Goal: Transaction & Acquisition: Book appointment/travel/reservation

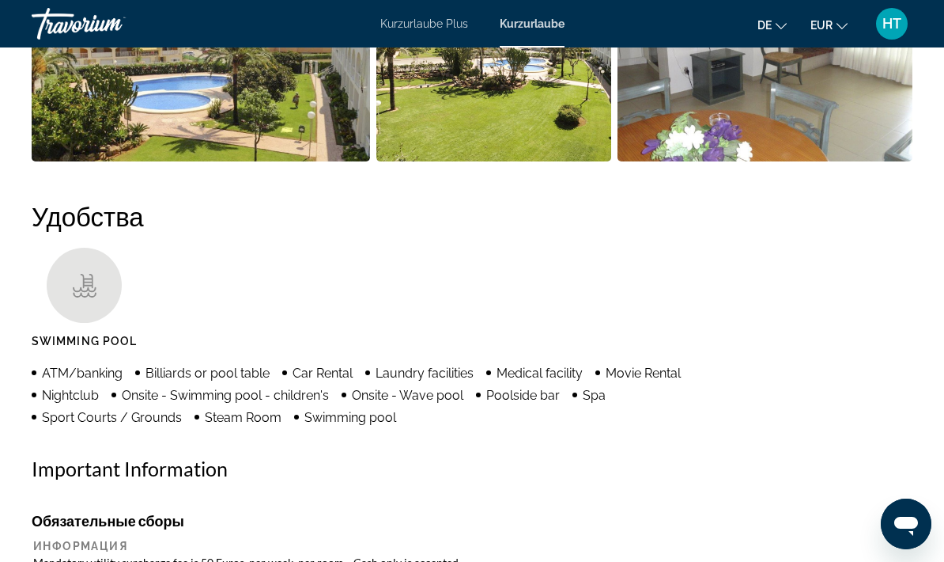
scroll to position [1376, 0]
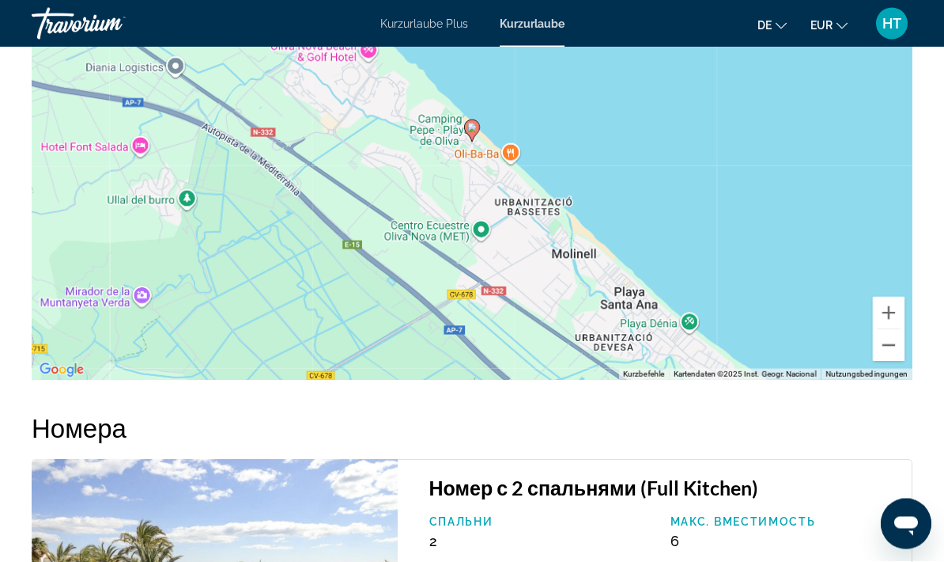
scroll to position [2560, 0]
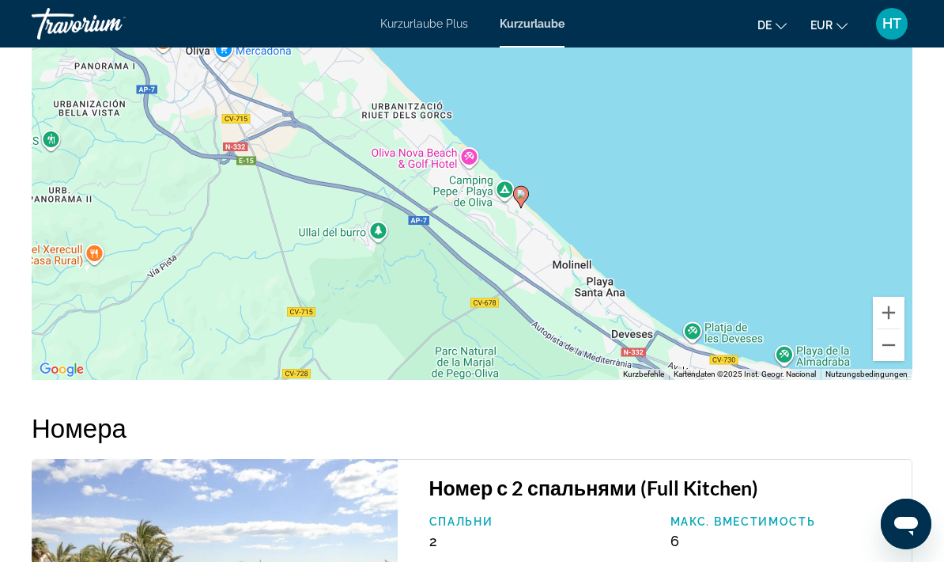
click at [527, 207] on icon "Hauptinhalt" at bounding box center [521, 197] width 14 height 21
click at [528, 209] on gmp-advanced-marker "Hauptinhalt" at bounding box center [521, 197] width 16 height 24
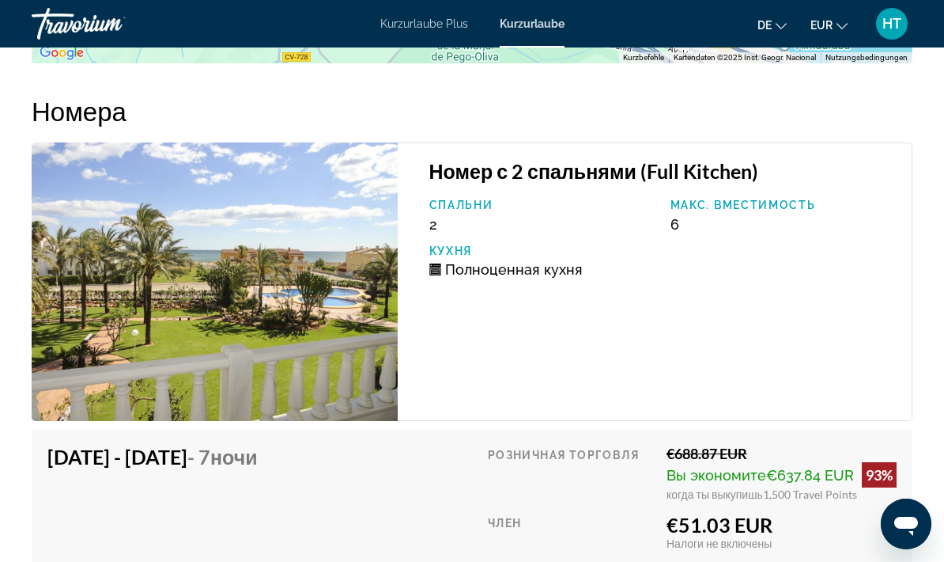
scroll to position [2892, 0]
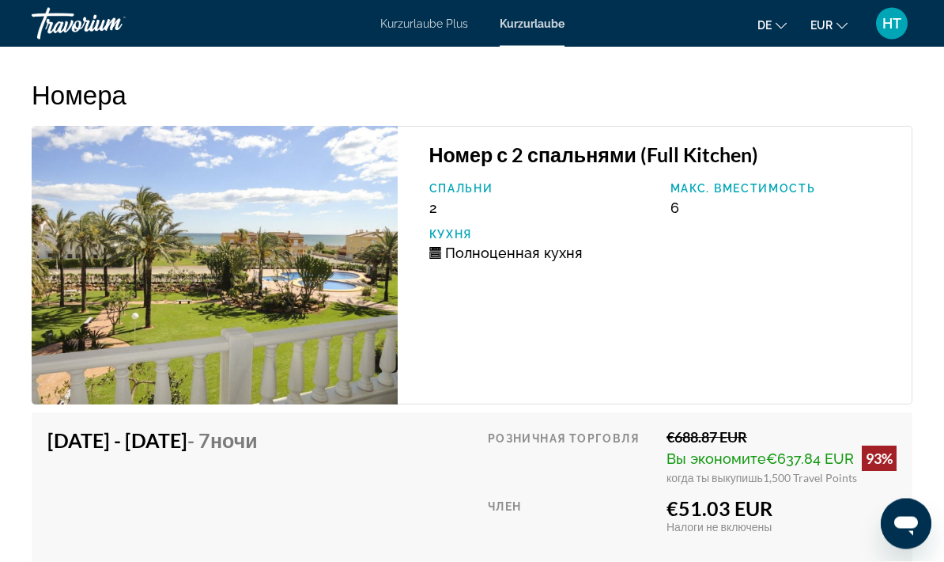
click at [300, 357] on img "Hauptinhalt" at bounding box center [215, 266] width 366 height 278
click at [736, 167] on h3 "Номер с 2 спальнями (Full Kitchen)" at bounding box center [664, 155] width 468 height 24
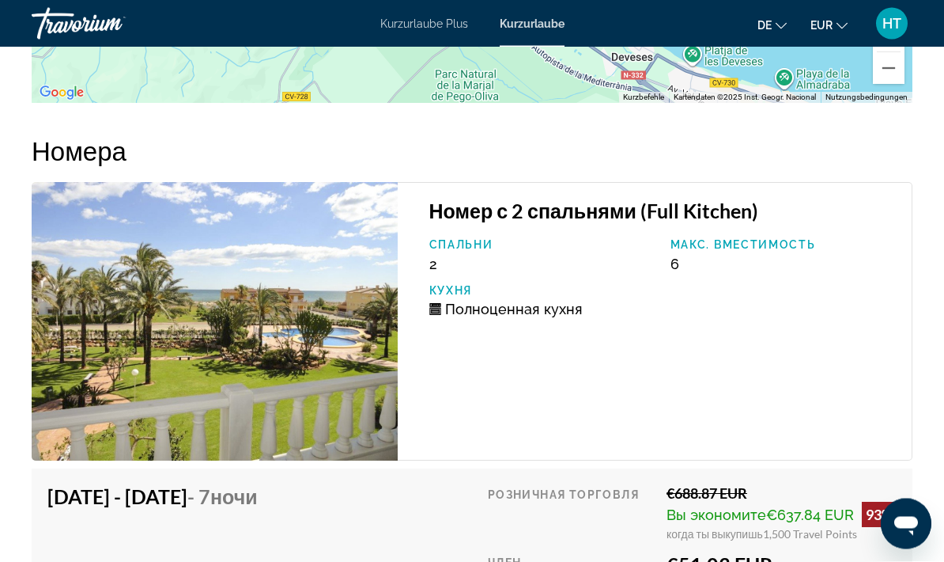
scroll to position [2838, 0]
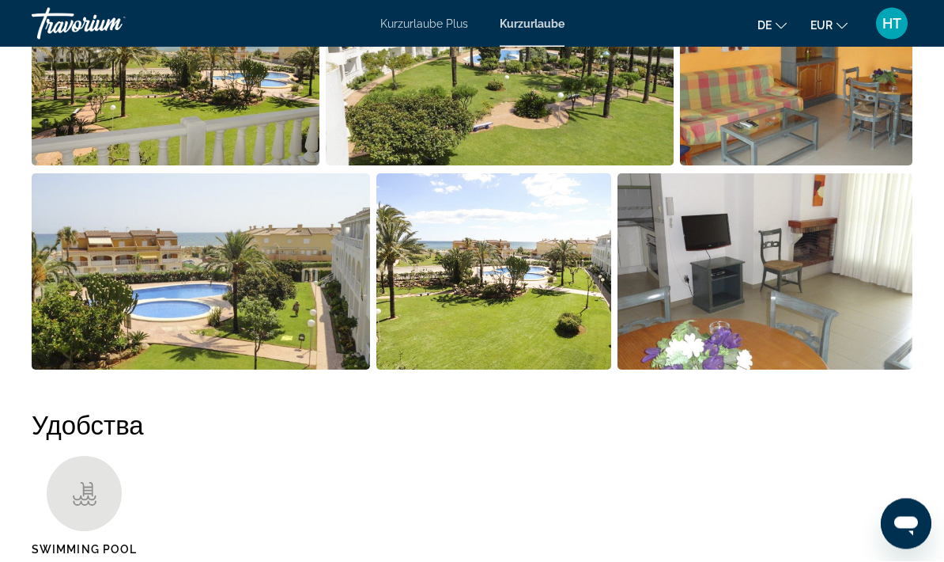
click at [259, 106] on img "Open full-screen image slider" at bounding box center [176, 68] width 288 height 196
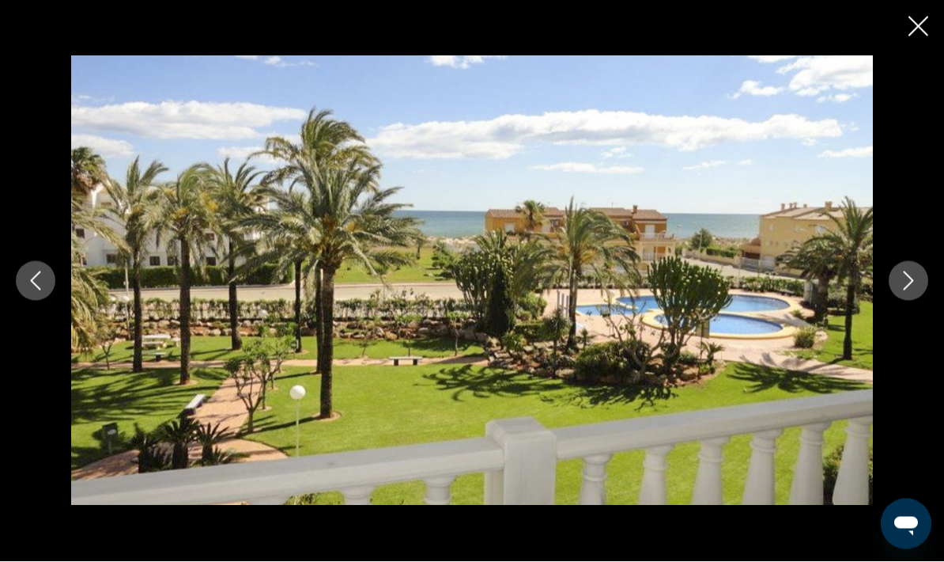
scroll to position [1168, 0]
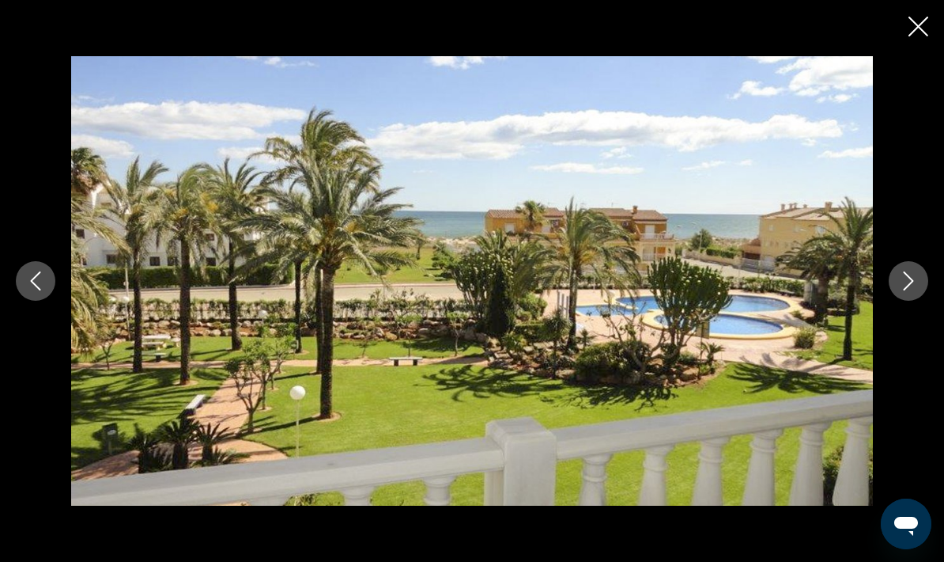
click at [910, 283] on icon "Next image" at bounding box center [909, 280] width 10 height 19
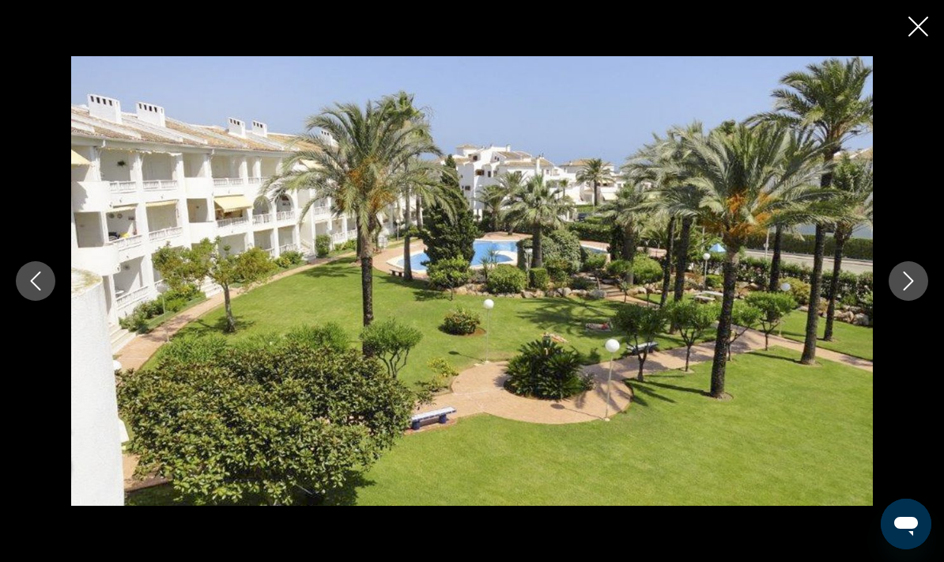
click at [914, 277] on icon "Next image" at bounding box center [908, 280] width 19 height 19
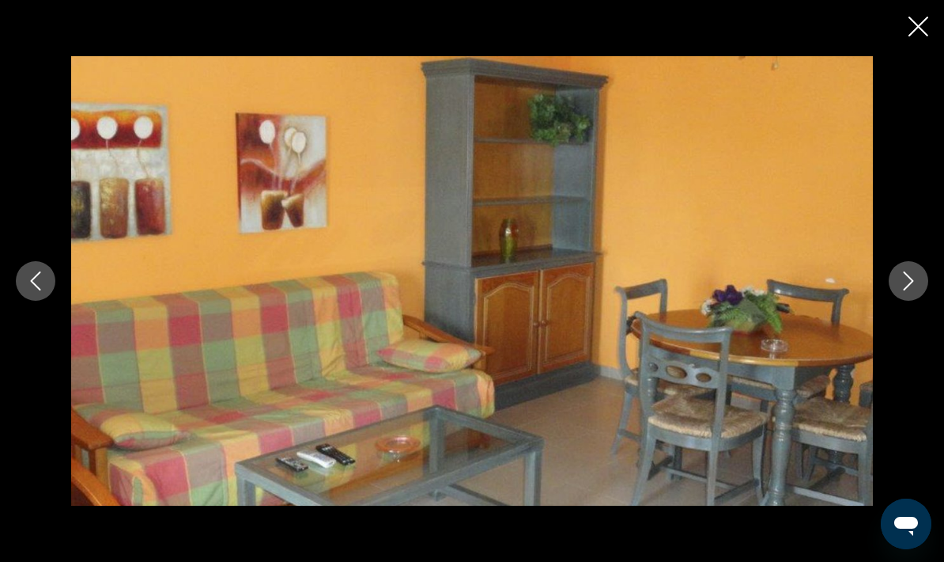
click at [913, 278] on icon "Next image" at bounding box center [908, 280] width 19 height 19
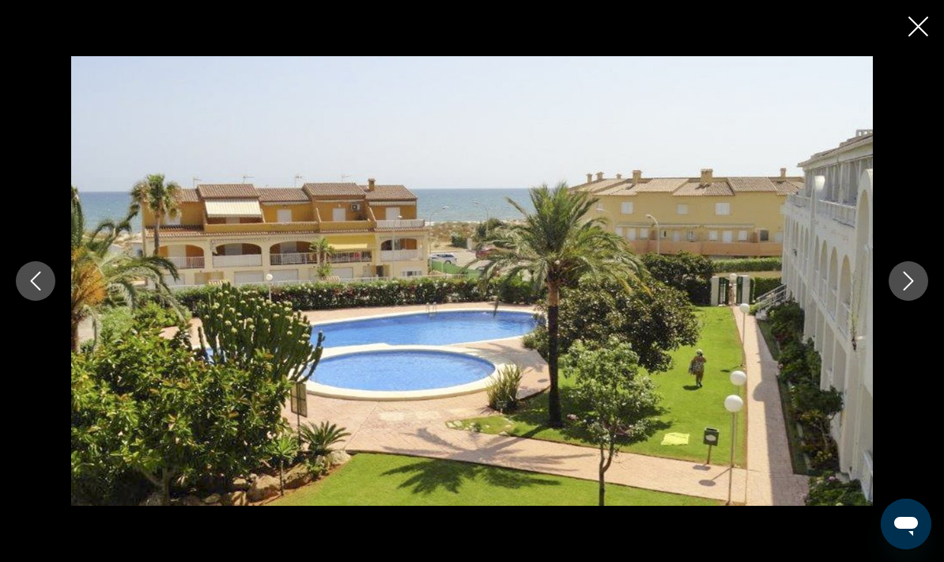
click at [913, 282] on icon "Next image" at bounding box center [909, 280] width 10 height 19
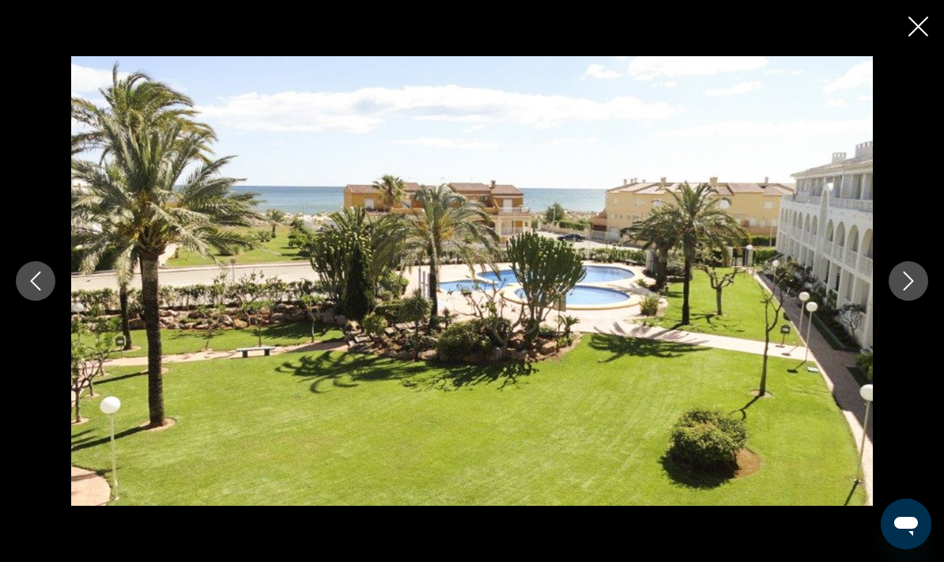
click at [910, 278] on icon "Next image" at bounding box center [908, 280] width 19 height 19
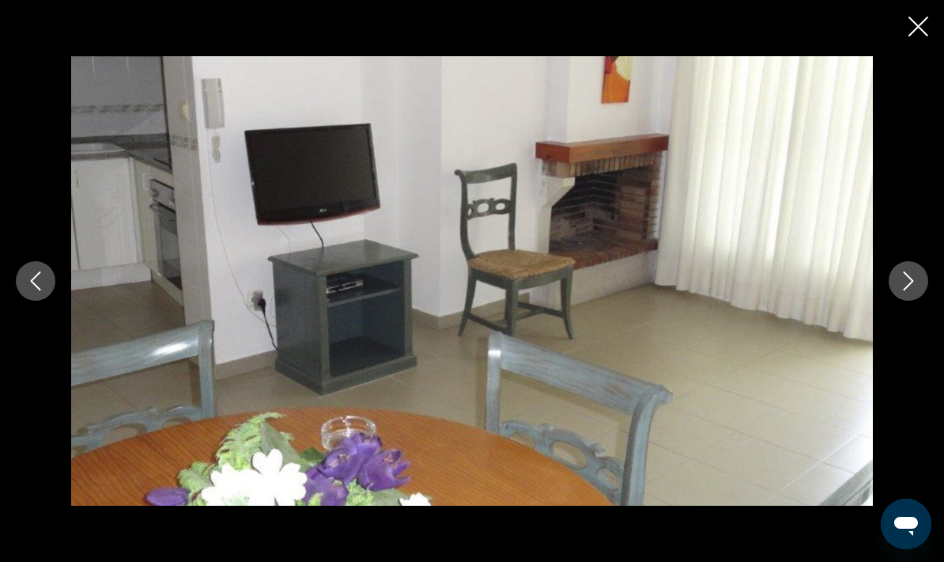
click at [910, 278] on icon "Next image" at bounding box center [909, 280] width 10 height 19
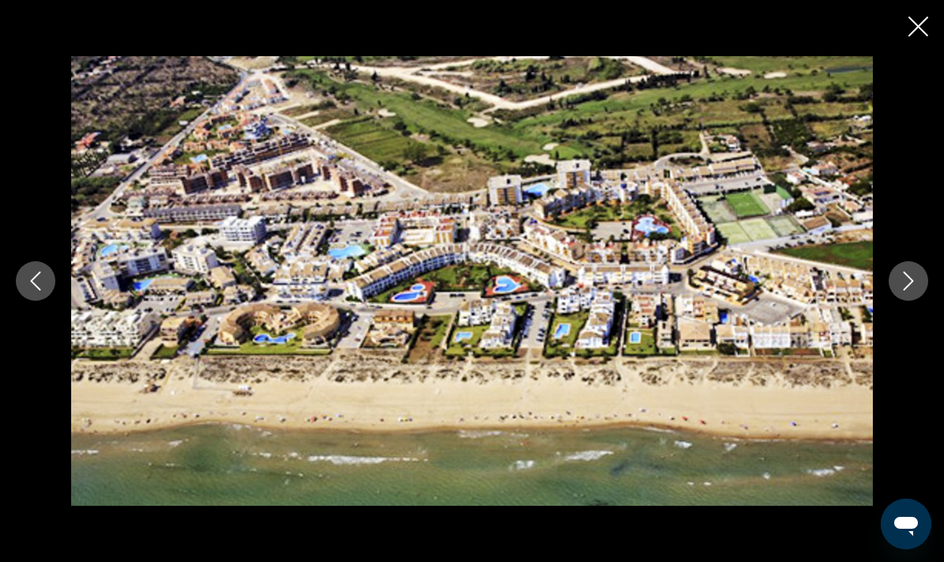
click at [910, 277] on icon "Next image" at bounding box center [909, 280] width 10 height 19
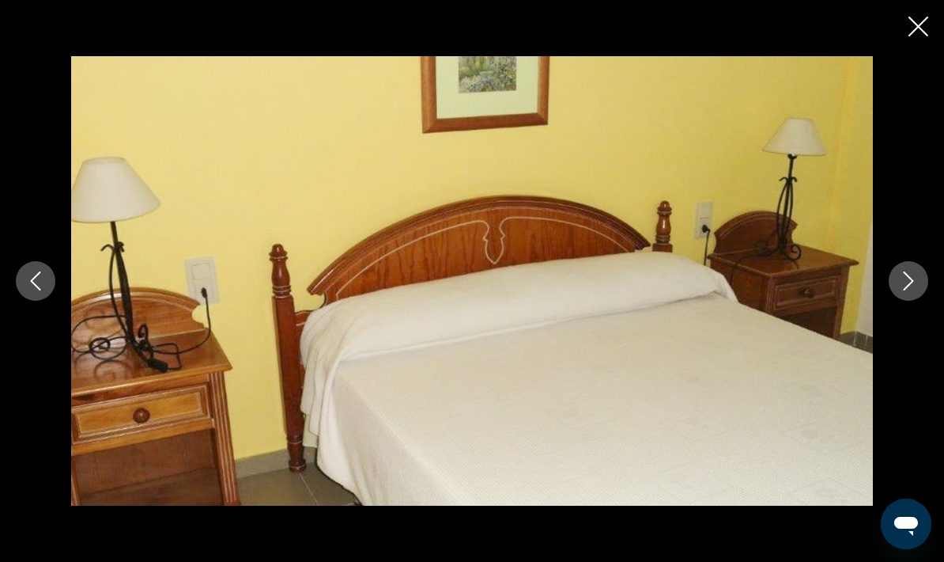
click at [908, 281] on icon "Next image" at bounding box center [908, 280] width 19 height 19
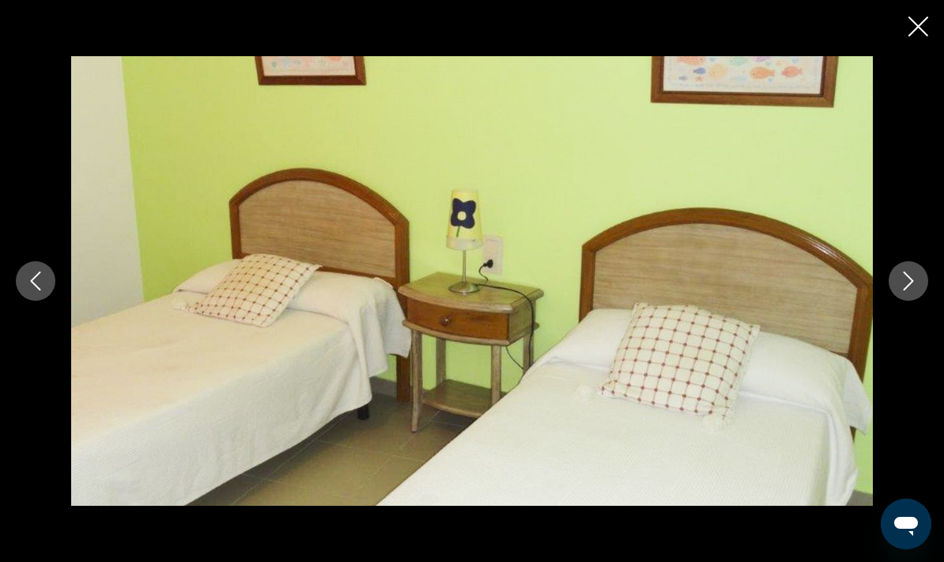
click at [910, 282] on icon "Next image" at bounding box center [908, 280] width 19 height 19
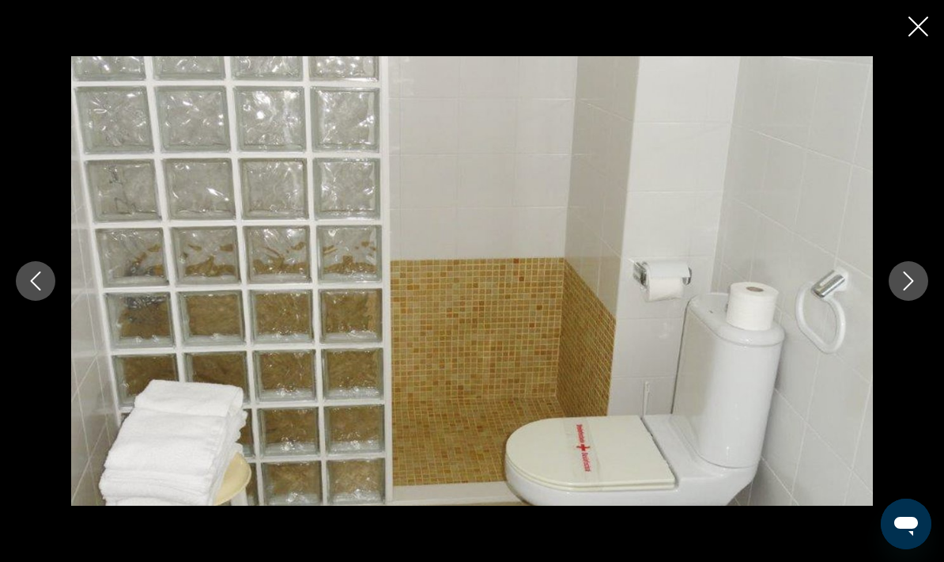
click at [913, 282] on icon "Next image" at bounding box center [909, 280] width 10 height 19
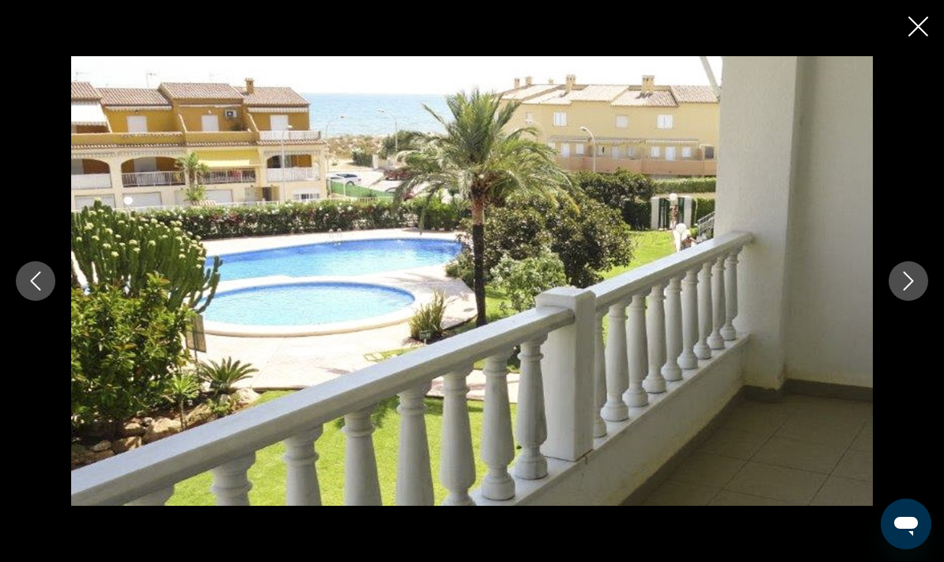
click at [907, 278] on icon "Next image" at bounding box center [908, 280] width 19 height 19
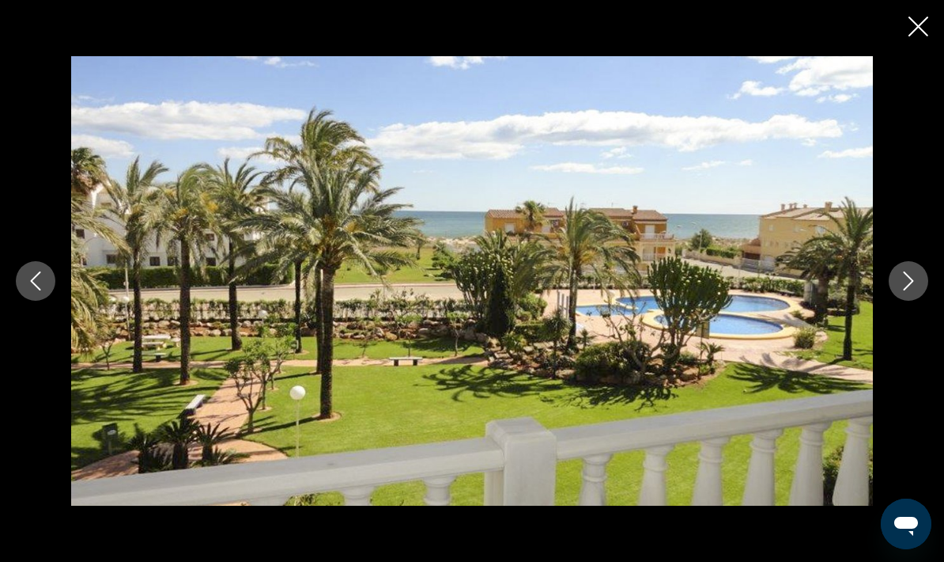
click at [913, 282] on icon "Next image" at bounding box center [908, 280] width 19 height 19
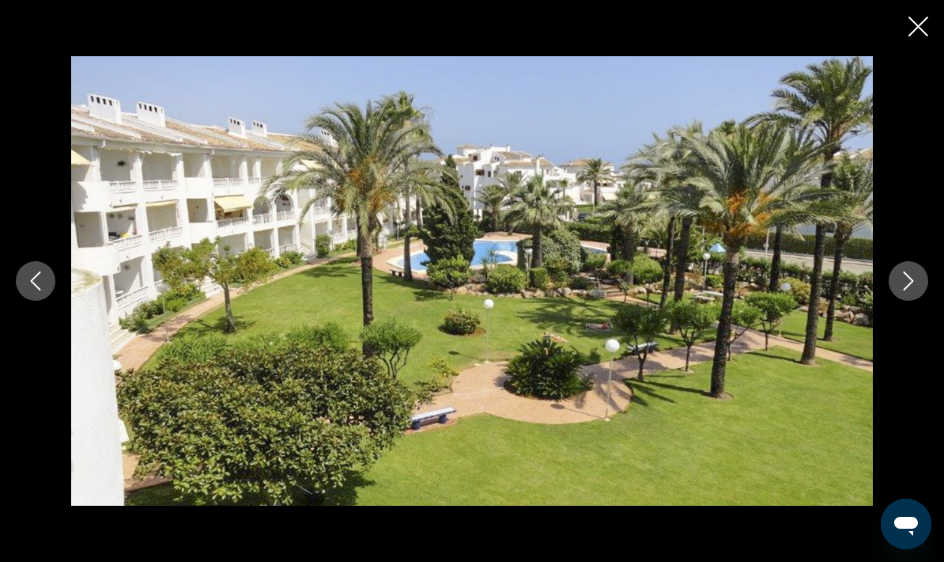
click at [908, 278] on icon "Next image" at bounding box center [908, 280] width 19 height 19
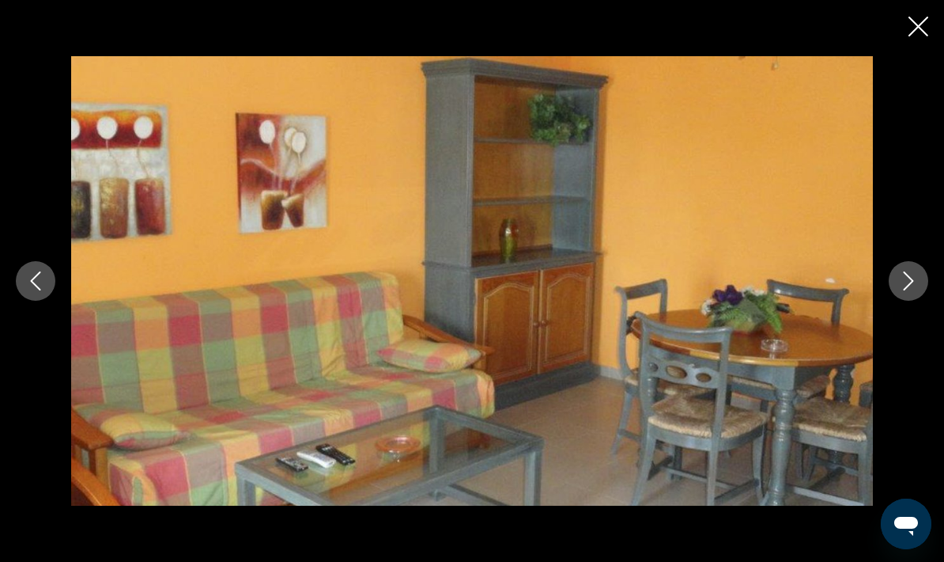
click at [914, 282] on icon "Next image" at bounding box center [908, 280] width 19 height 19
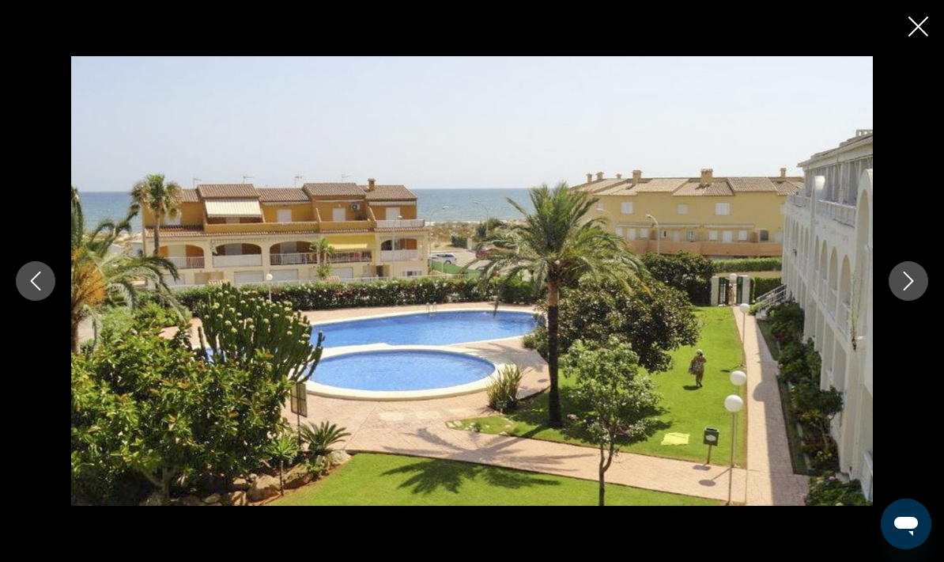
click at [907, 283] on icon "Next image" at bounding box center [908, 280] width 19 height 19
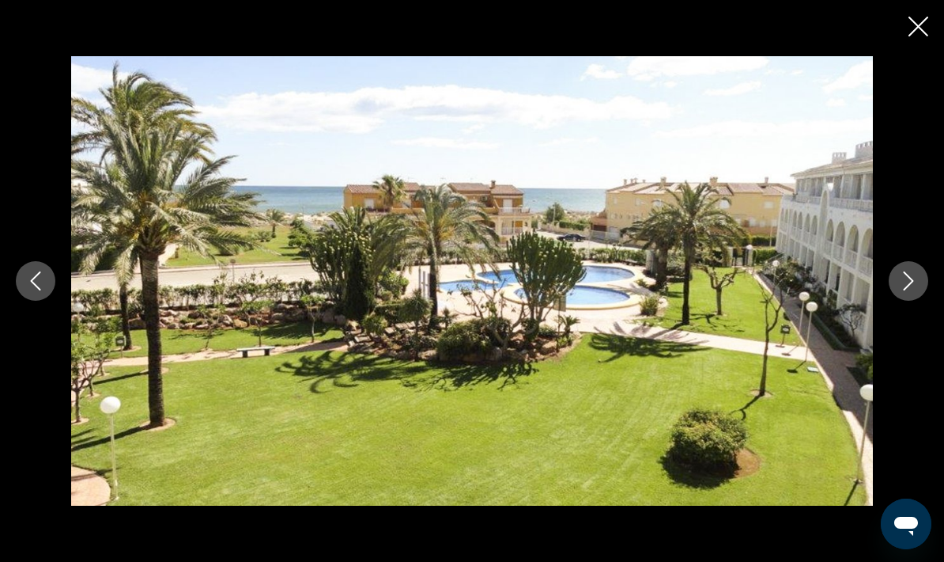
click at [919, 28] on icon "Close slideshow" at bounding box center [919, 27] width 20 height 20
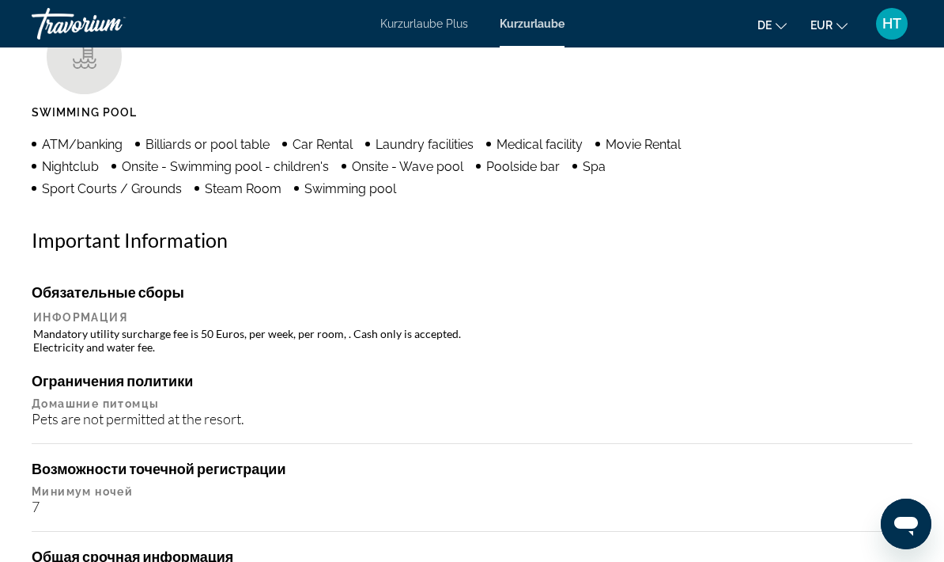
scroll to position [1609, 0]
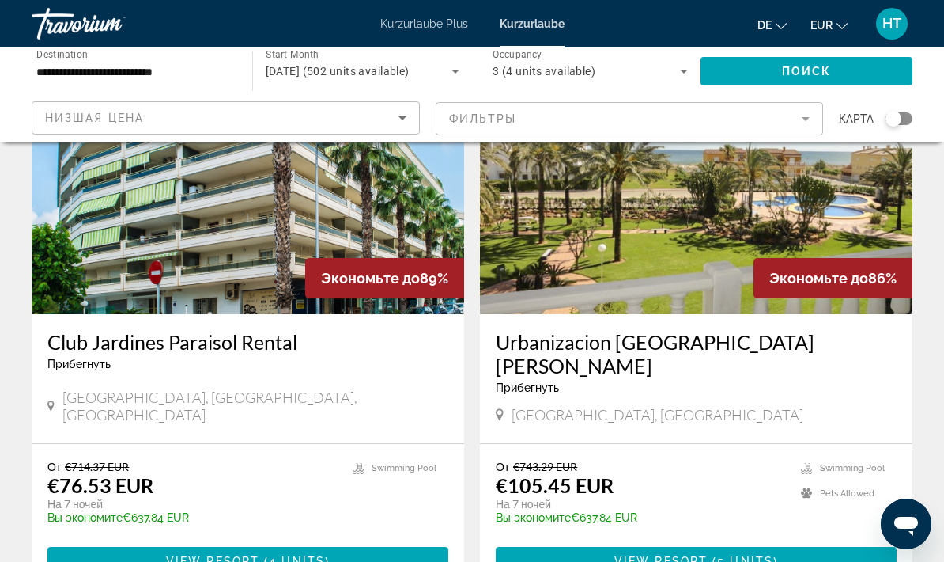
scroll to position [2868, 0]
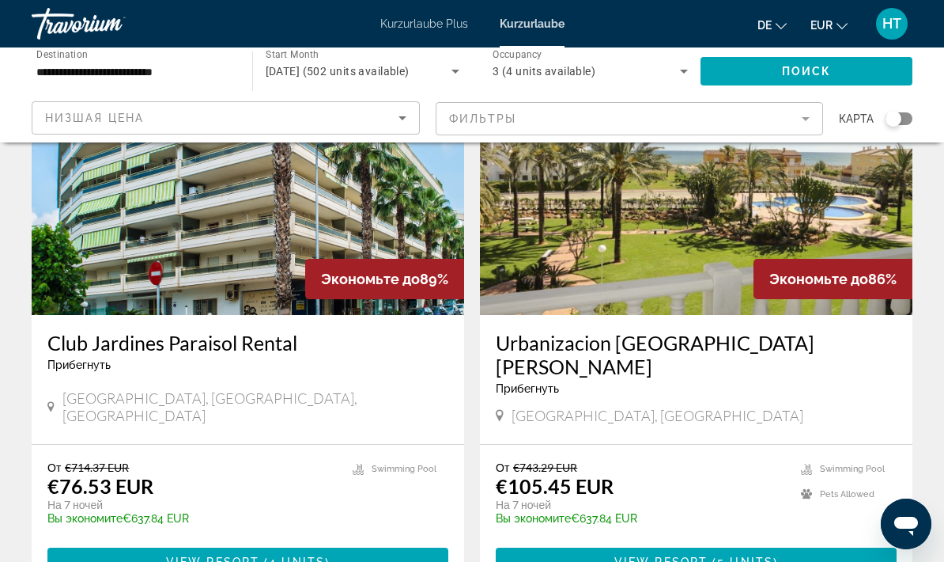
click at [400, 119] on icon "Sort by" at bounding box center [403, 118] width 8 height 4
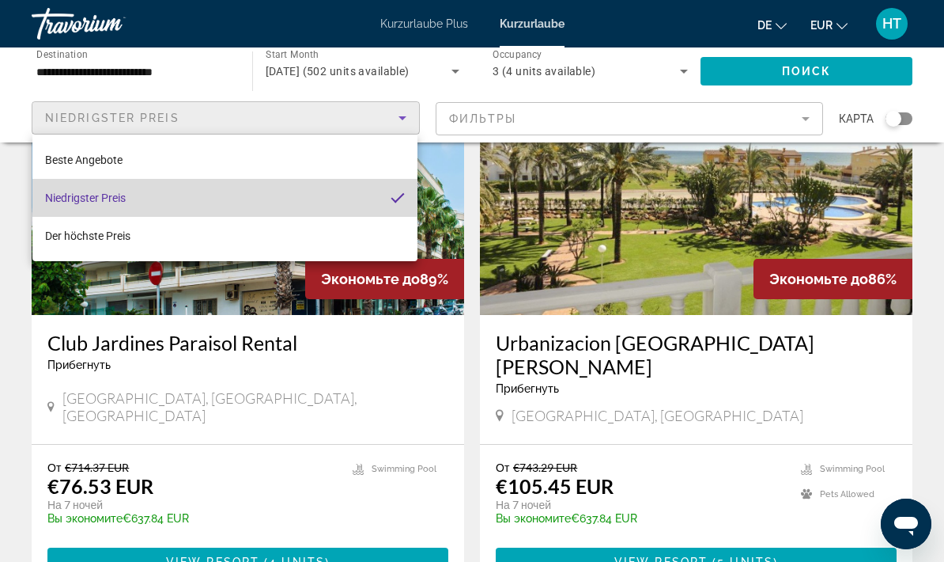
click at [391, 198] on mat-pseudo-checkbox "Sortieren nach" at bounding box center [398, 198] width 14 height 14
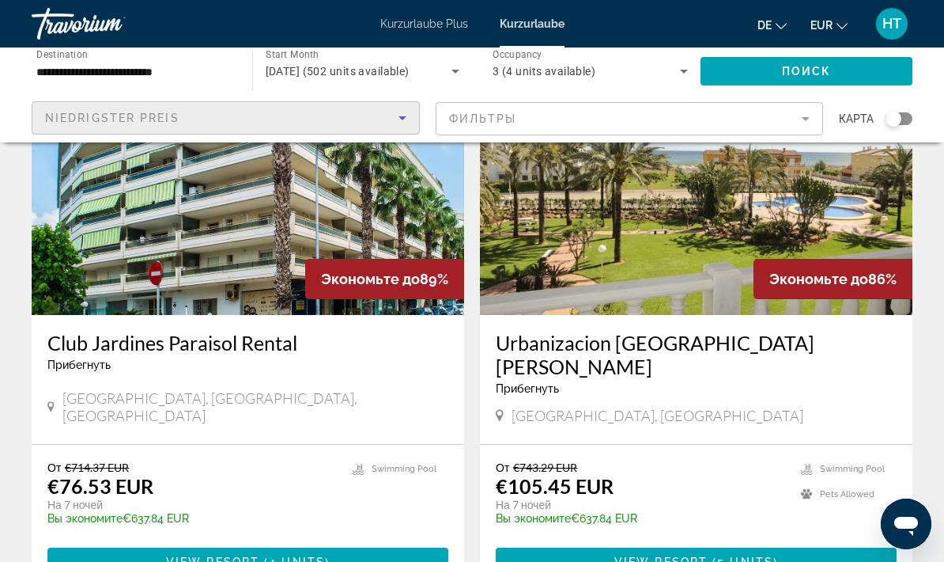
click at [809, 117] on mat-form-field "Фильтры" at bounding box center [630, 118] width 388 height 33
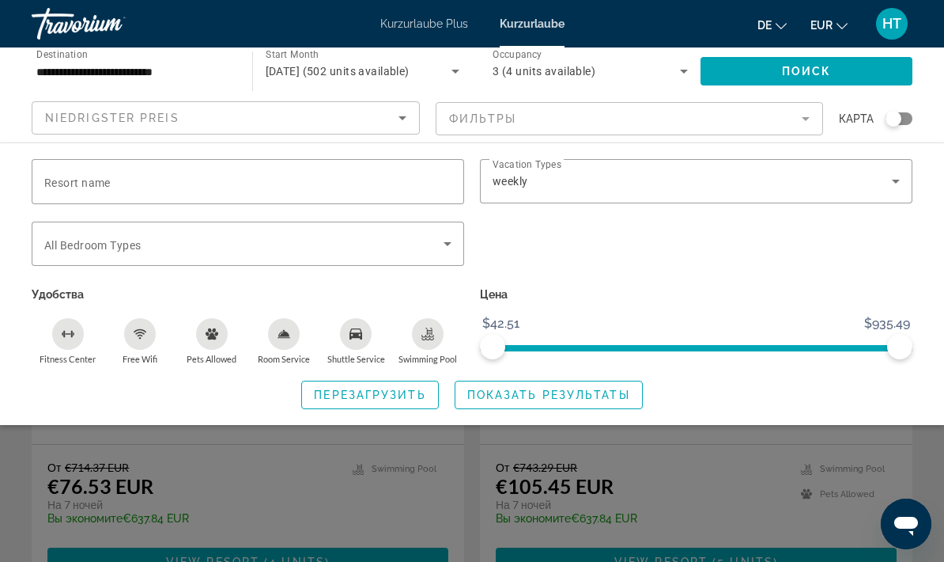
click at [898, 180] on icon "Search widget" at bounding box center [896, 181] width 19 height 19
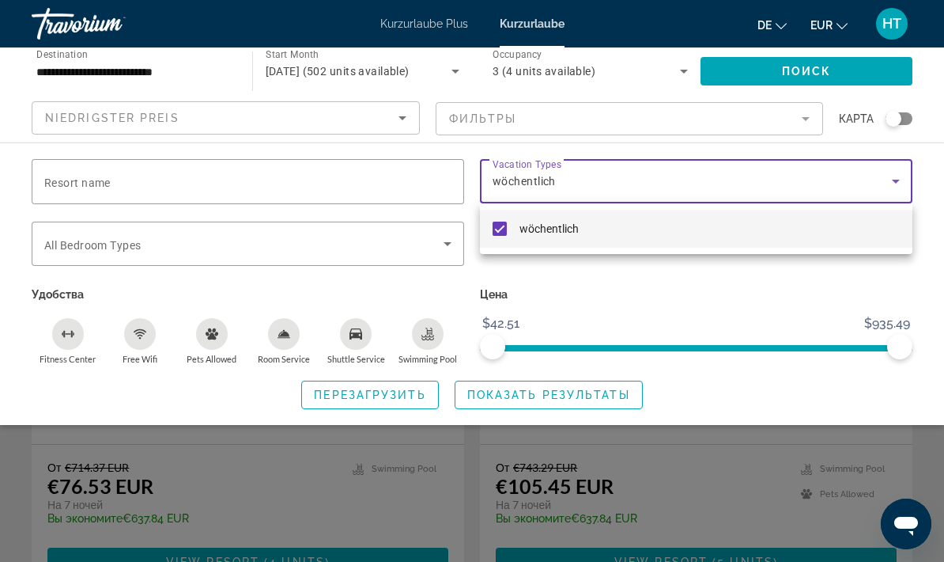
click at [891, 181] on div at bounding box center [472, 281] width 944 height 562
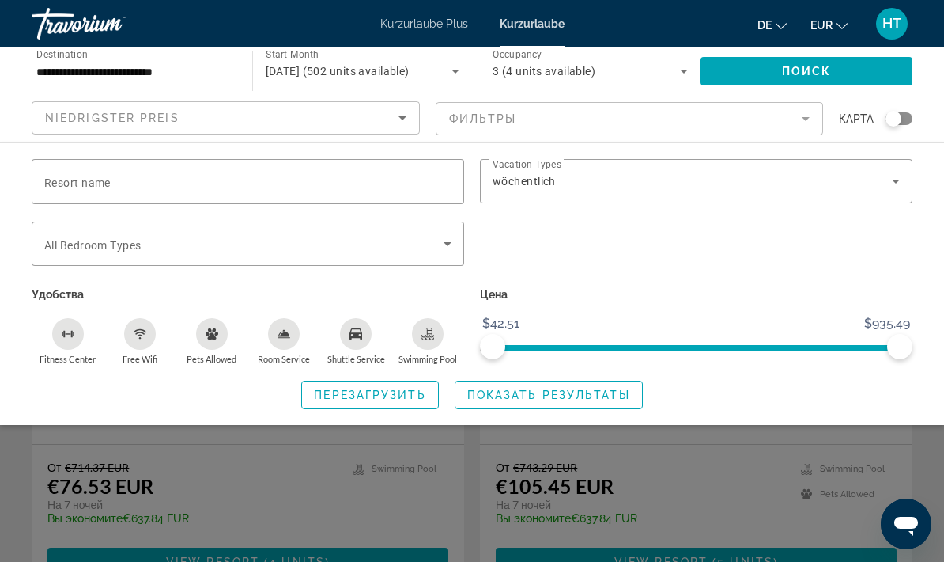
click at [895, 178] on icon "Search widget" at bounding box center [896, 181] width 19 height 19
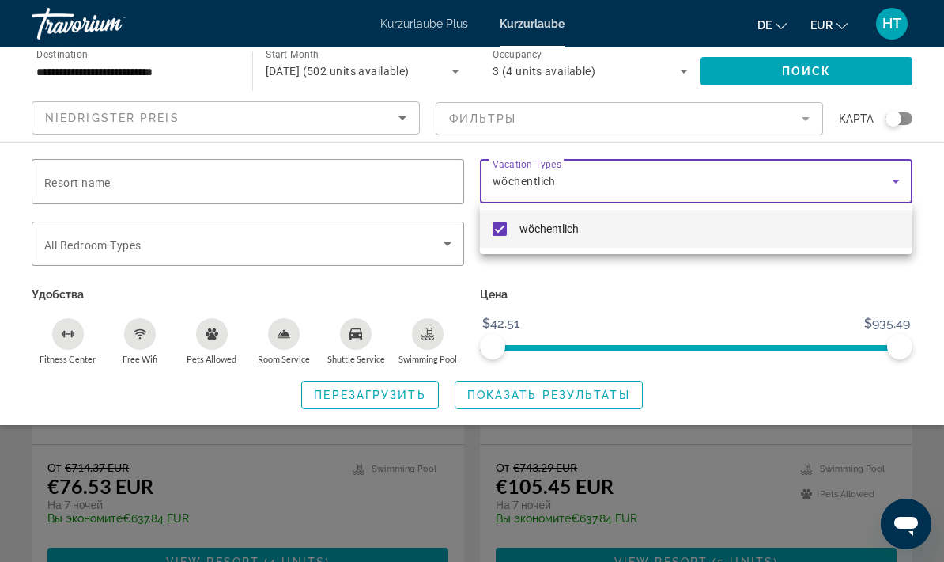
click at [435, 28] on div at bounding box center [472, 281] width 944 height 562
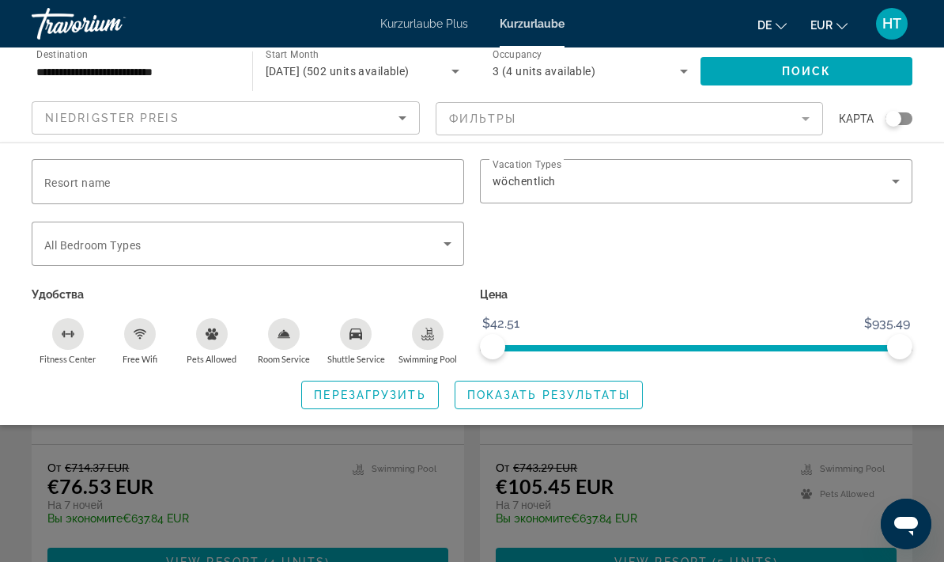
click at [446, 28] on font "Kurzurlaube Plus" at bounding box center [424, 23] width 88 height 13
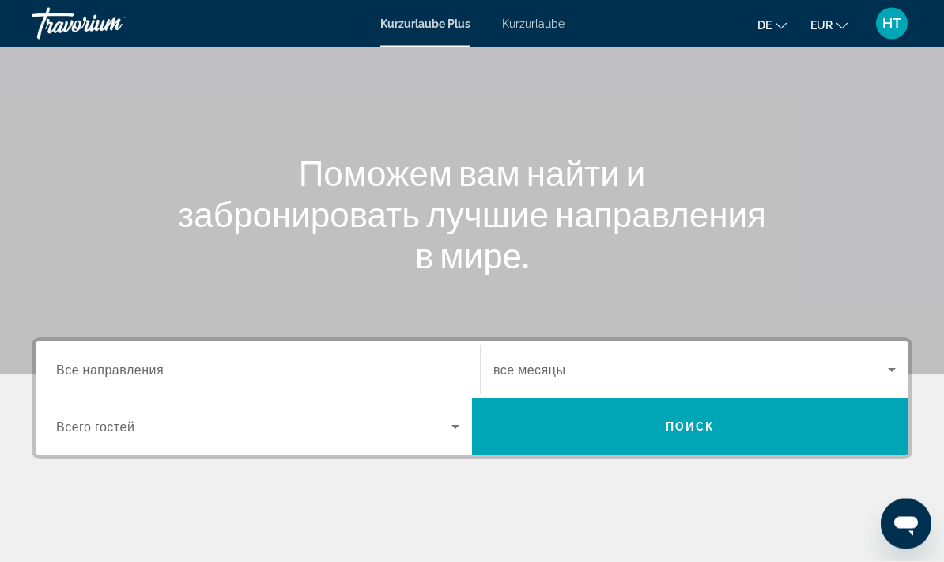
click at [310, 375] on input "Destination Все направления" at bounding box center [257, 371] width 403 height 19
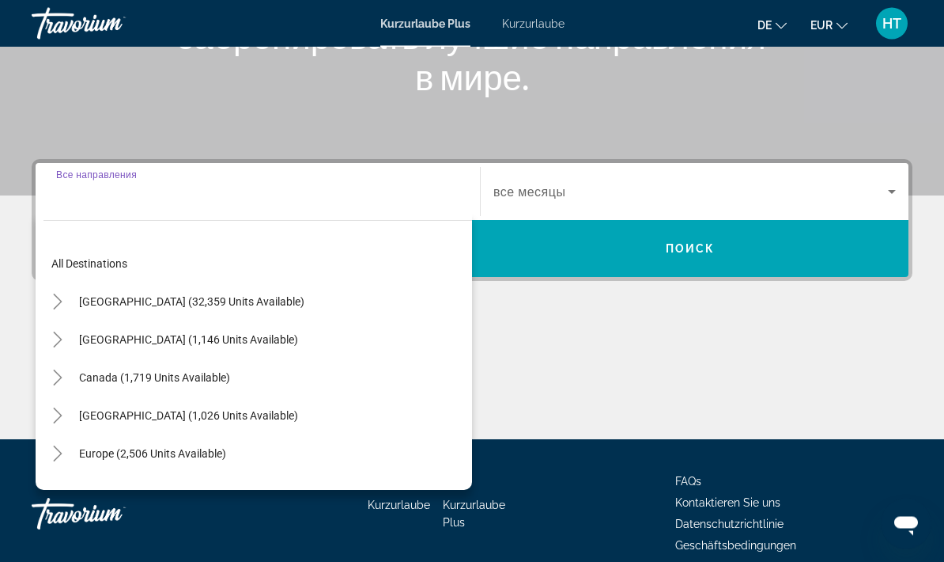
scroll to position [286, 0]
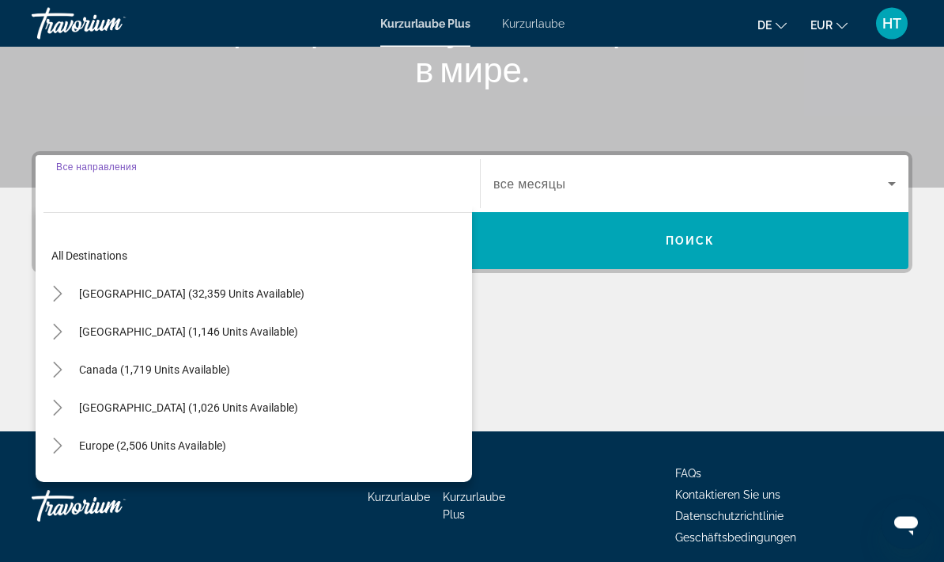
click at [233, 449] on span "Search widget" at bounding box center [152, 446] width 163 height 38
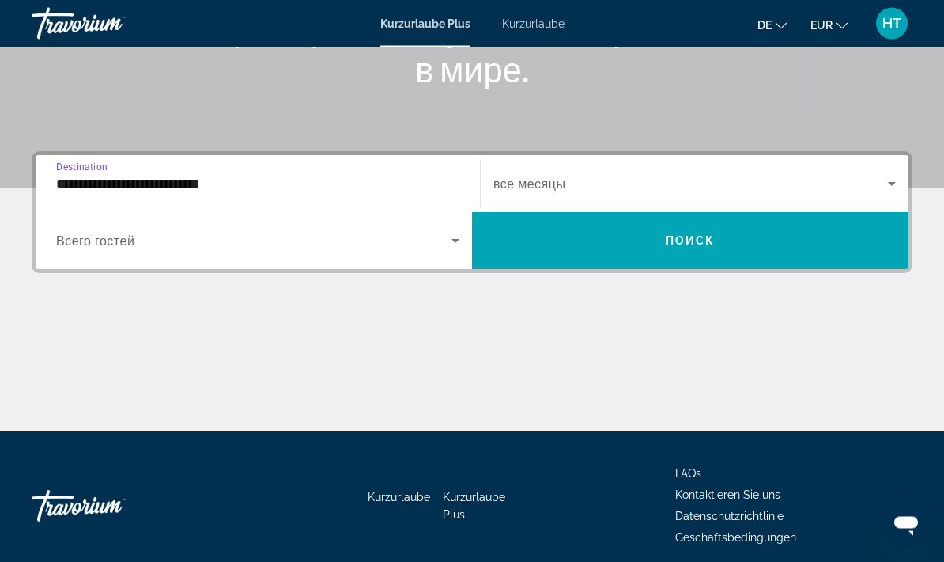
scroll to position [287, 0]
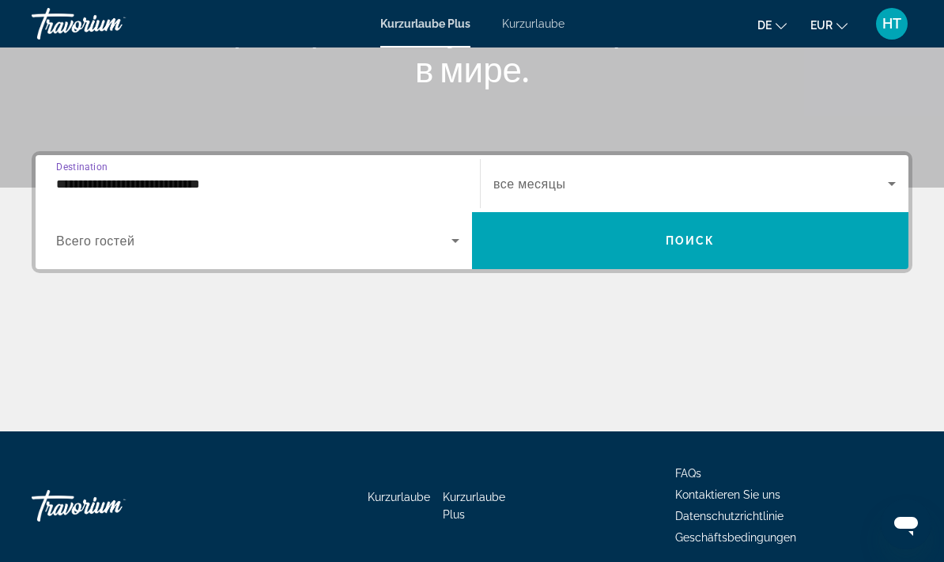
click at [311, 186] on input "**********" at bounding box center [257, 184] width 403 height 19
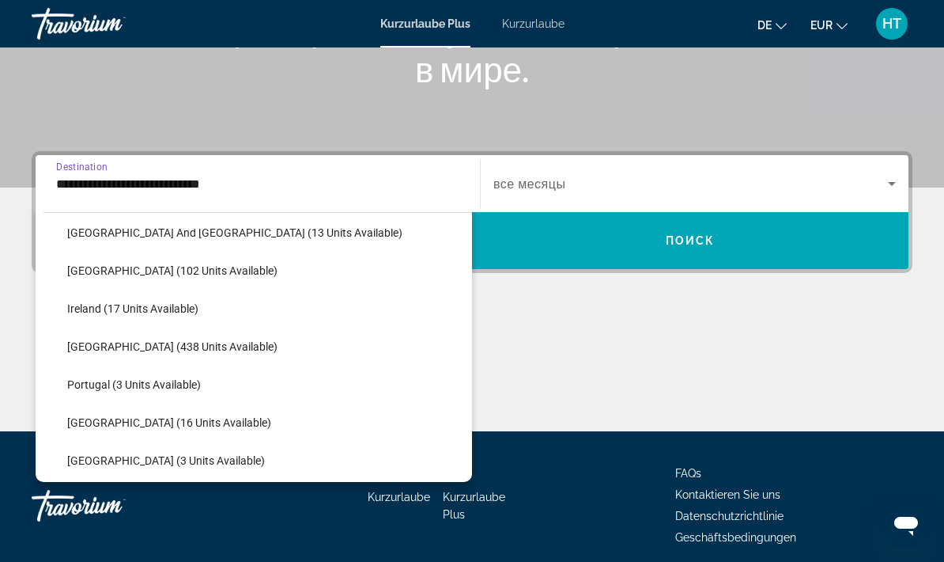
scroll to position [517, 0]
click at [184, 352] on span "Search widget" at bounding box center [265, 346] width 413 height 38
type input "**********"
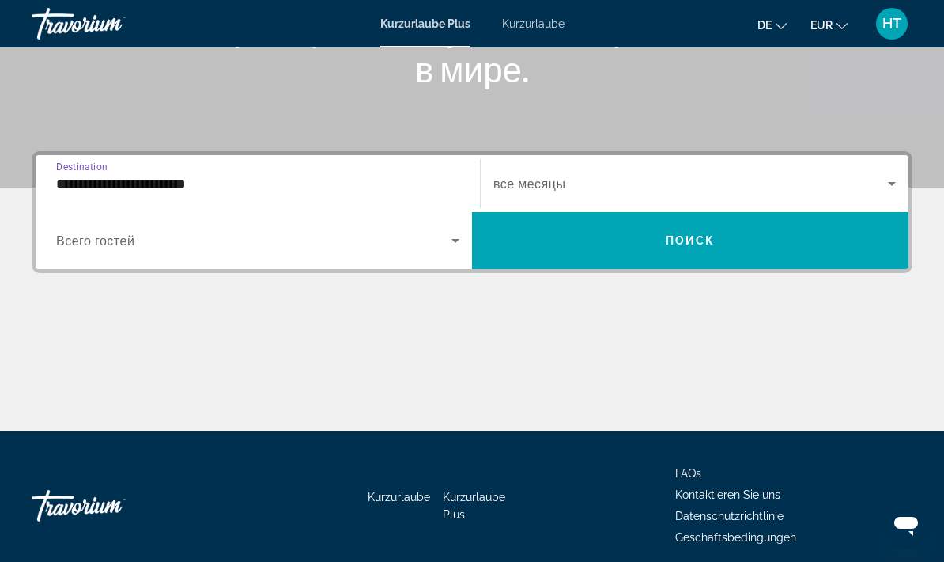
click at [453, 242] on icon "Search widget" at bounding box center [455, 240] width 19 height 19
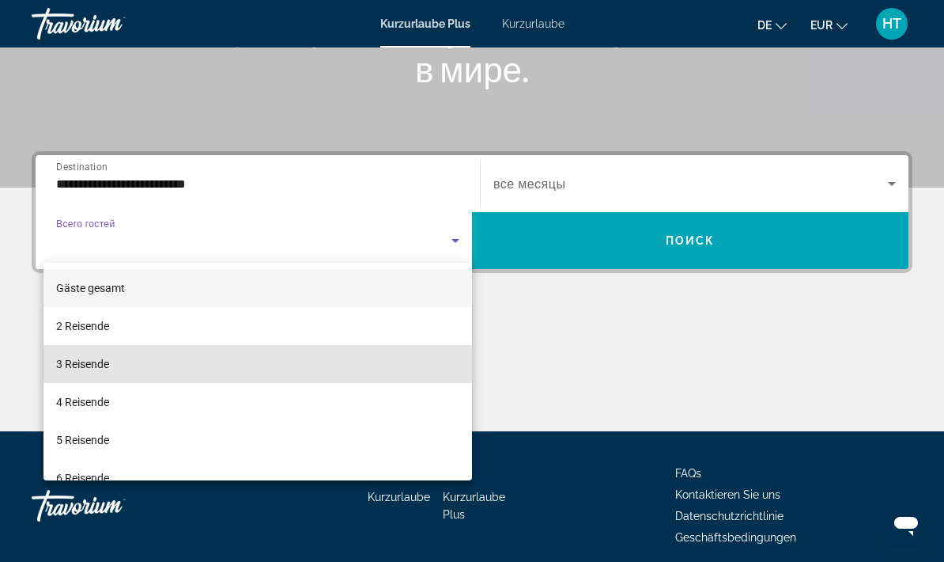
click at [191, 365] on mat-option "3 Reisende" at bounding box center [258, 364] width 429 height 38
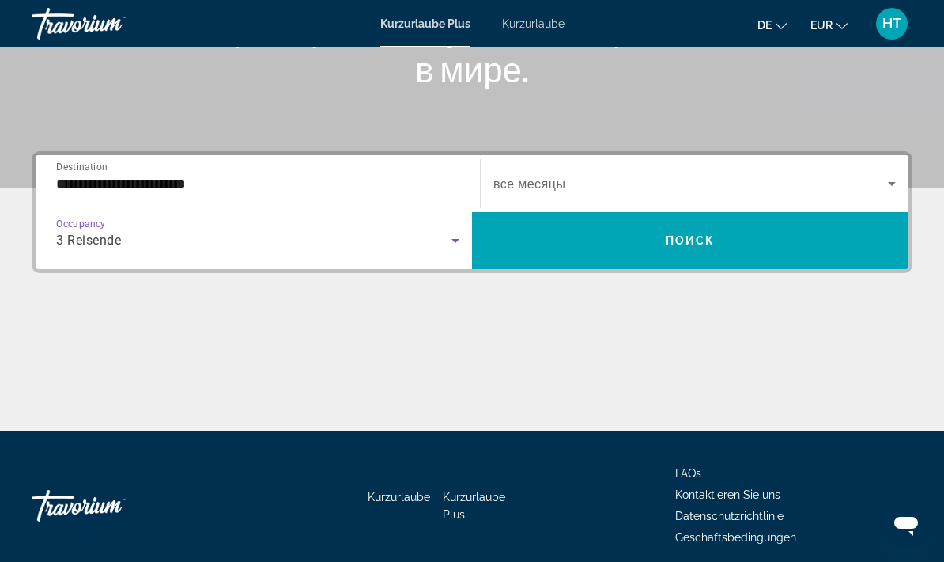
click at [890, 185] on icon "Search widget" at bounding box center [892, 183] width 19 height 19
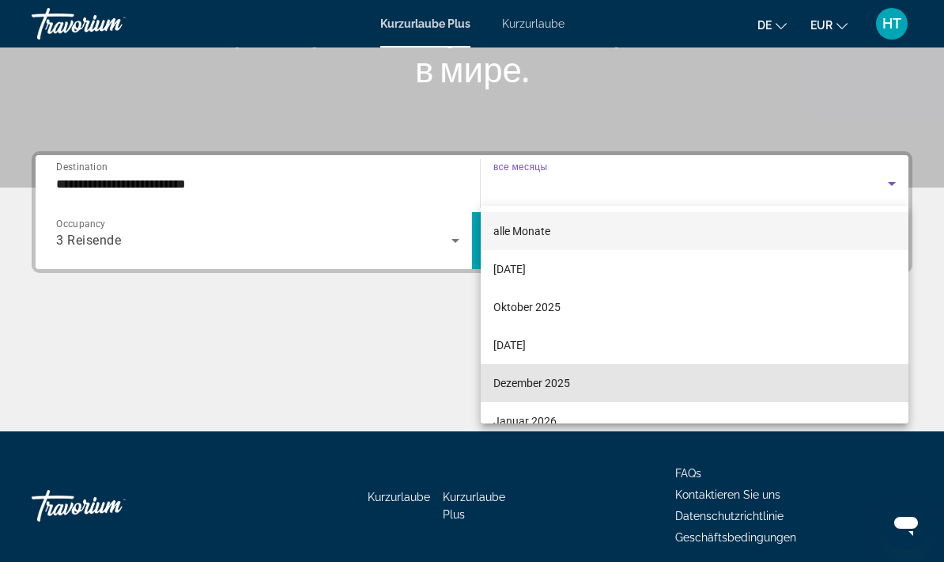
click at [577, 383] on mat-option "Dezember 2025" at bounding box center [695, 383] width 428 height 38
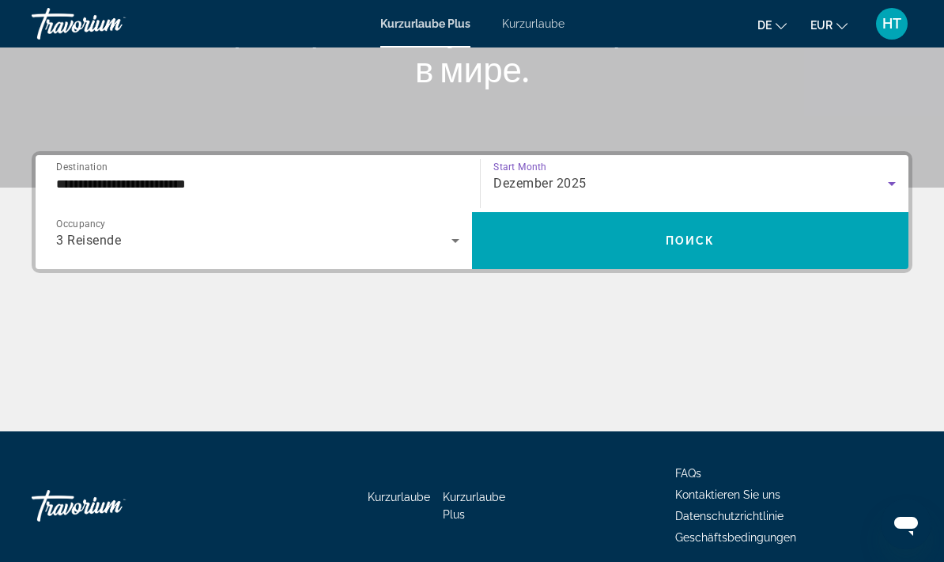
click at [738, 245] on span "Search widget" at bounding box center [690, 240] width 437 height 38
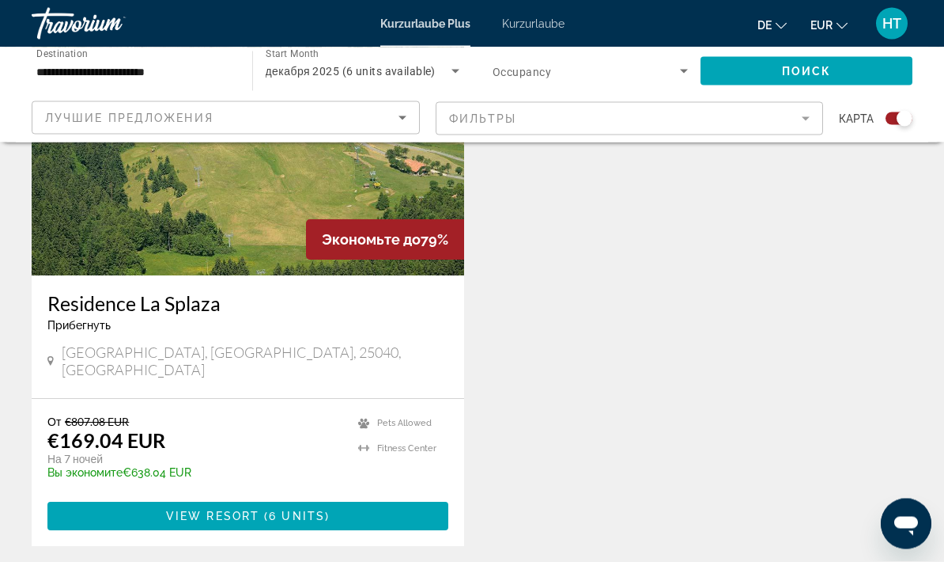
scroll to position [666, 0]
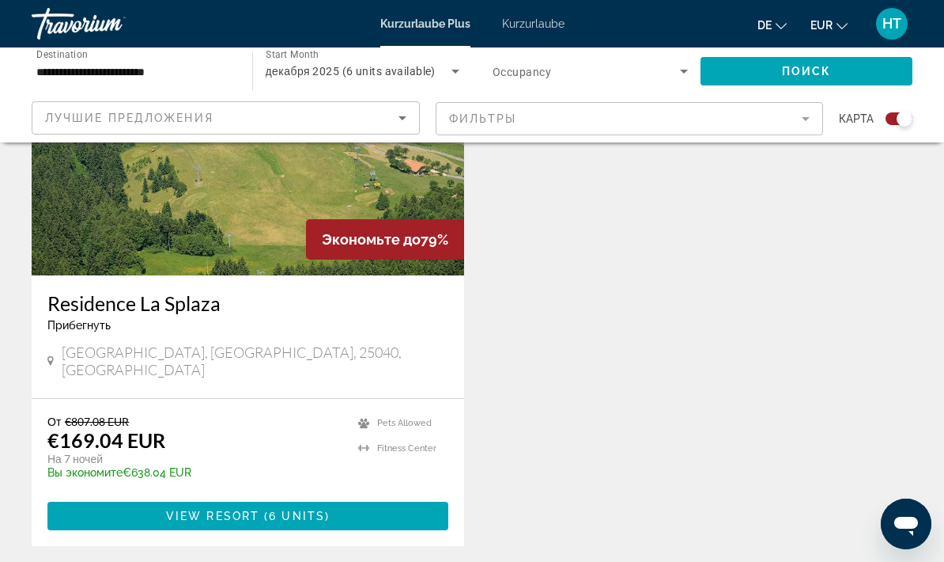
click at [338, 503] on span "Hauptinhalt" at bounding box center [247, 516] width 401 height 38
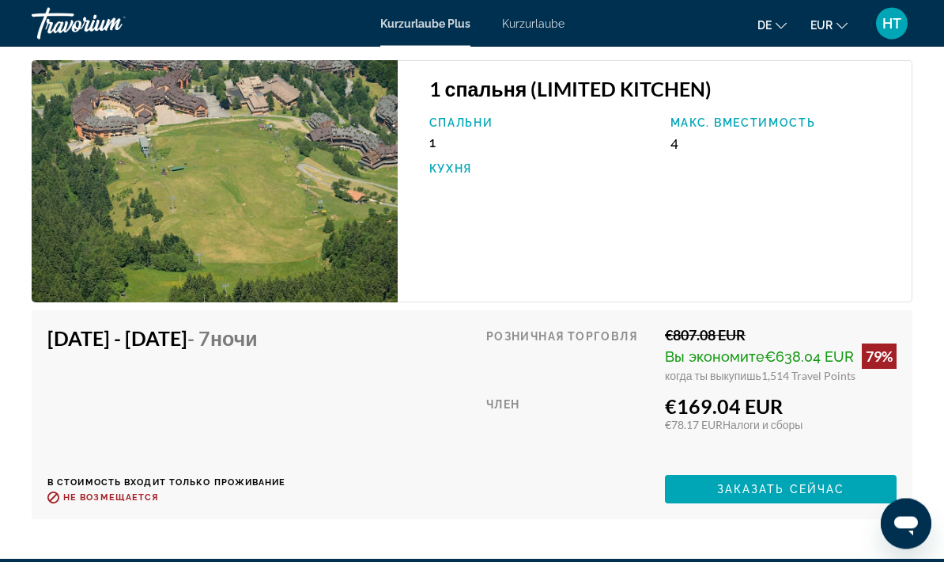
scroll to position [3034, 0]
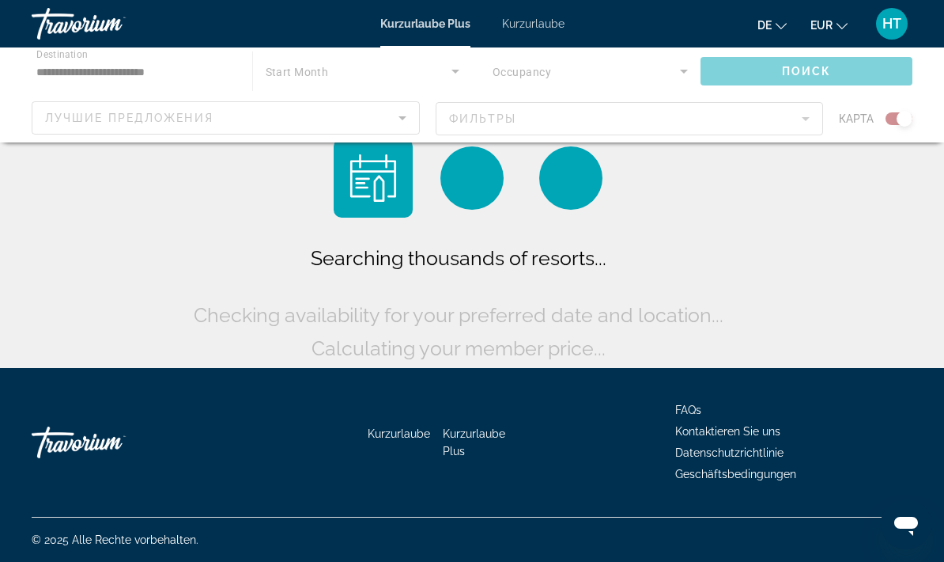
scroll to position [63, 0]
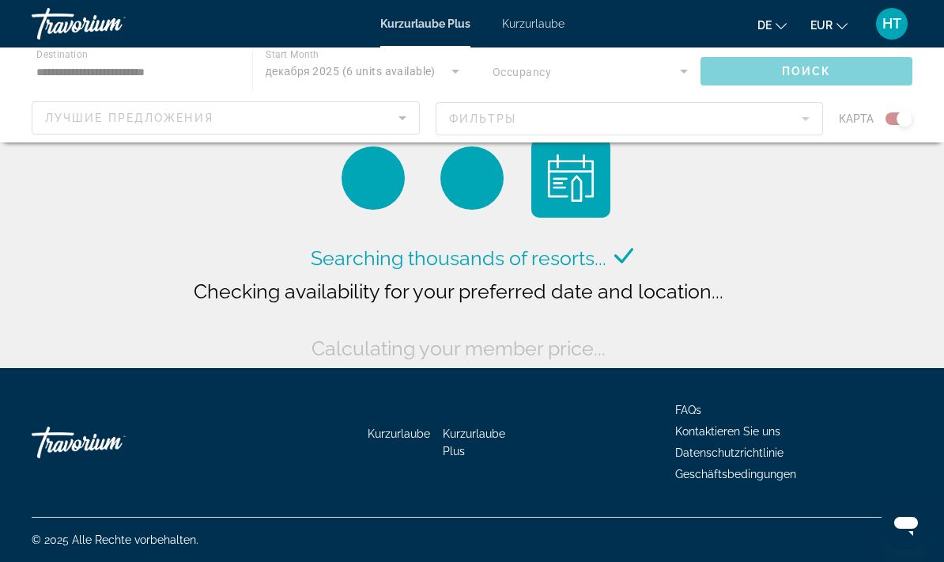
click at [164, 67] on div "Hauptinhalt" at bounding box center [472, 94] width 944 height 95
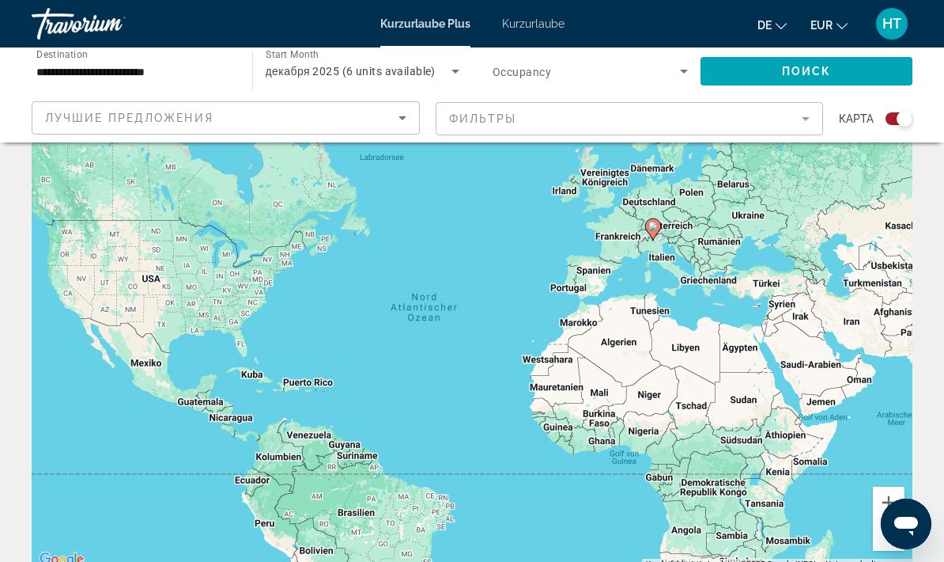
click at [165, 74] on input "**********" at bounding box center [133, 71] width 195 height 19
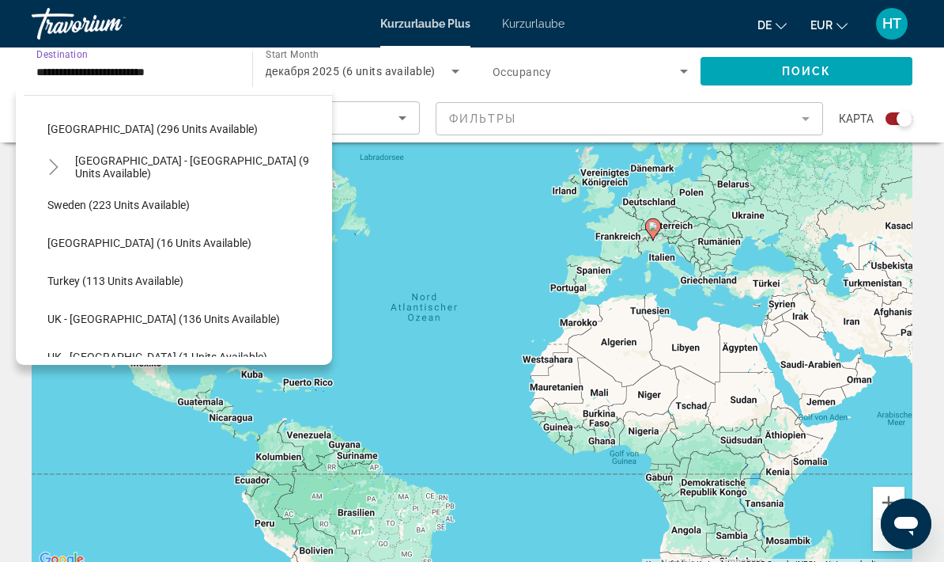
scroll to position [770, 0]
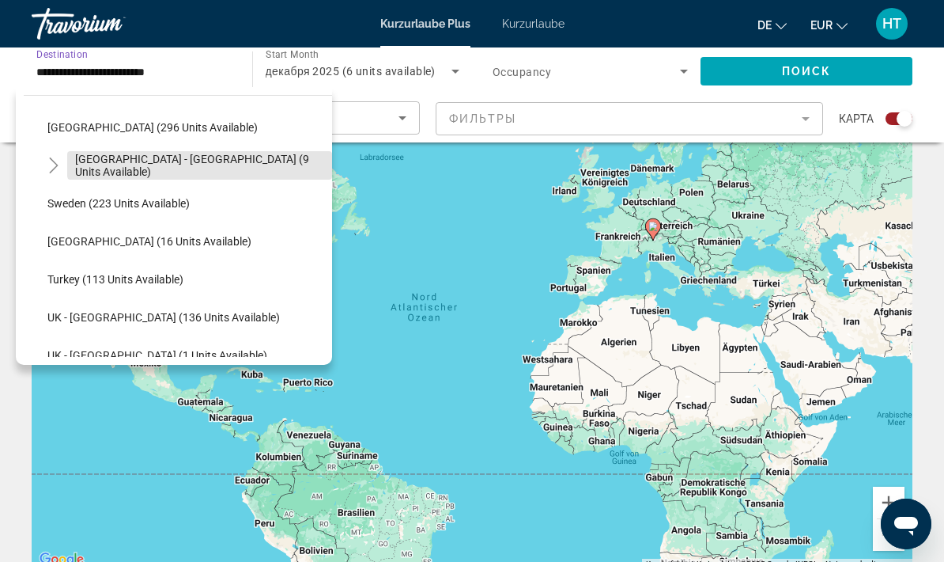
click at [212, 161] on span "[GEOGRAPHIC_DATA] - [GEOGRAPHIC_DATA] (9 units available)" at bounding box center [199, 165] width 249 height 25
type input "**********"
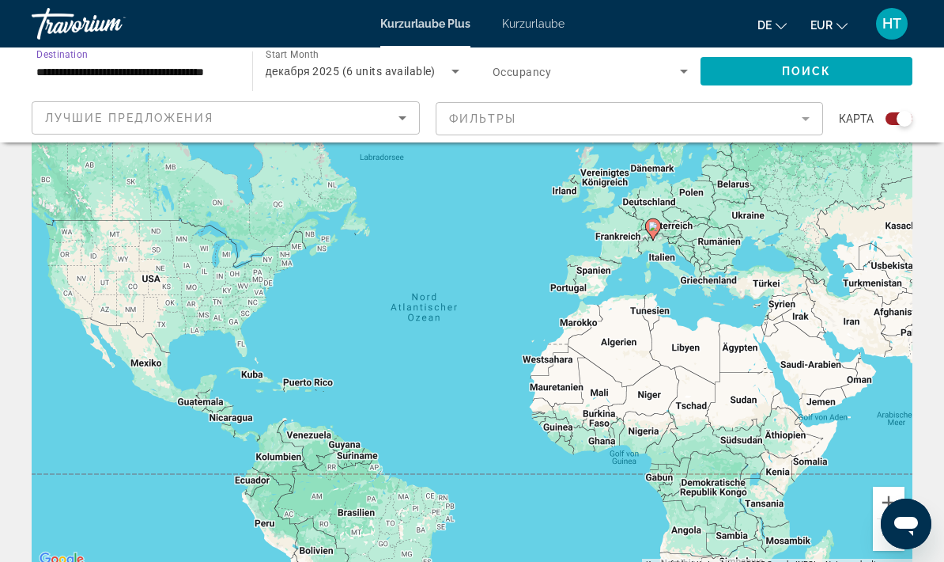
click at [403, 116] on icon "Sort by" at bounding box center [402, 117] width 19 height 19
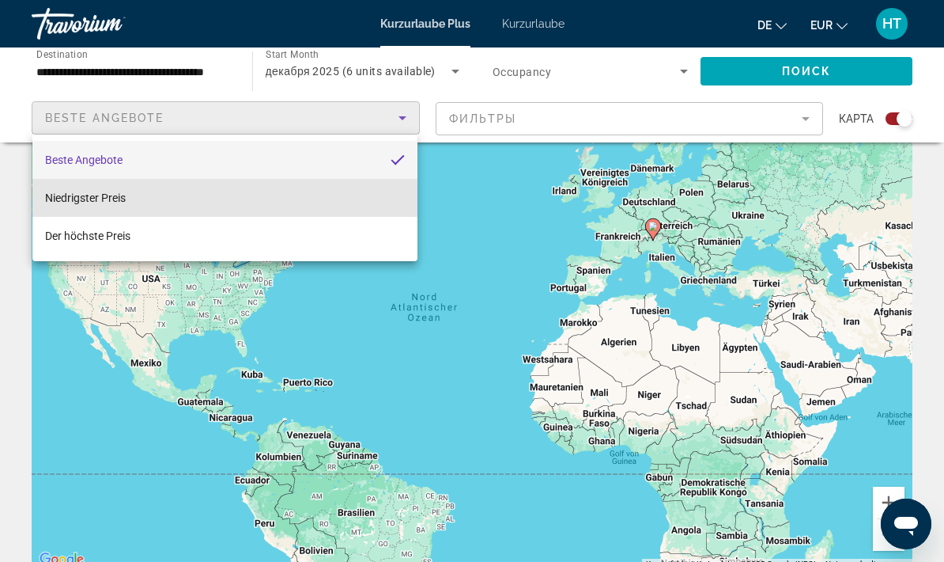
click at [346, 193] on mat-option "Niedrigster Preis" at bounding box center [224, 198] width 385 height 38
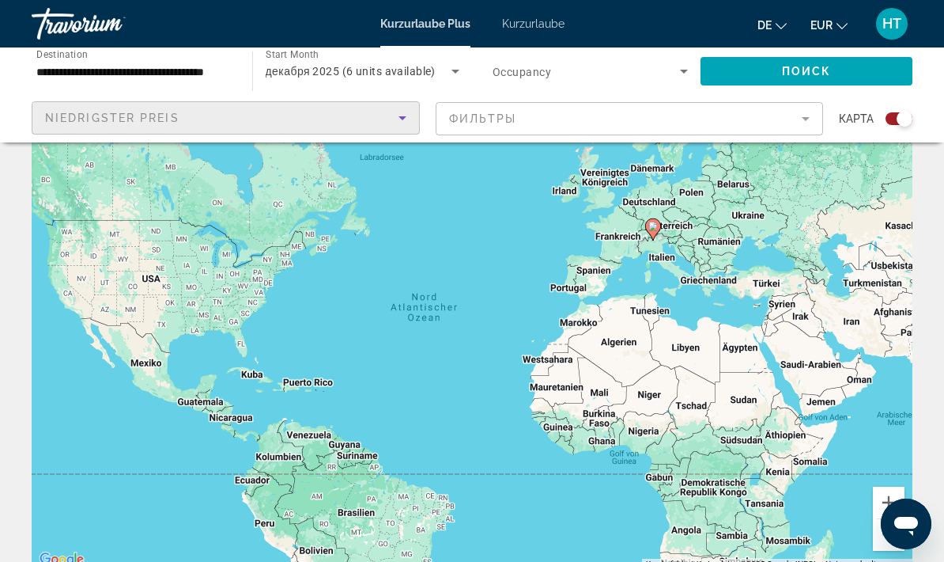
click at [804, 122] on mat-form-field "Фильтры" at bounding box center [630, 118] width 388 height 33
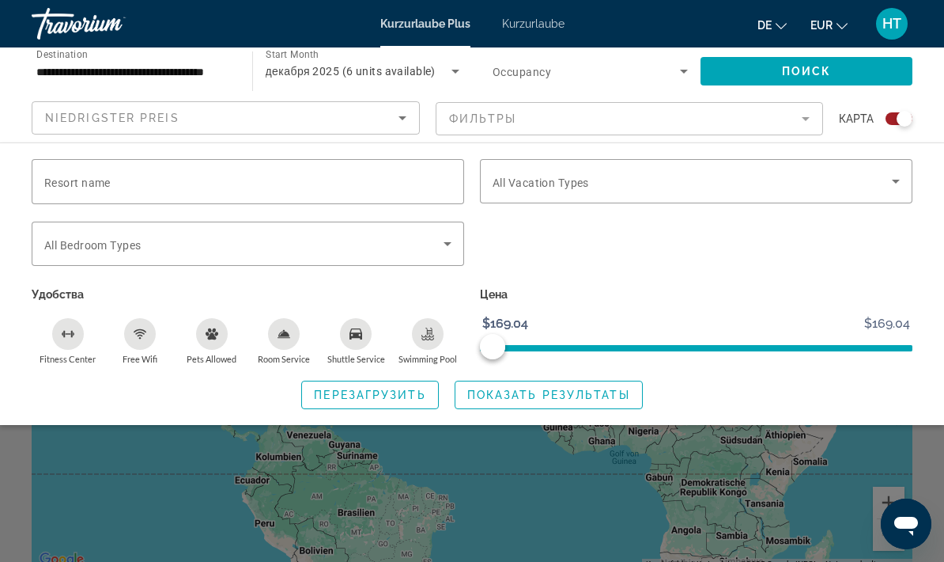
click at [899, 188] on icon "Search widget" at bounding box center [896, 181] width 19 height 19
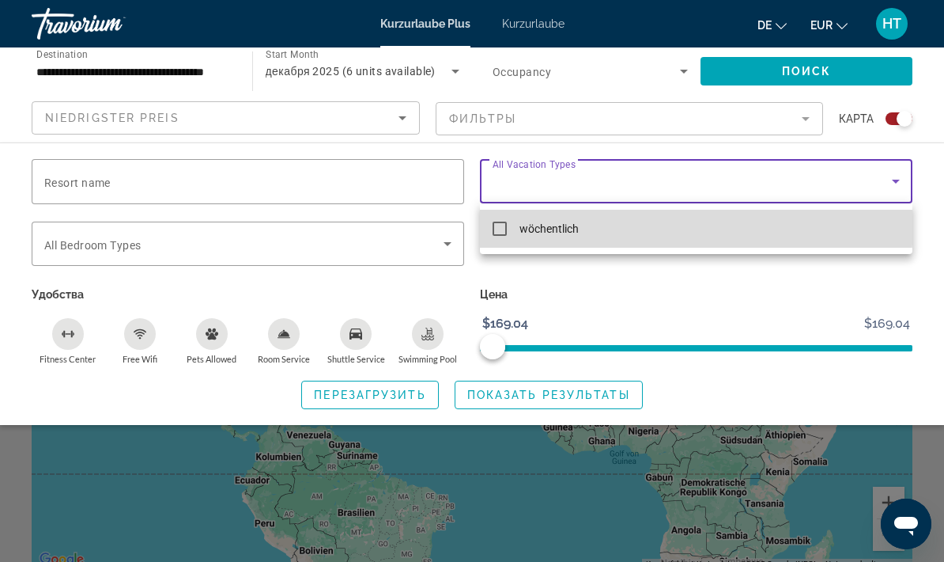
click at [634, 224] on mat-option "wöchentlich" at bounding box center [696, 229] width 433 height 38
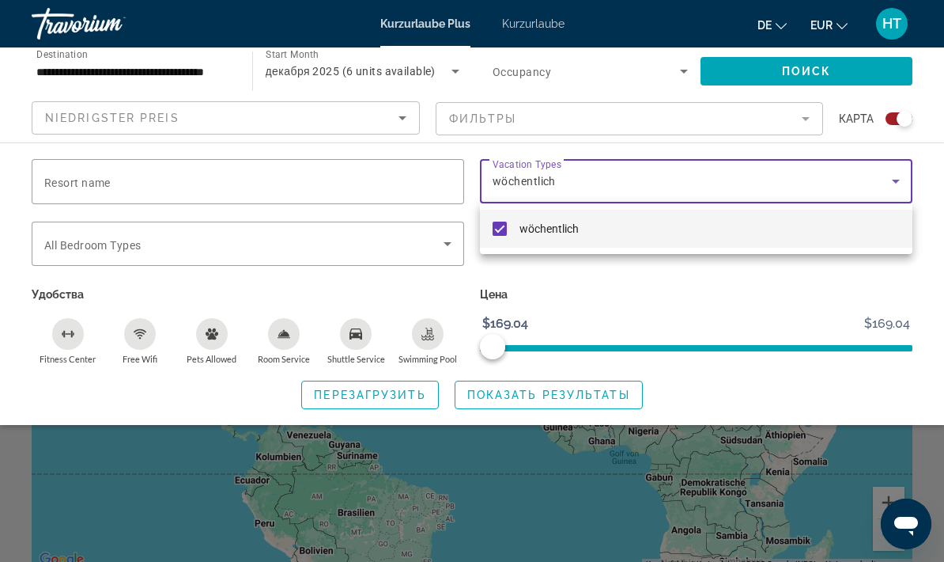
click at [523, 392] on div at bounding box center [472, 281] width 944 height 562
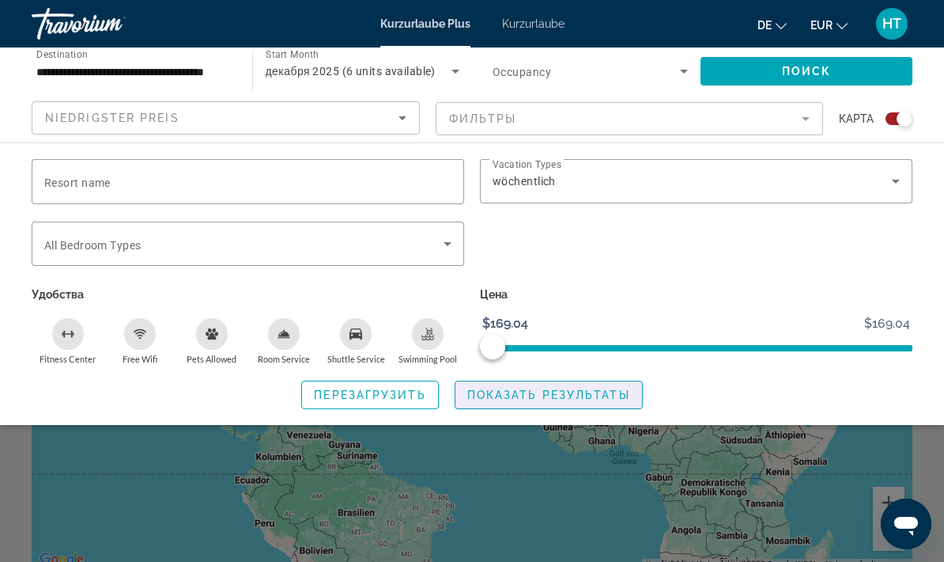
click at [533, 392] on span "Показать результаты" at bounding box center [549, 394] width 163 height 13
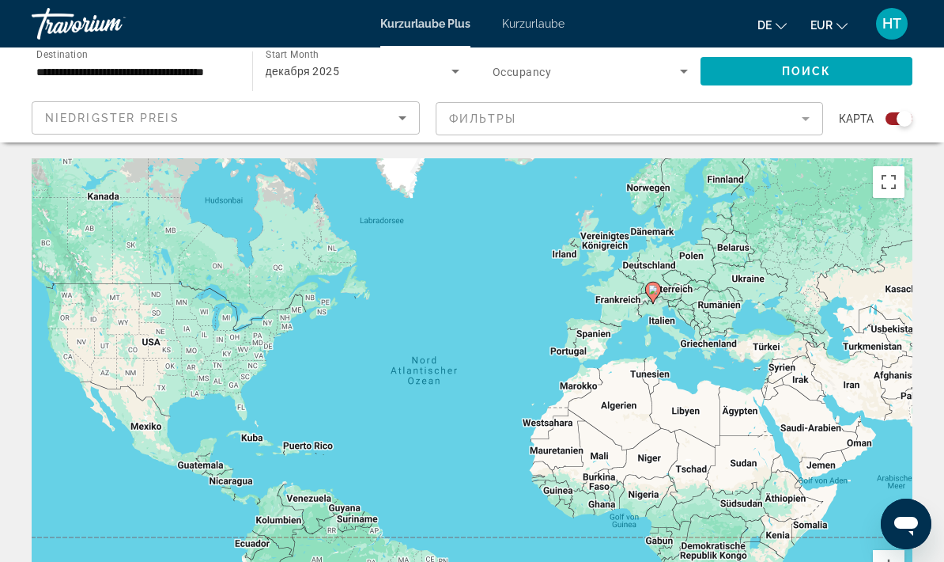
click at [530, 28] on font "Kurzurlaube" at bounding box center [533, 23] width 62 height 13
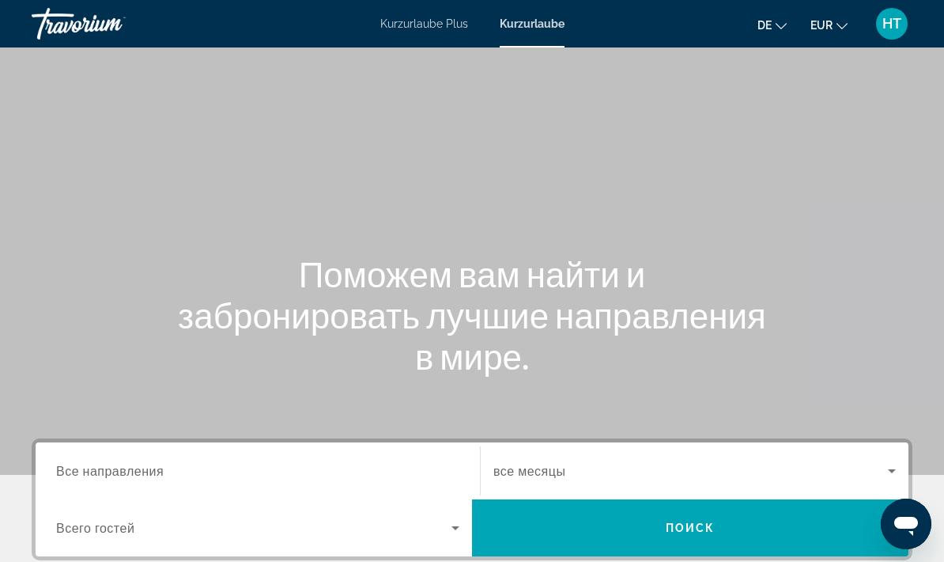
click at [323, 470] on input "Destination Все направления" at bounding box center [257, 471] width 403 height 19
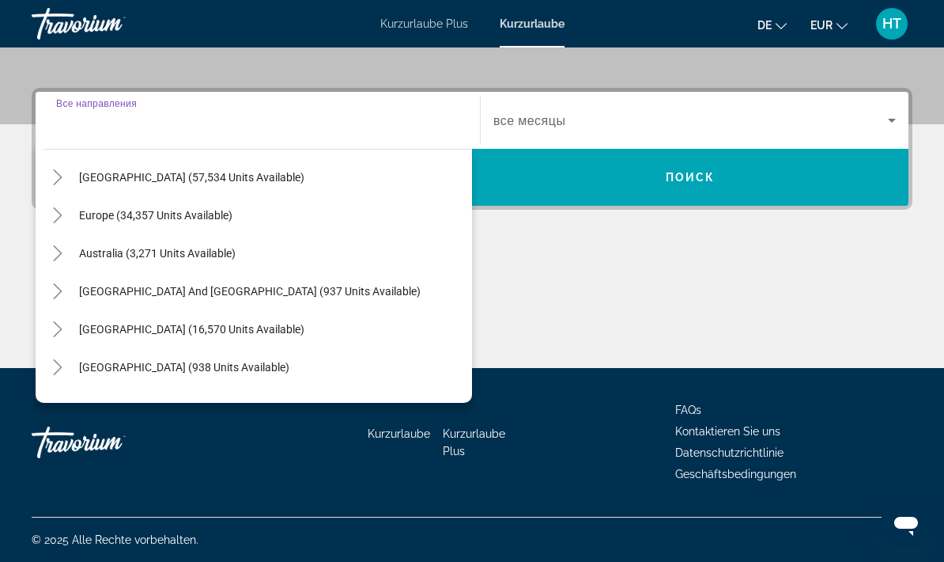
scroll to position [147, 0]
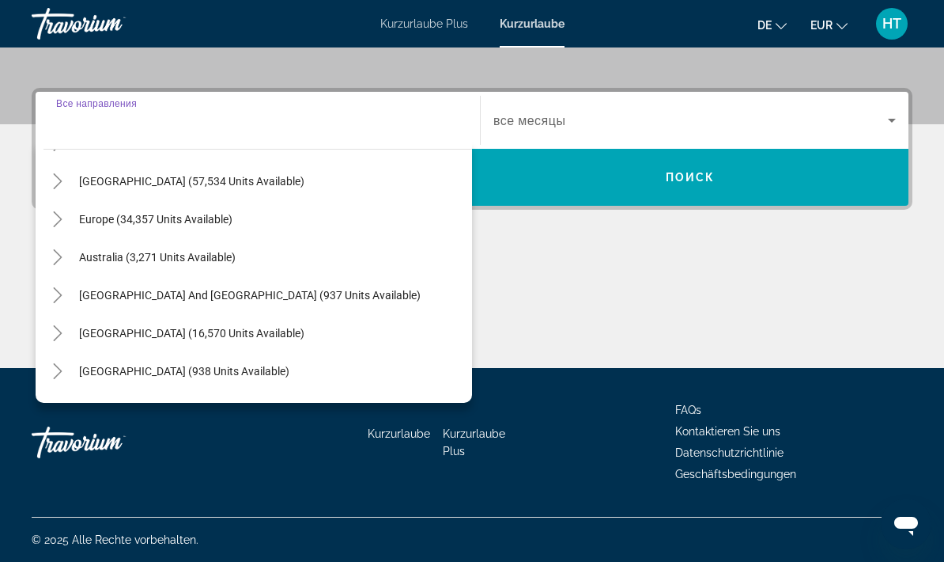
click at [244, 219] on span "Search widget" at bounding box center [271, 219] width 401 height 38
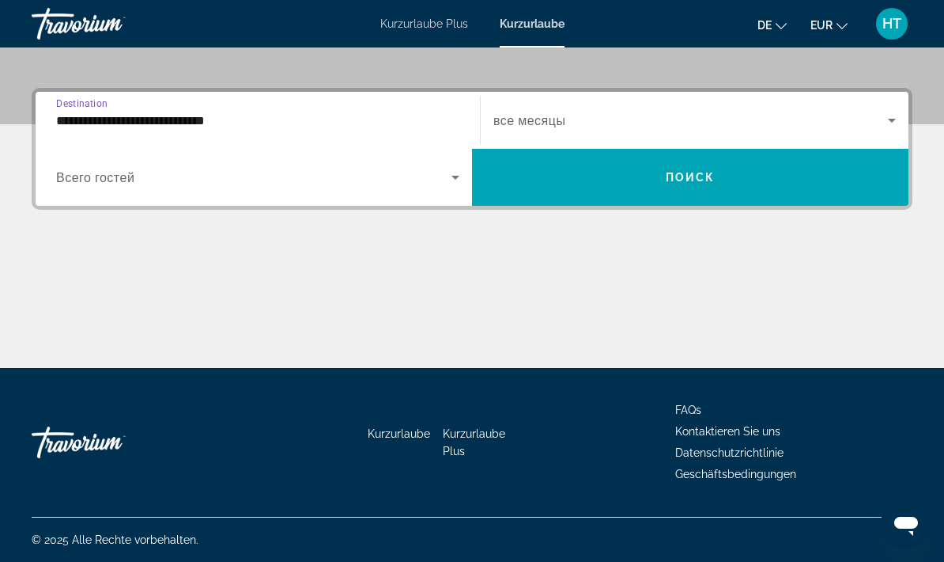
click at [420, 118] on input "**********" at bounding box center [257, 121] width 403 height 19
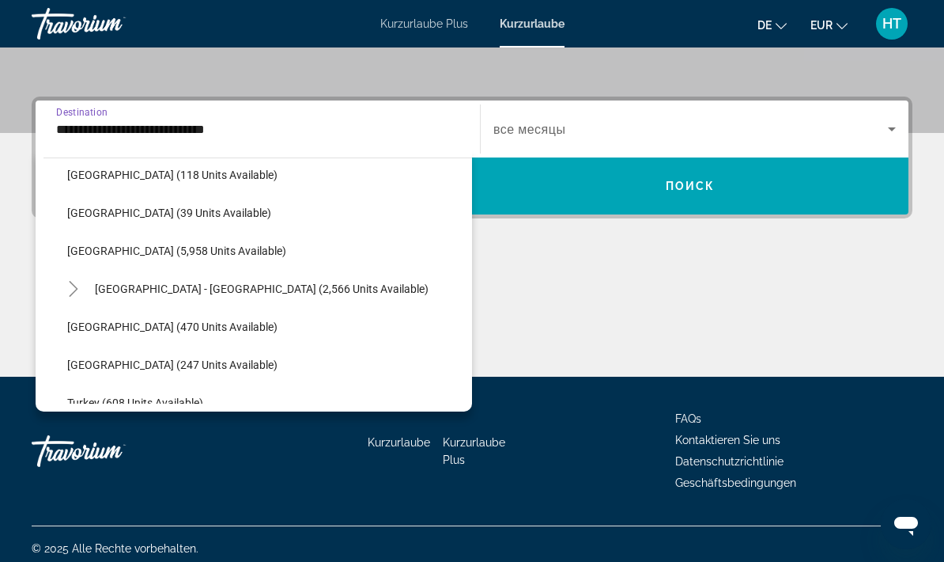
scroll to position [808, 0]
click at [274, 287] on span "[GEOGRAPHIC_DATA] - [GEOGRAPHIC_DATA] (2,566 units available)" at bounding box center [262, 288] width 334 height 13
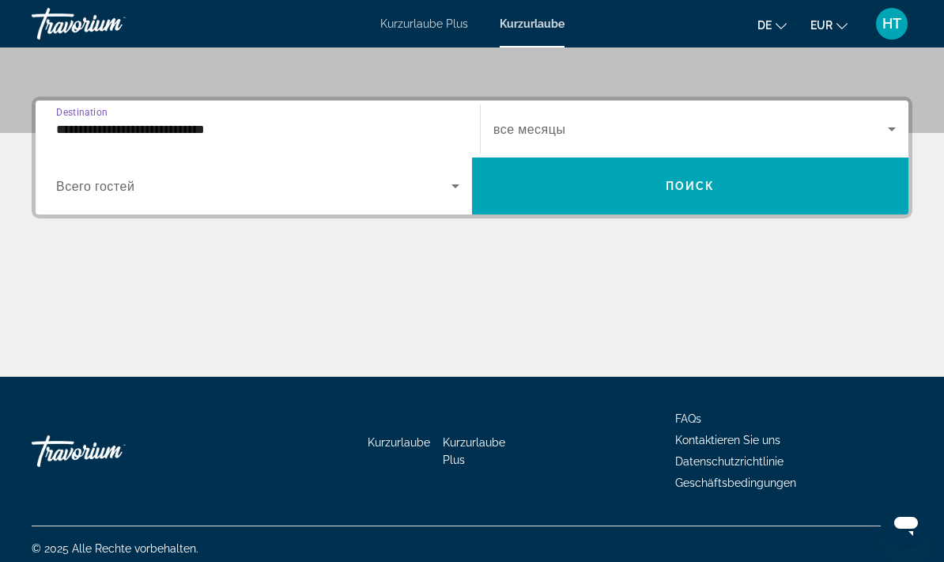
type input "**********"
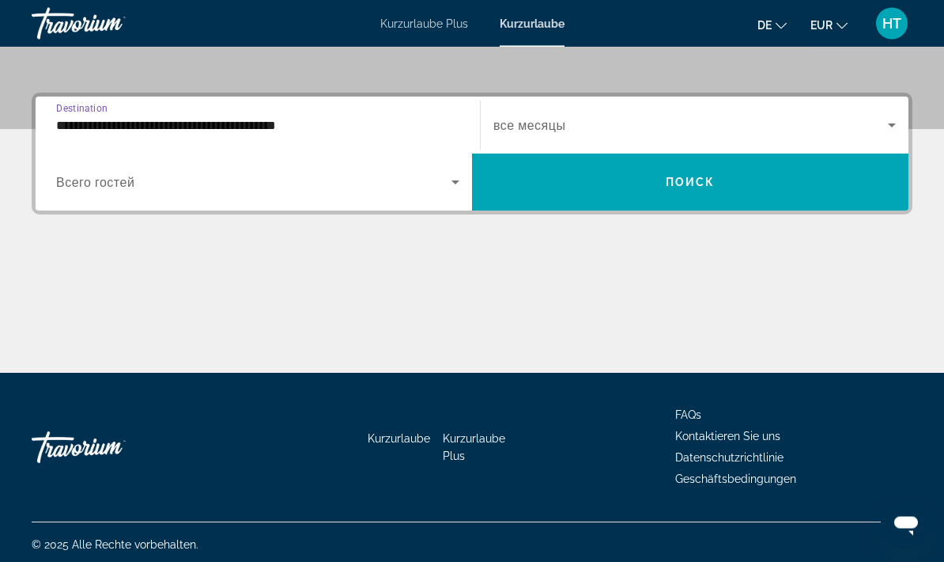
scroll to position [350, 0]
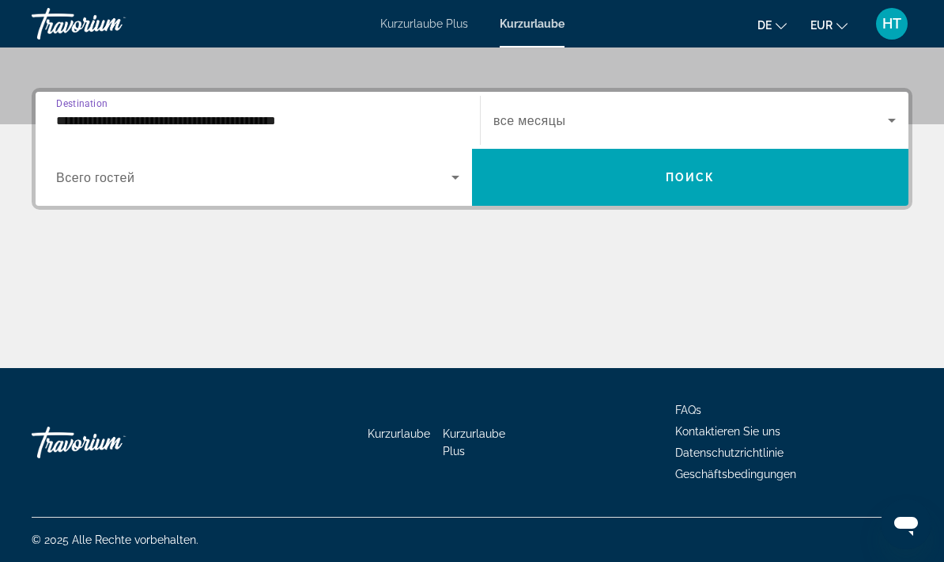
click at [456, 178] on icon "Search widget" at bounding box center [456, 178] width 8 height 4
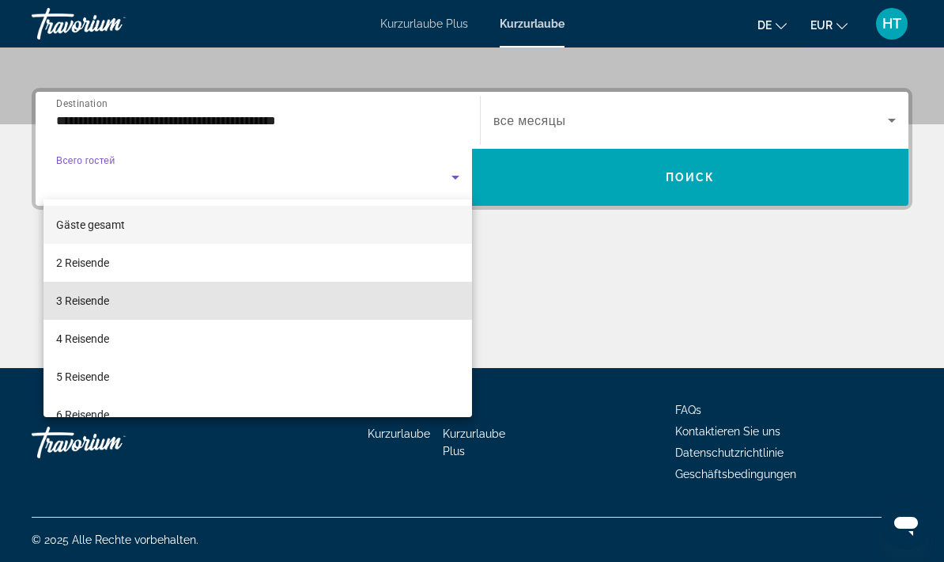
click at [245, 301] on mat-option "3 Reisende" at bounding box center [258, 301] width 429 height 38
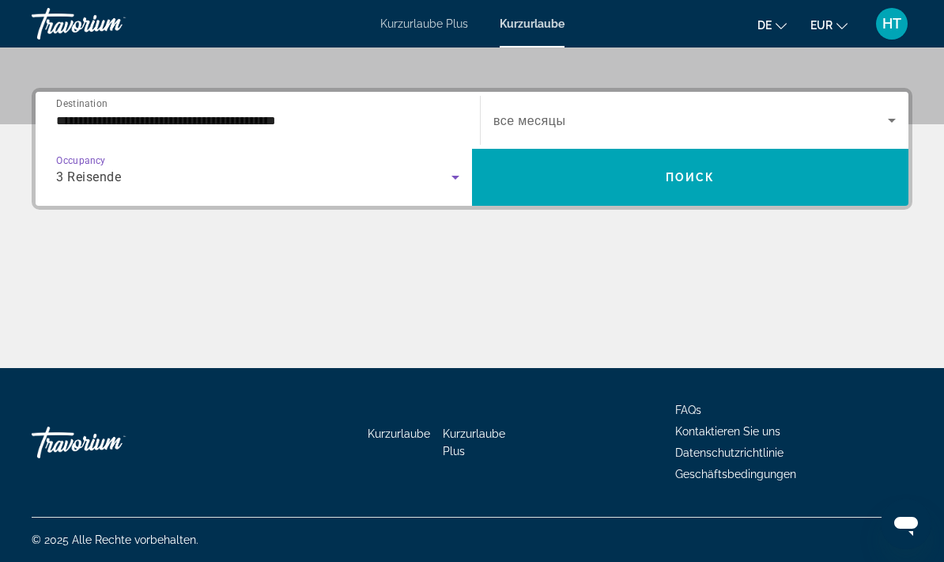
click at [882, 123] on span "Search widget" at bounding box center [691, 120] width 395 height 19
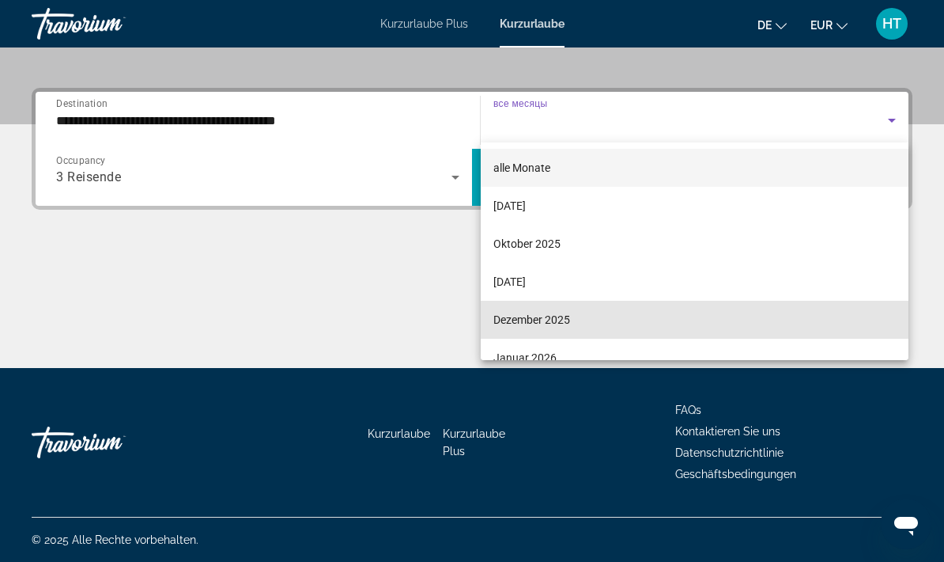
click at [570, 322] on font "Dezember 2025" at bounding box center [532, 319] width 77 height 13
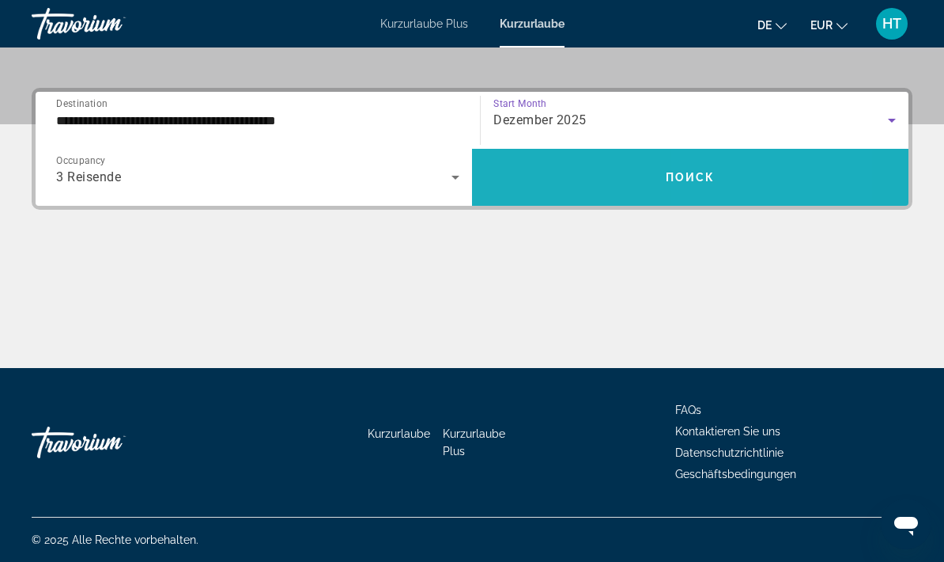
click at [716, 184] on span "Search widget" at bounding box center [690, 177] width 437 height 38
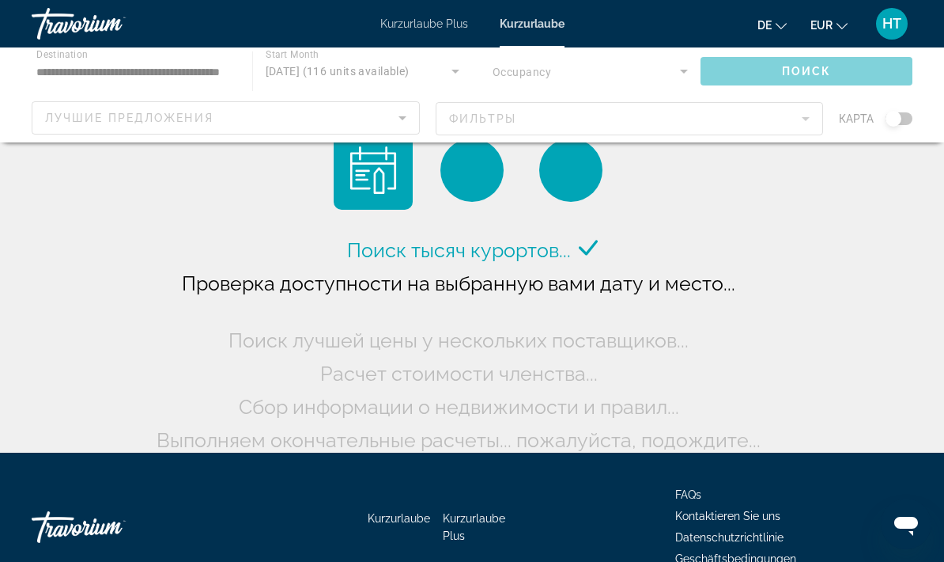
click at [400, 204] on div "Hauptinhalt" at bounding box center [373, 170] width 79 height 79
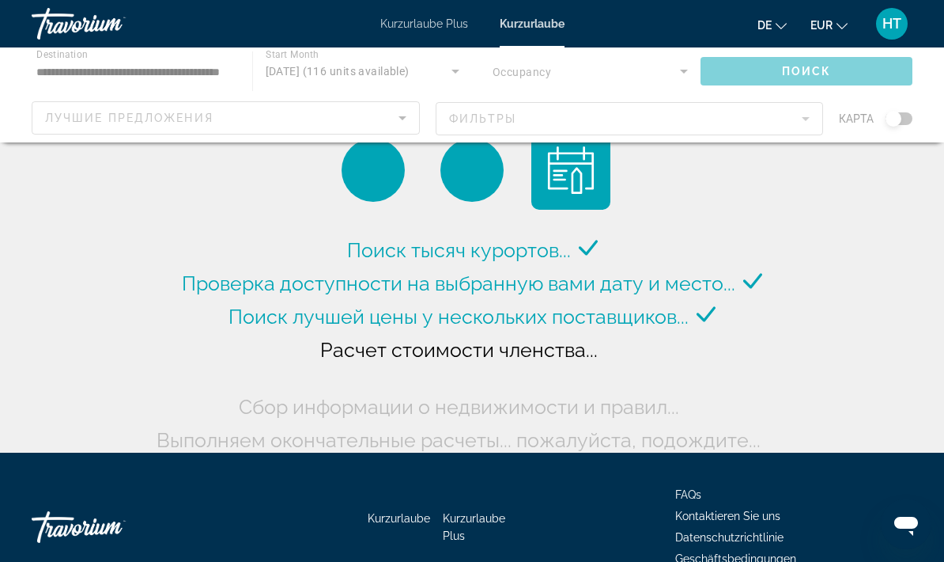
click at [401, 206] on div "Hauptinhalt" at bounding box center [472, 170] width 277 height 79
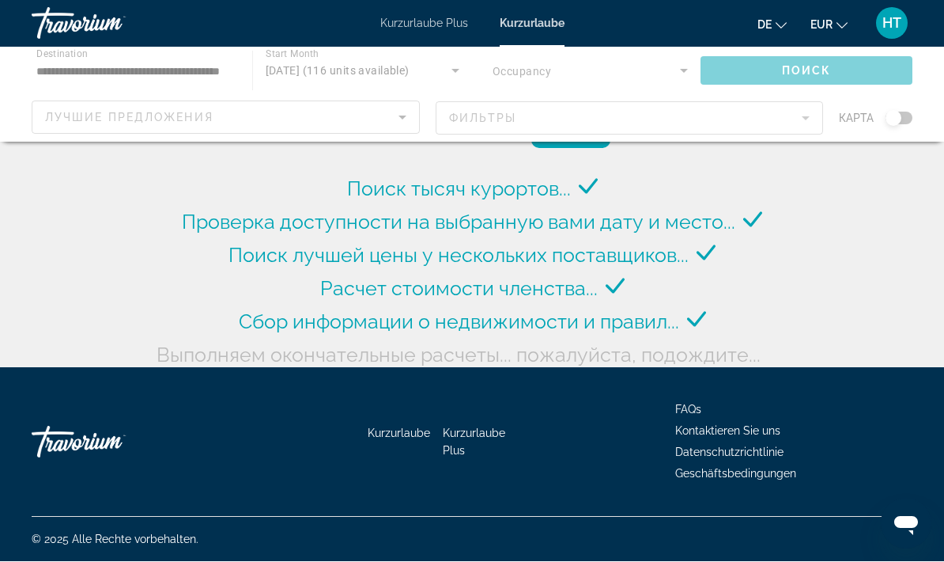
scroll to position [63, 0]
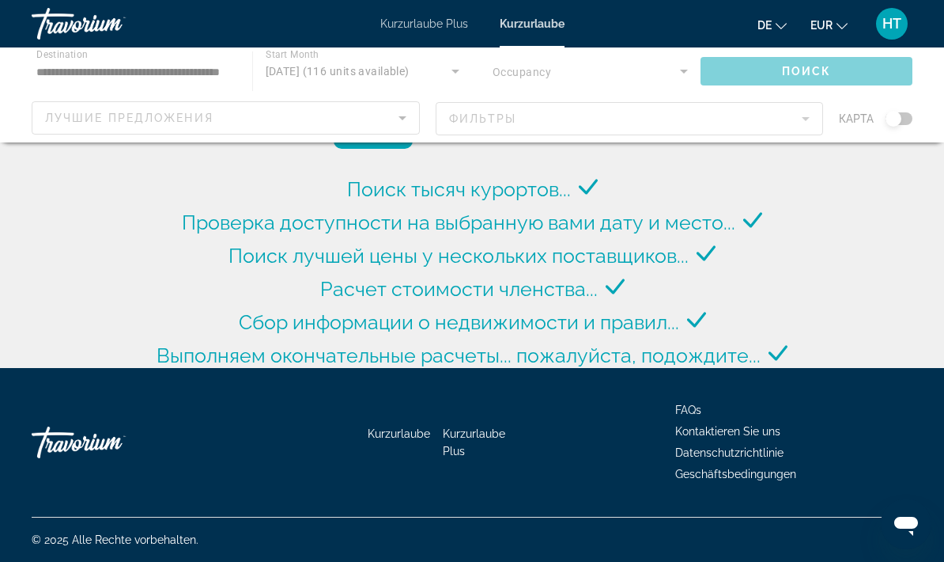
click at [400, 120] on div "Hauptinhalt" at bounding box center [472, 94] width 944 height 95
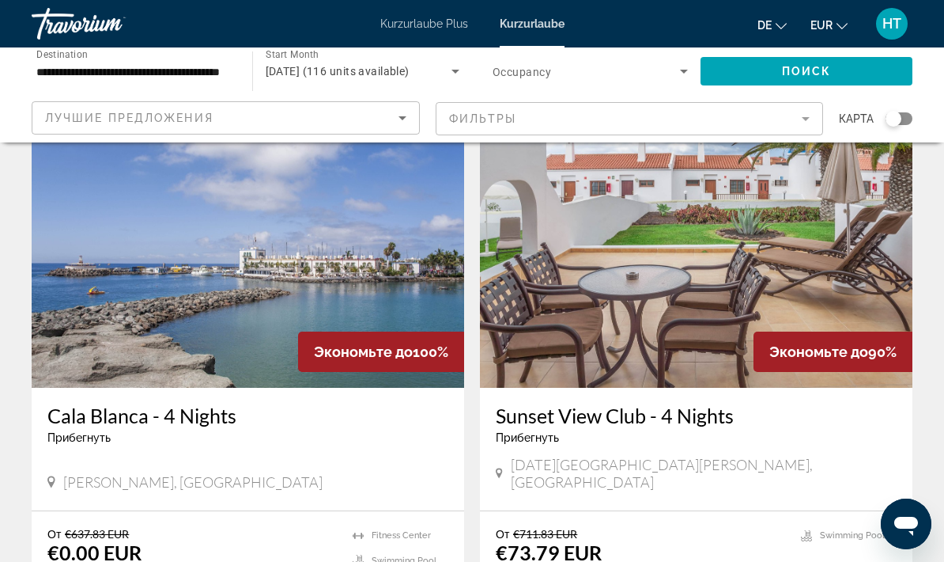
click at [403, 115] on icon "Sort by" at bounding box center [402, 117] width 19 height 19
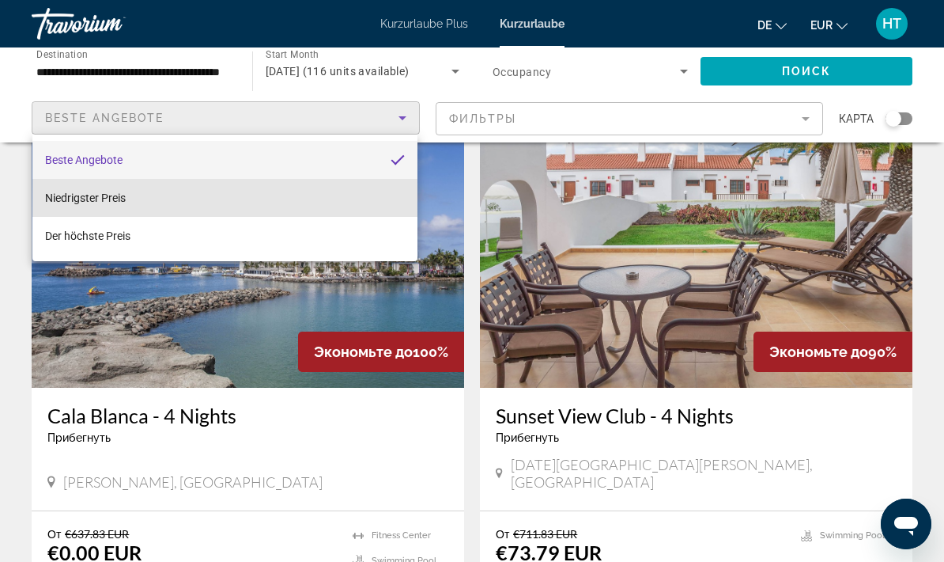
click at [305, 198] on mat-option "Niedrigster Preis" at bounding box center [224, 198] width 385 height 38
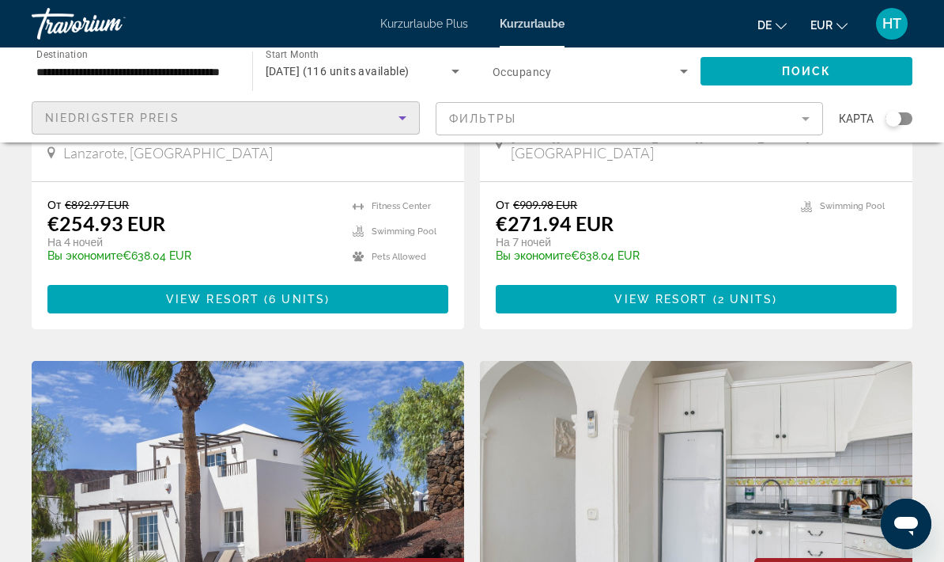
scroll to position [2595, 0]
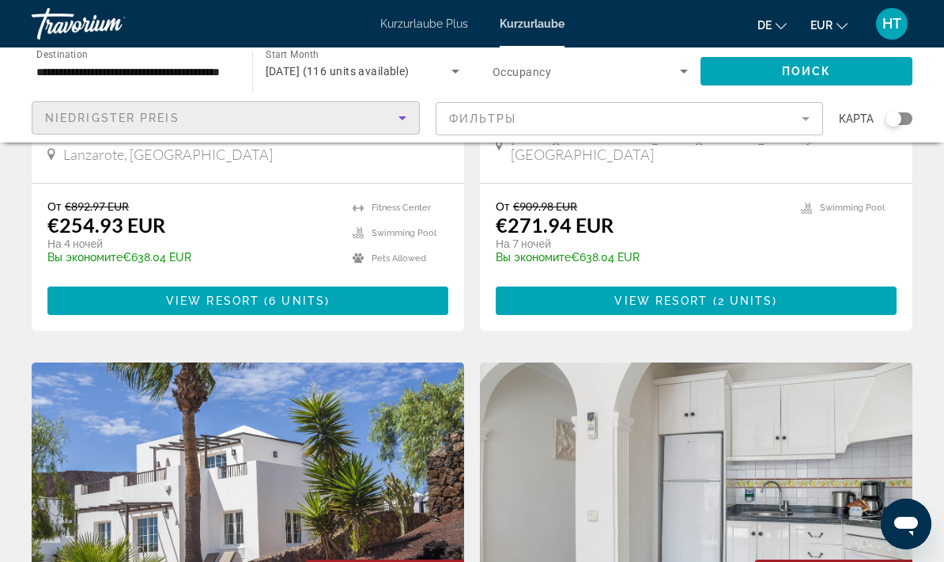
click at [159, 73] on input "**********" at bounding box center [133, 71] width 195 height 19
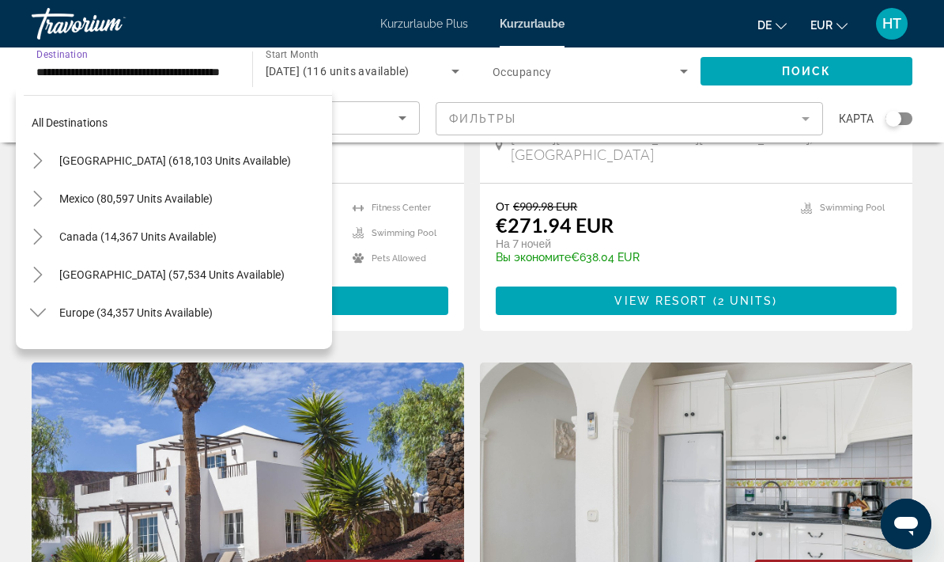
scroll to position [816, 0]
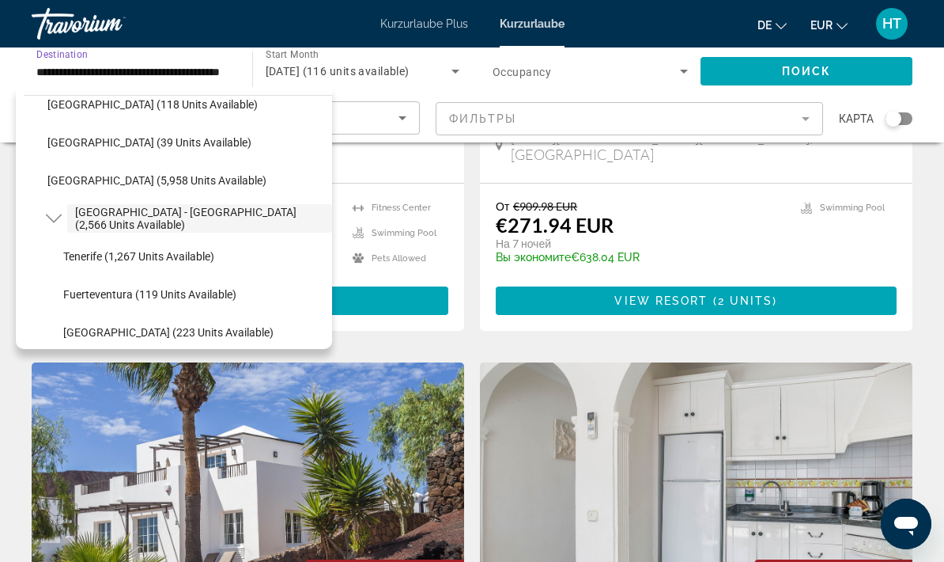
click at [161, 180] on span "[GEOGRAPHIC_DATA] (5,958 units available)" at bounding box center [156, 180] width 219 height 13
type input "**********"
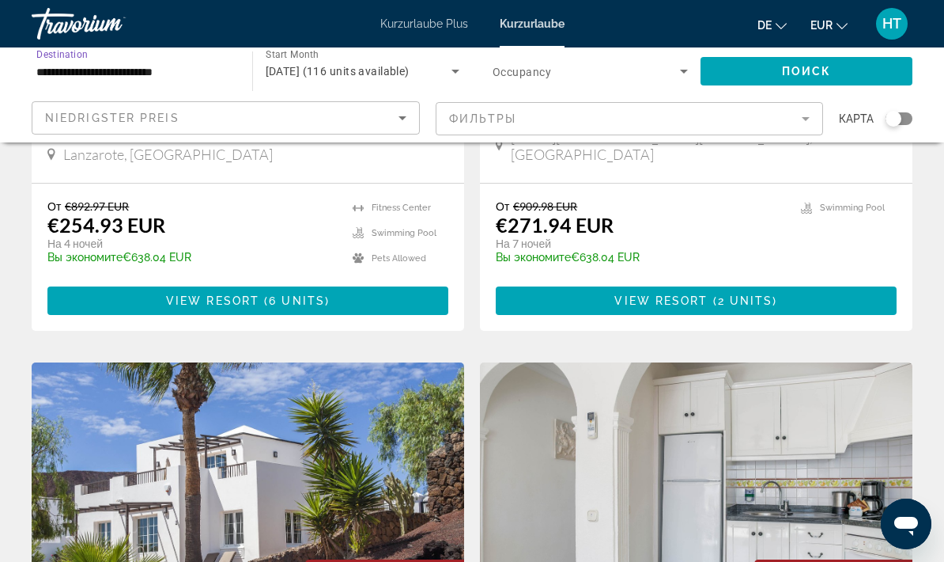
click at [805, 119] on mat-form-field "Фильтры" at bounding box center [630, 118] width 388 height 33
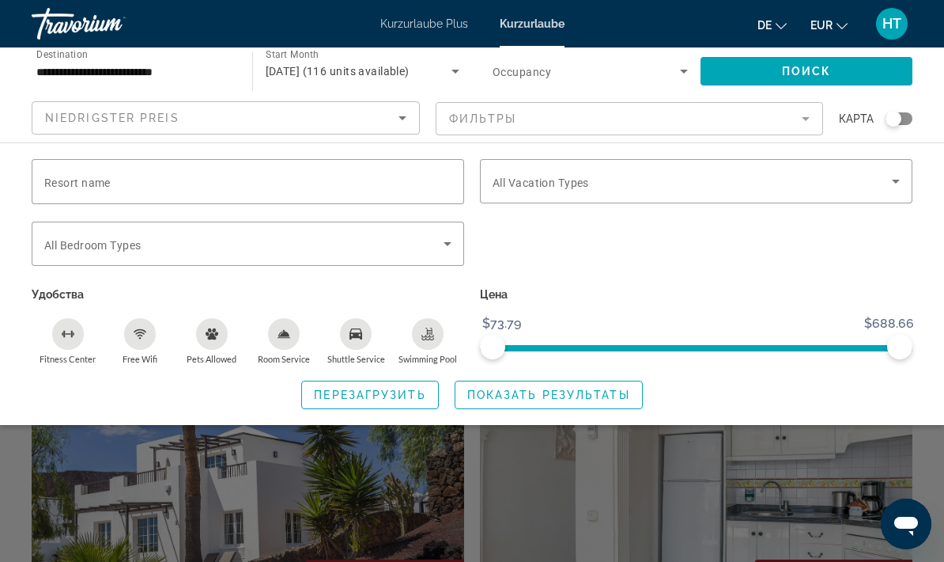
click at [892, 182] on icon "Search widget" at bounding box center [896, 181] width 19 height 19
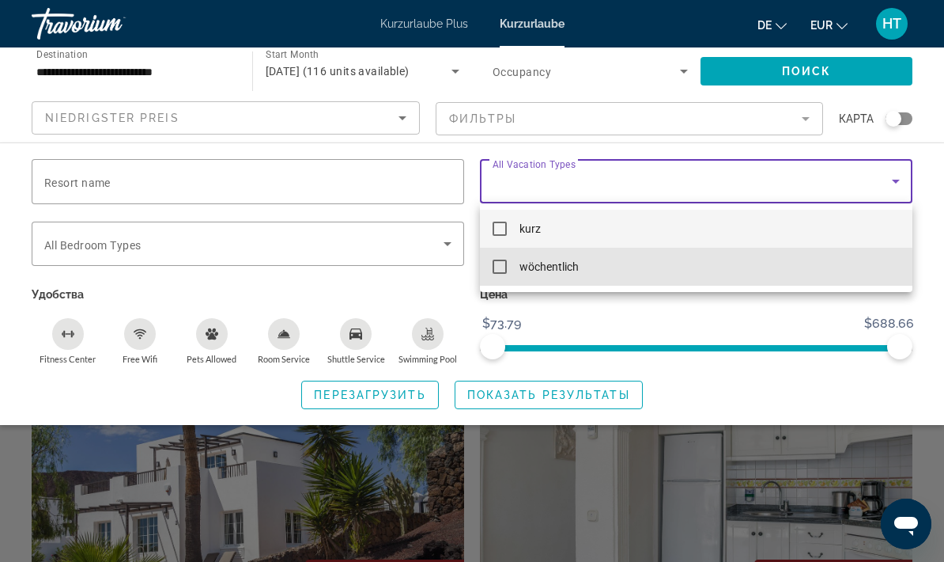
click at [583, 271] on mat-option "wöchentlich" at bounding box center [696, 267] width 433 height 38
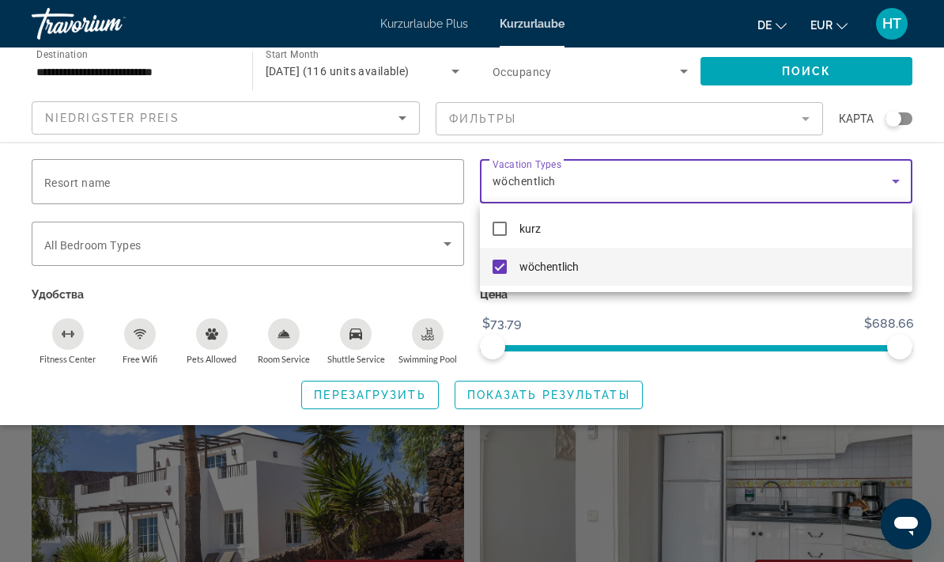
click at [527, 388] on div at bounding box center [472, 281] width 944 height 562
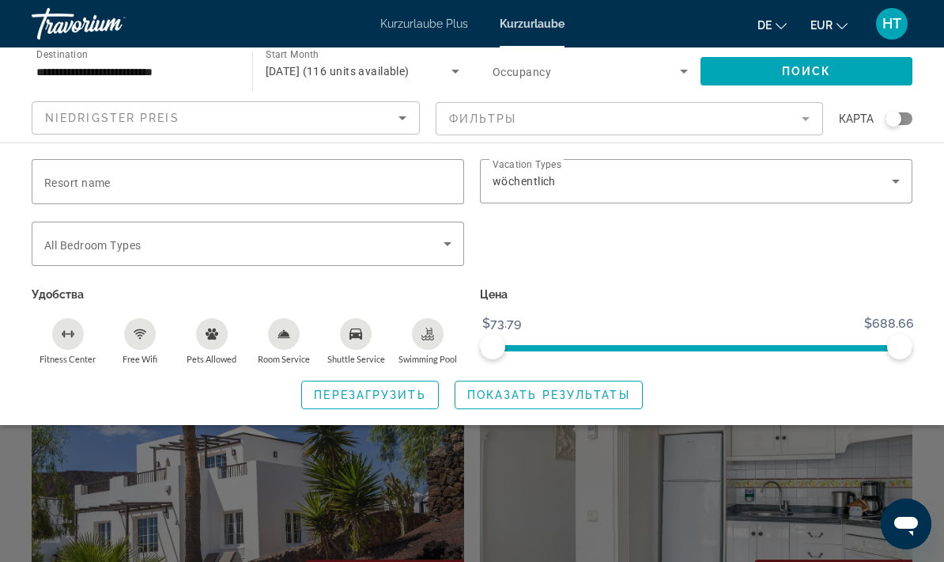
click at [535, 394] on span "Показать результаты" at bounding box center [549, 394] width 163 height 13
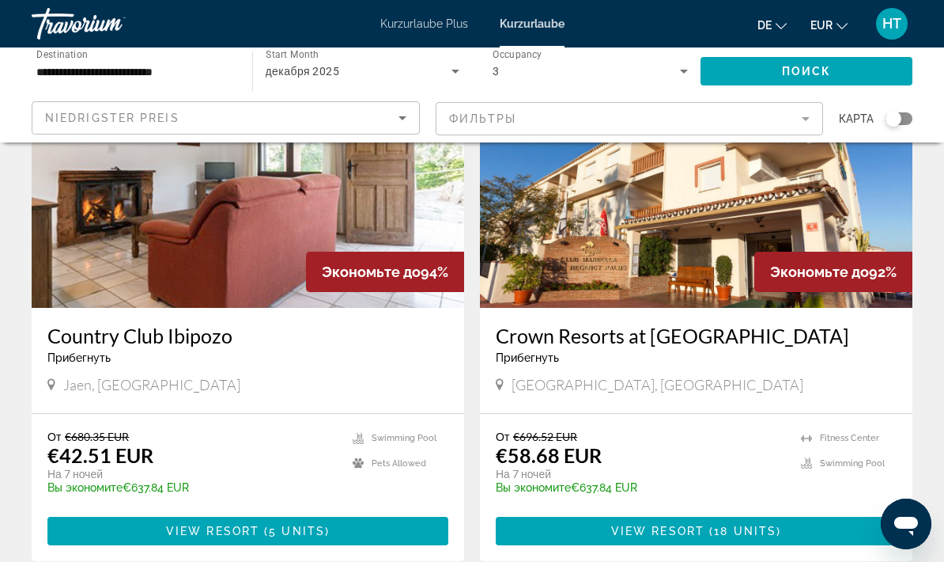
scroll to position [144, 0]
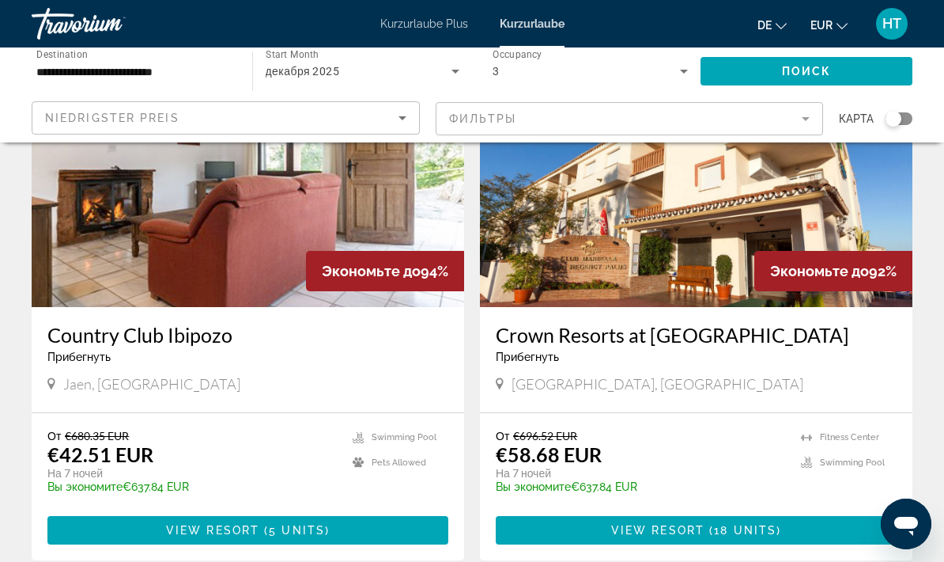
click at [331, 528] on span "Hauptinhalt" at bounding box center [247, 530] width 401 height 38
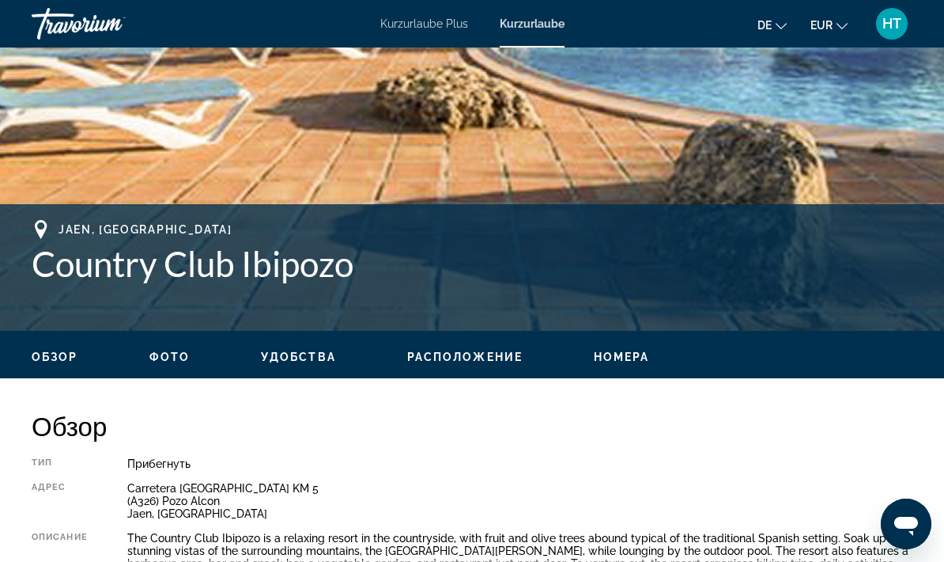
scroll to position [467, 0]
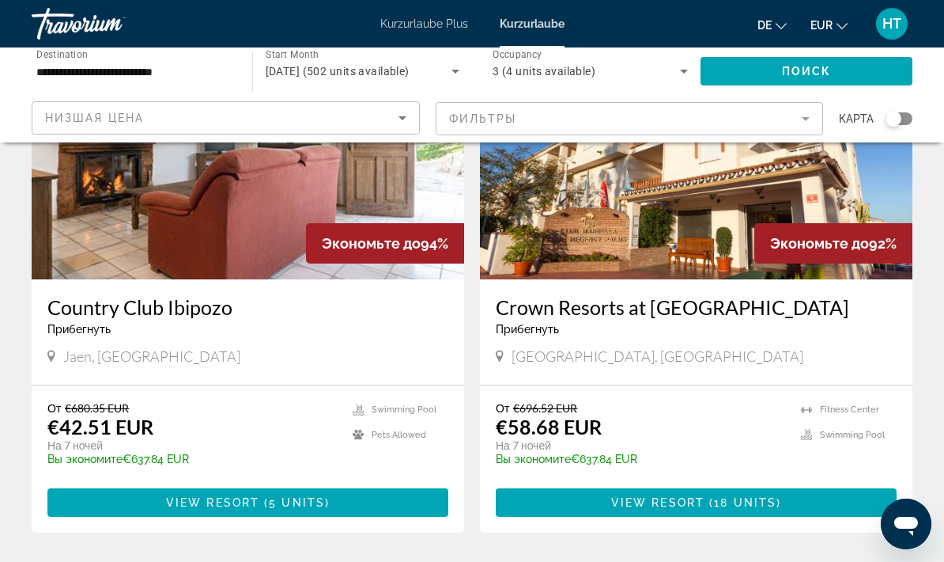
scroll to position [198, 0]
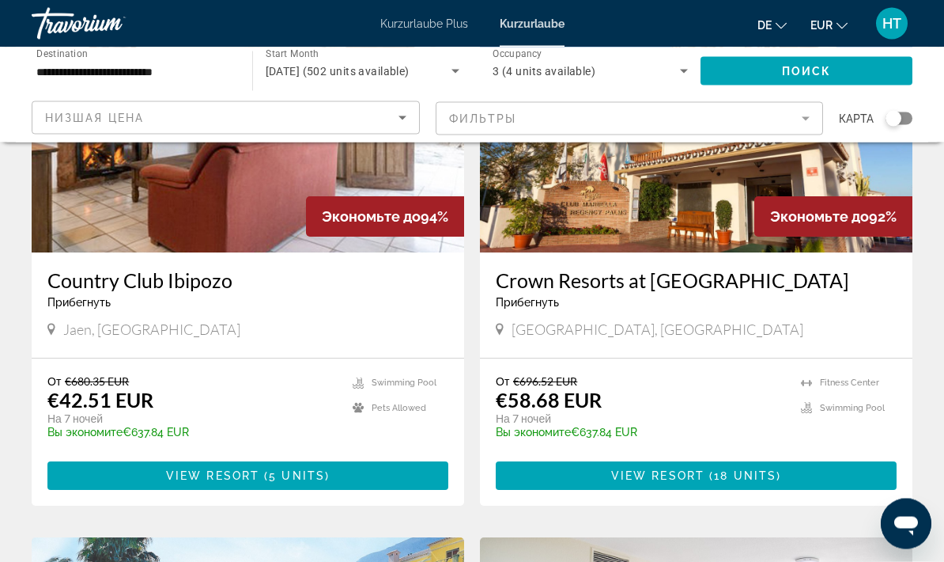
click at [634, 476] on span "View Resort" at bounding box center [657, 476] width 93 height 13
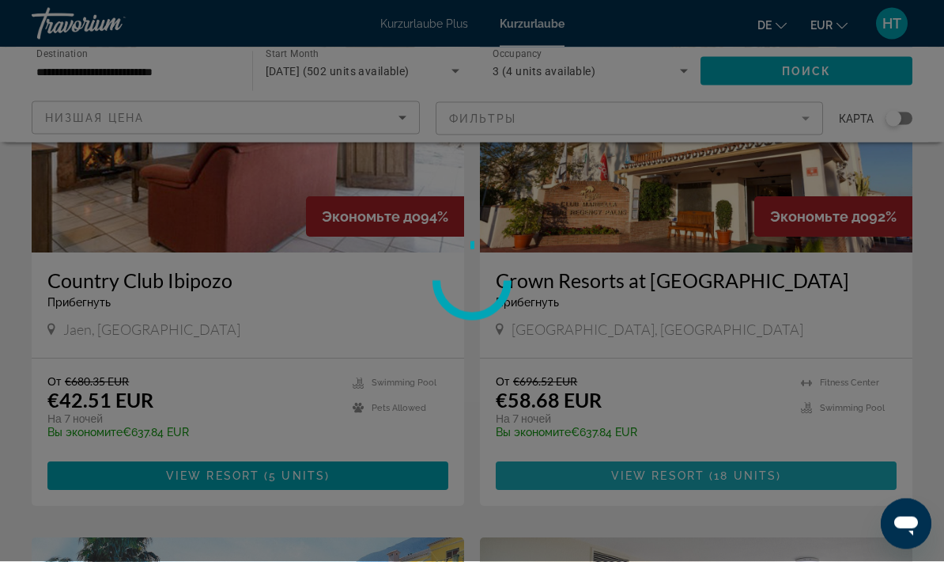
scroll to position [199, 0]
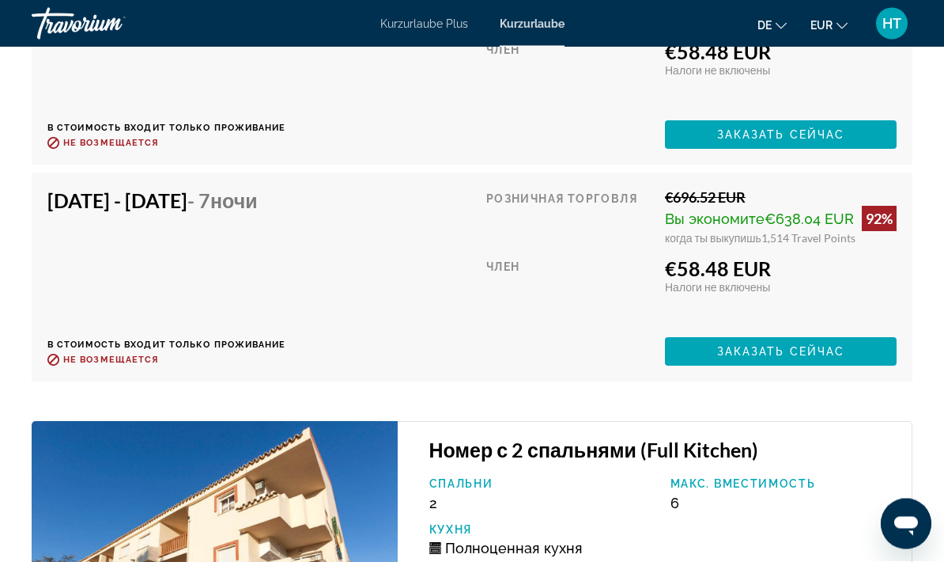
scroll to position [3556, 0]
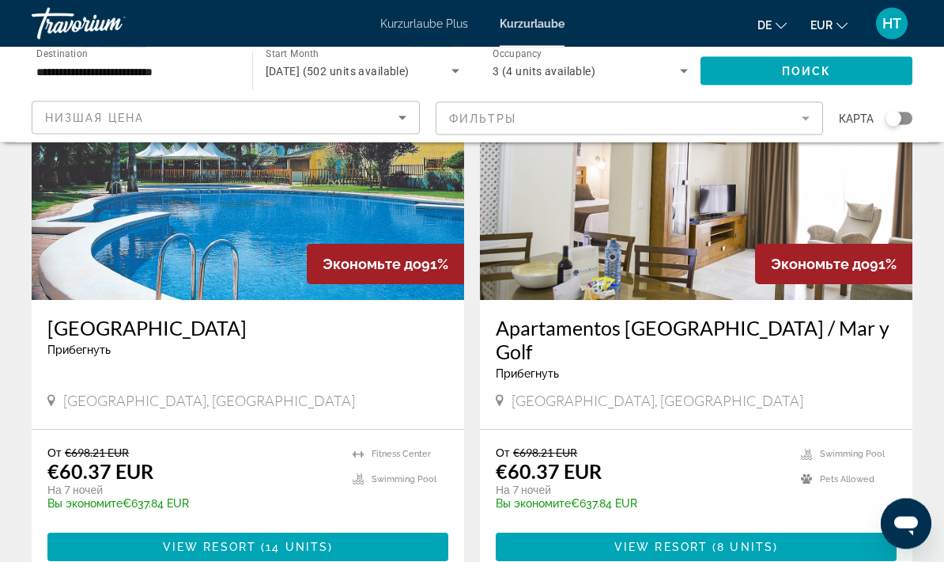
scroll to position [689, 0]
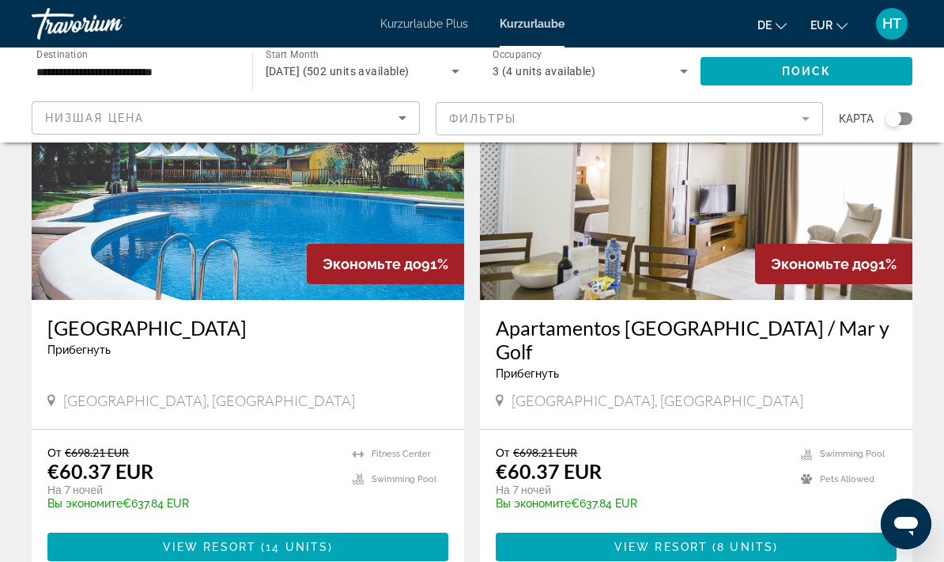
click at [256, 540] on span "View Resort" at bounding box center [209, 546] width 93 height 13
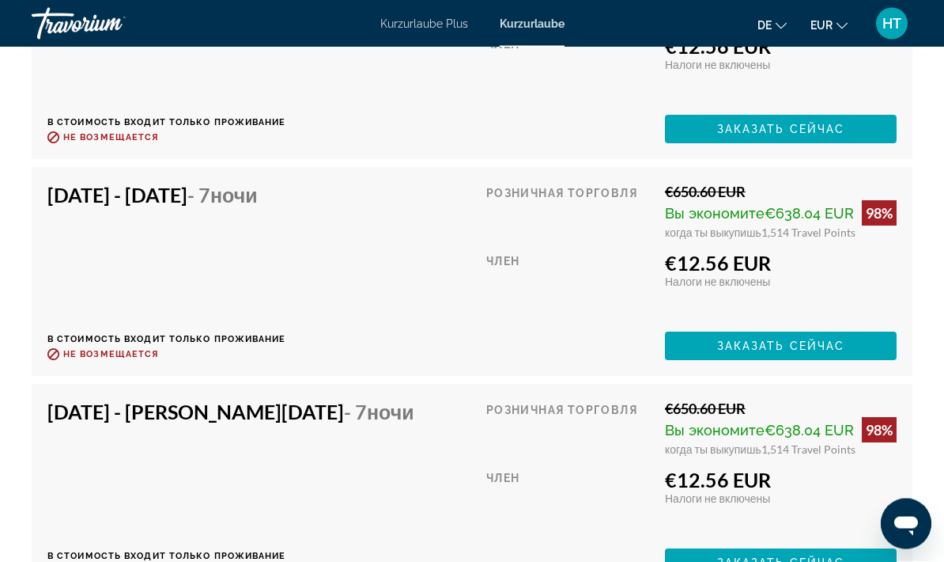
scroll to position [3575, 0]
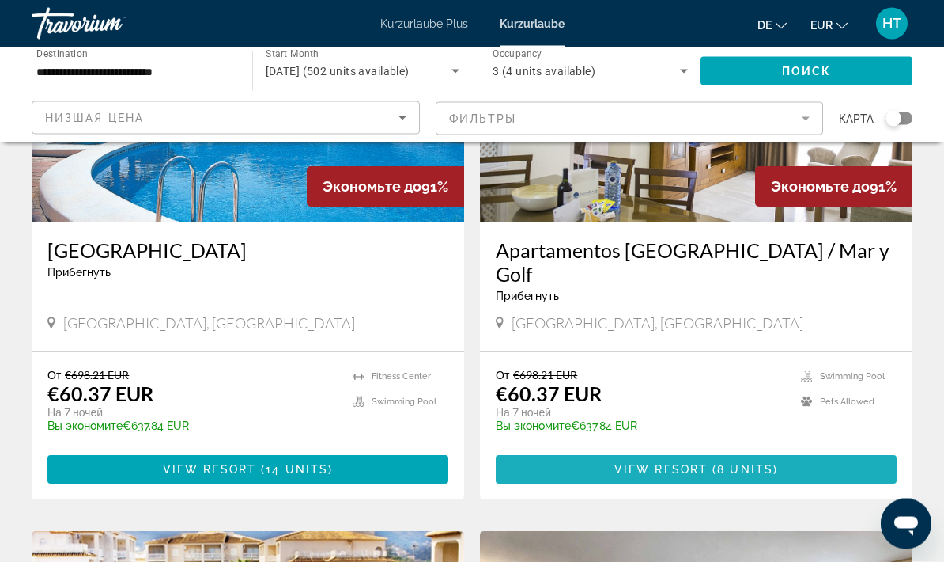
scroll to position [767, 0]
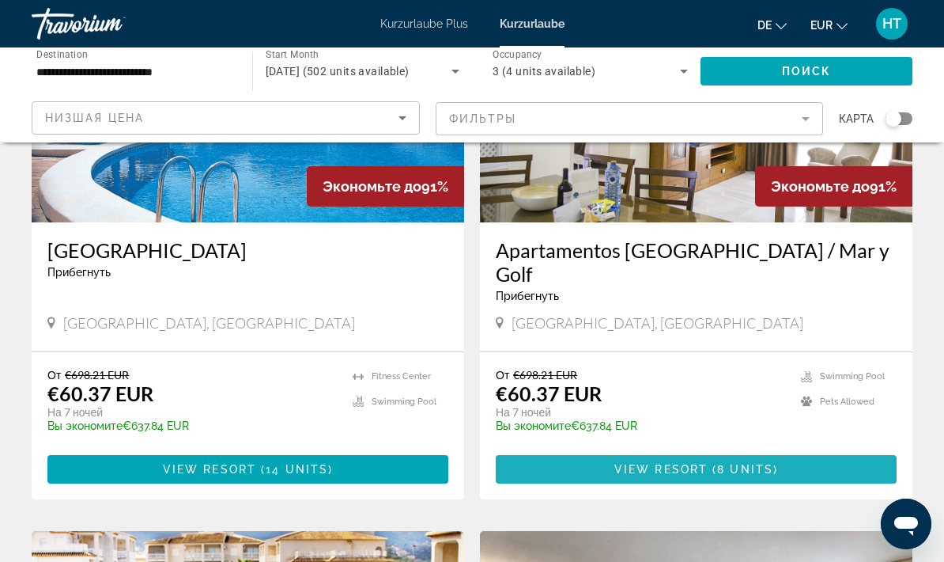
click at [708, 463] on span "View Resort" at bounding box center [661, 469] width 93 height 13
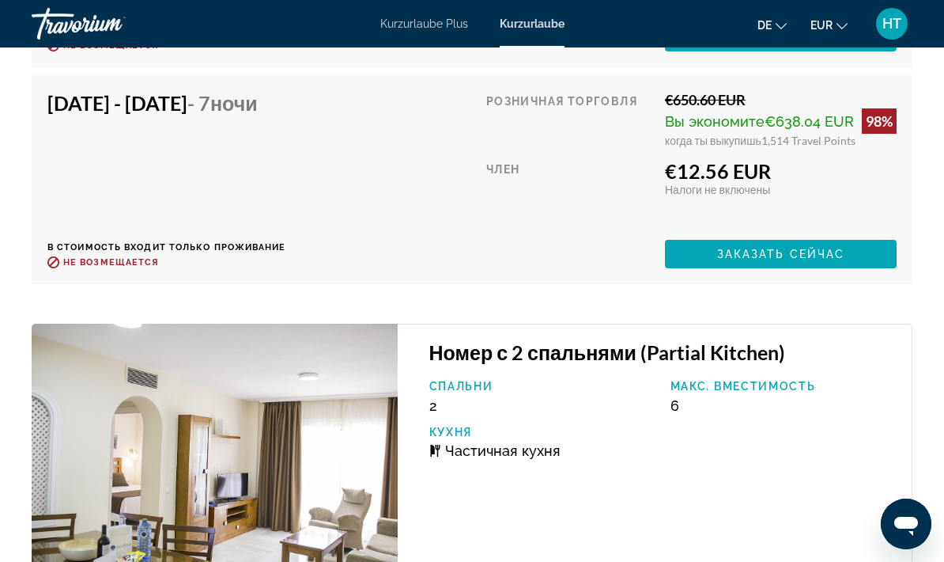
scroll to position [3717, 0]
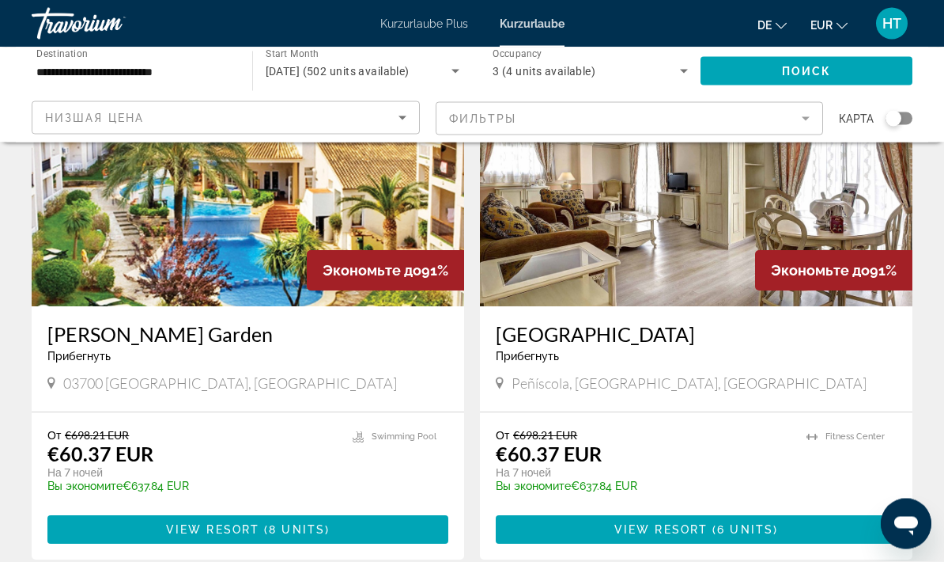
scroll to position [1245, 0]
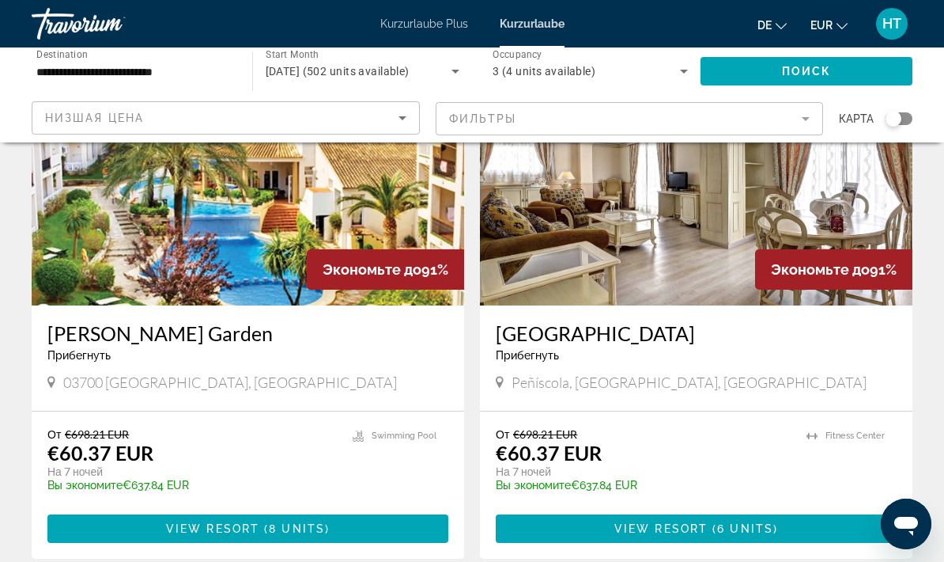
click at [724, 522] on span "6 units" at bounding box center [745, 528] width 56 height 13
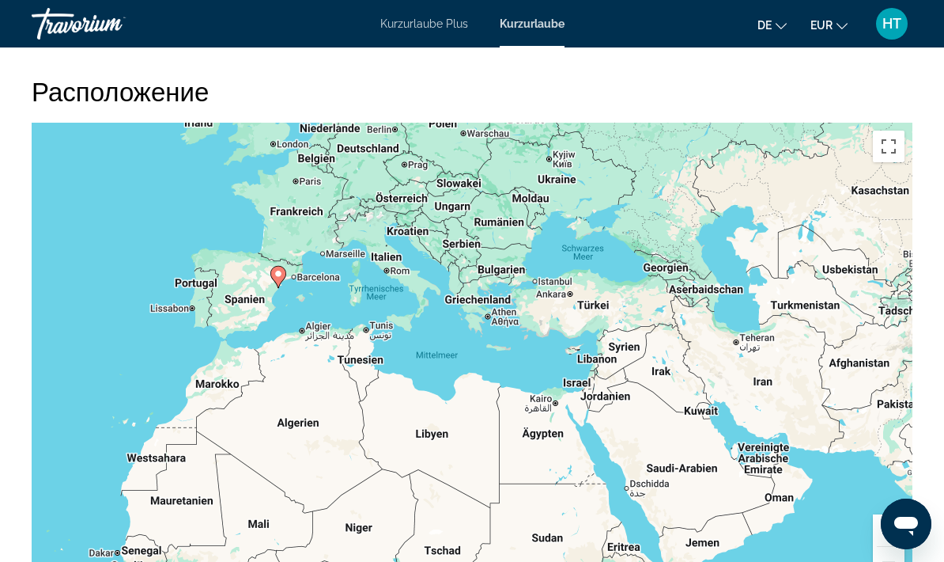
scroll to position [2356, 0]
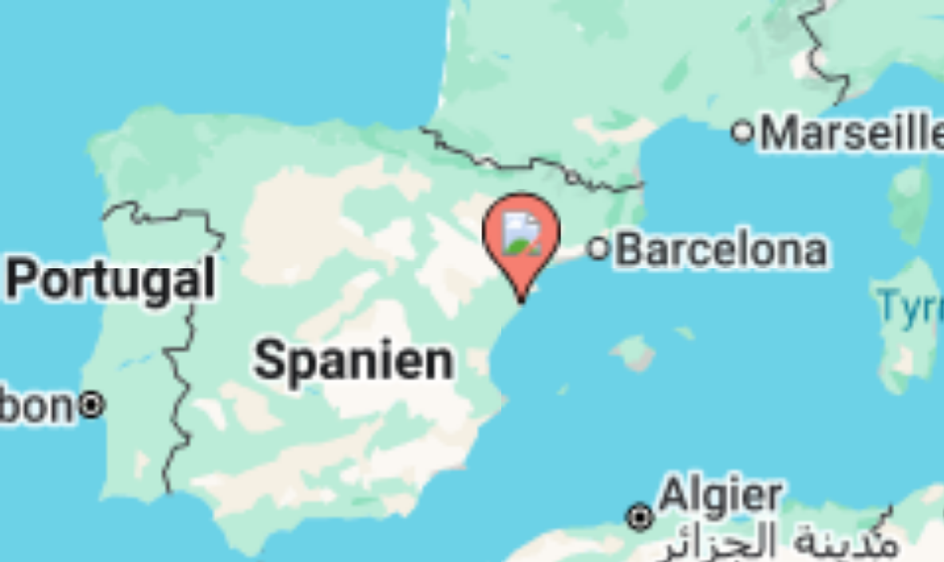
click at [297, 327] on gmp-advanced-marker "Hauptinhalt" at bounding box center [305, 339] width 16 height 24
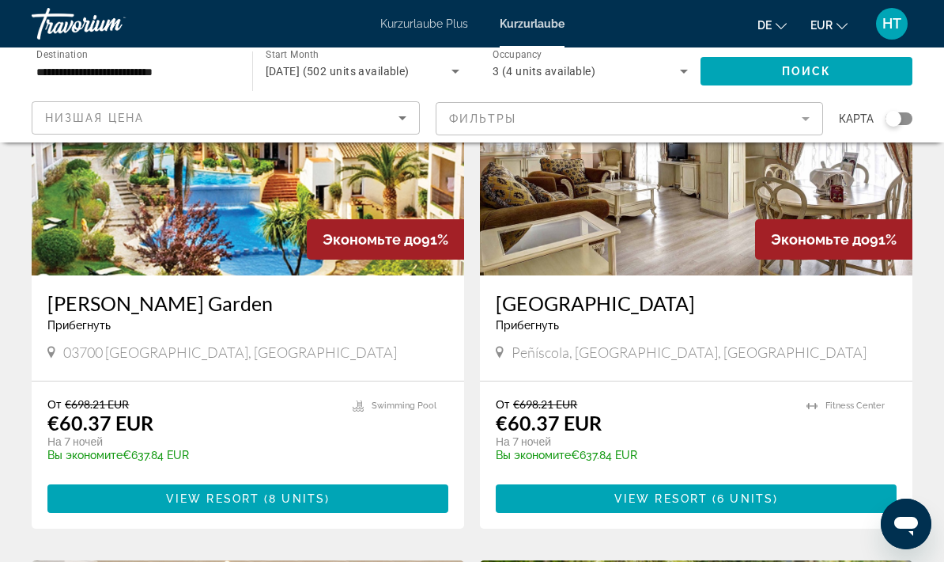
scroll to position [1270, 0]
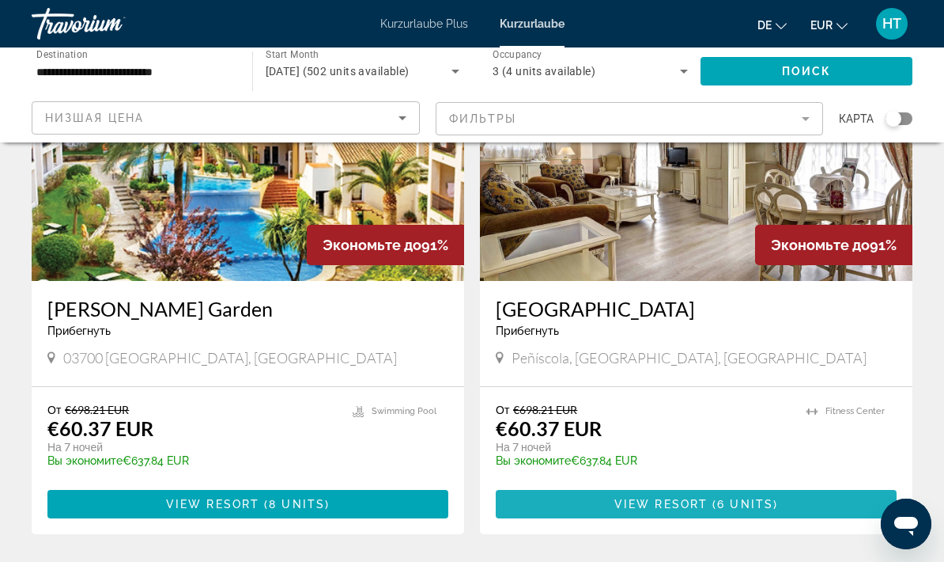
click at [700, 498] on span "View Resort" at bounding box center [661, 504] width 93 height 13
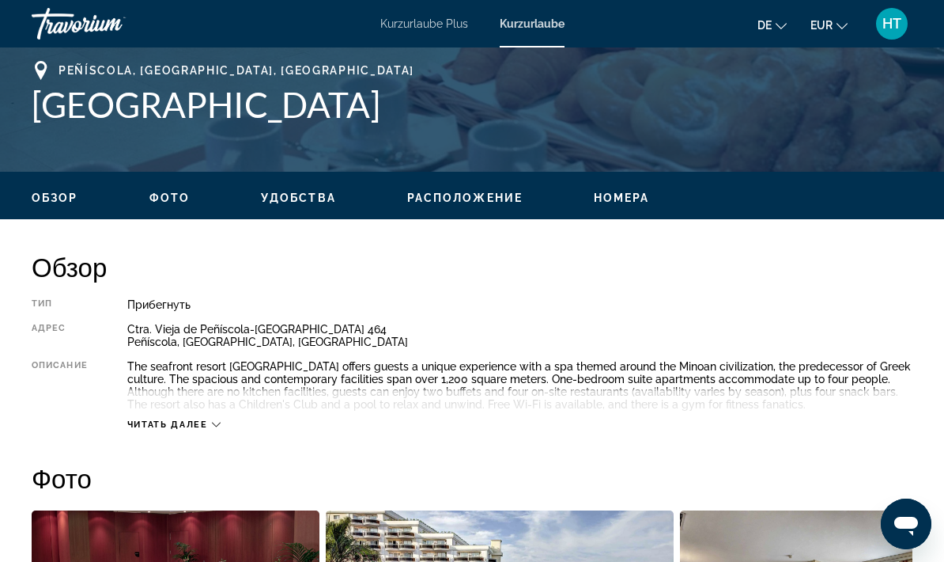
scroll to position [629, 0]
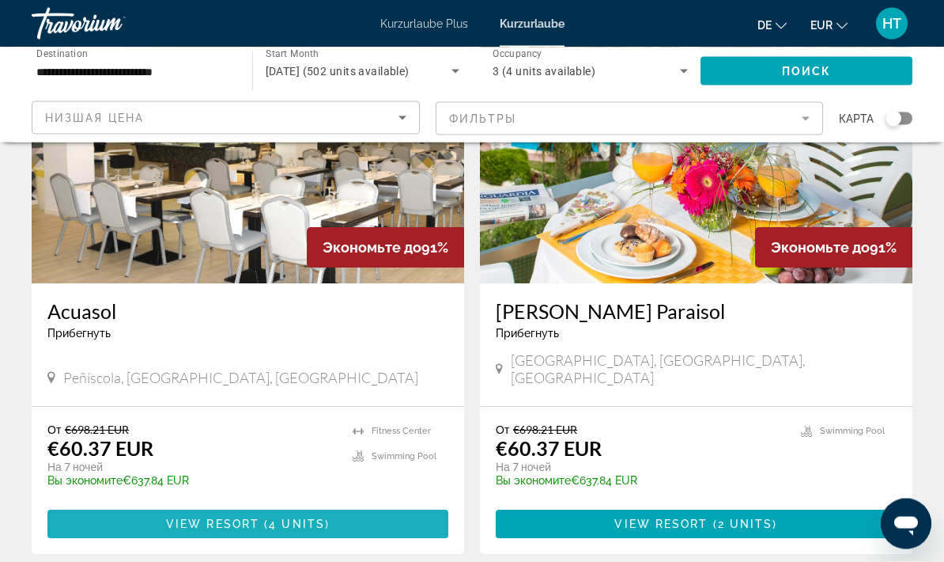
scroll to position [1805, 0]
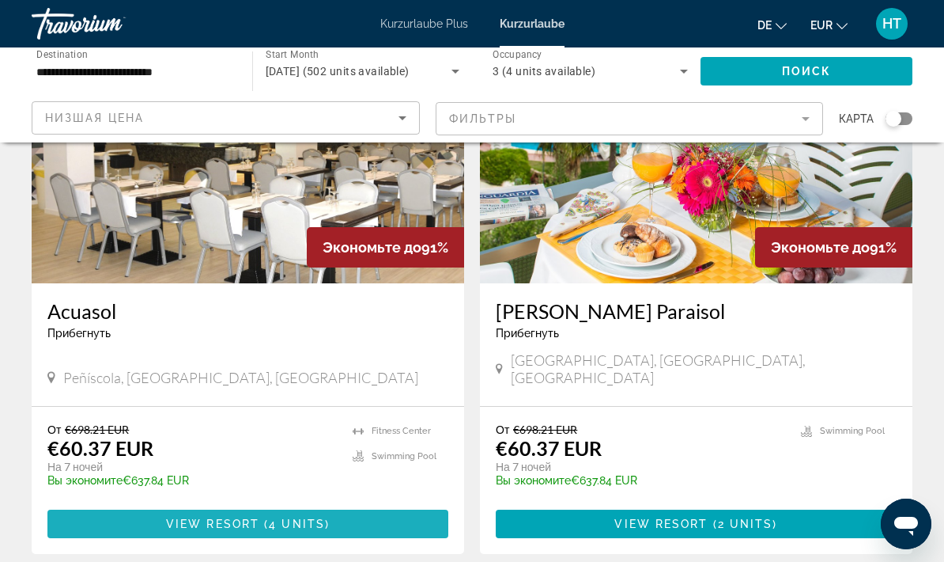
click at [217, 517] on span "View Resort" at bounding box center [212, 523] width 93 height 13
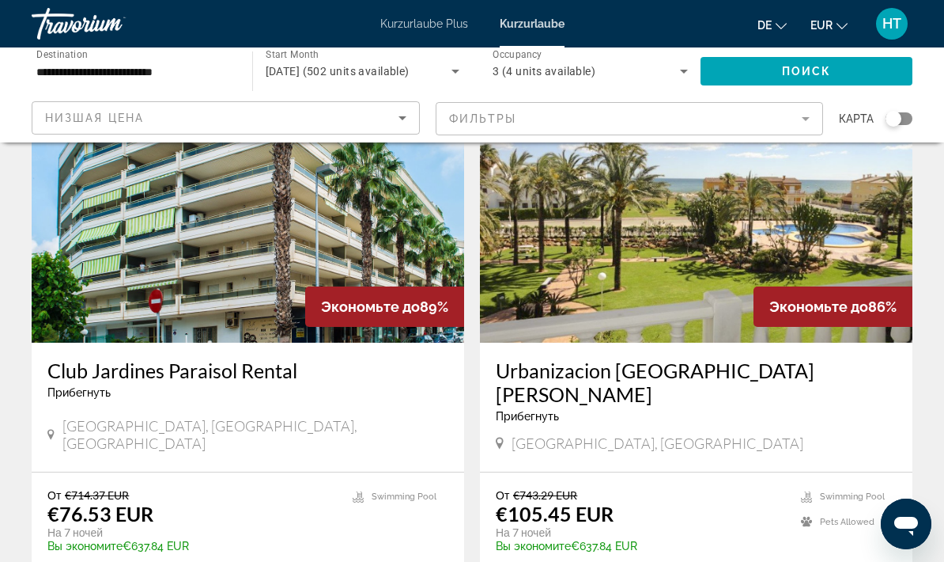
scroll to position [2836, 0]
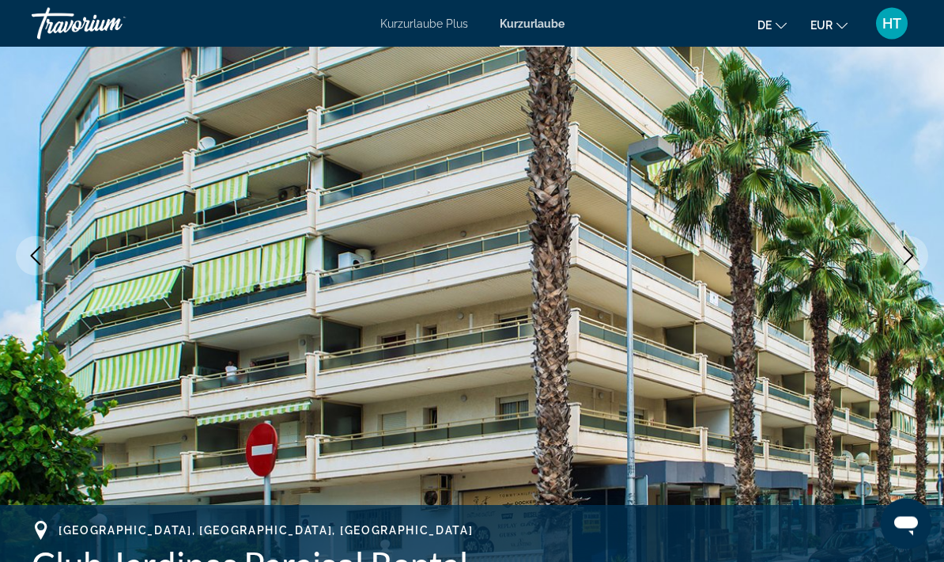
scroll to position [142, 0]
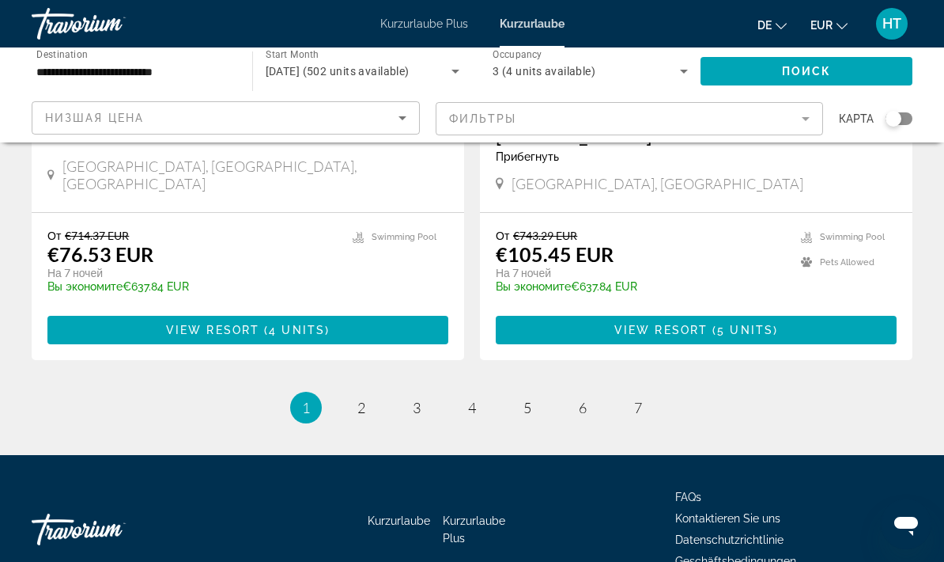
scroll to position [3122, 0]
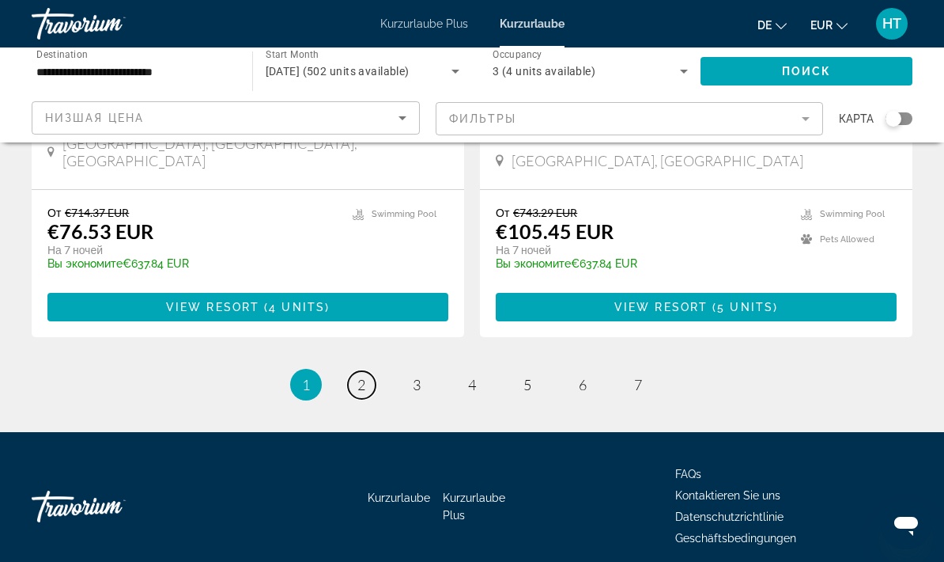
click at [373, 371] on link "page 2" at bounding box center [362, 385] width 28 height 28
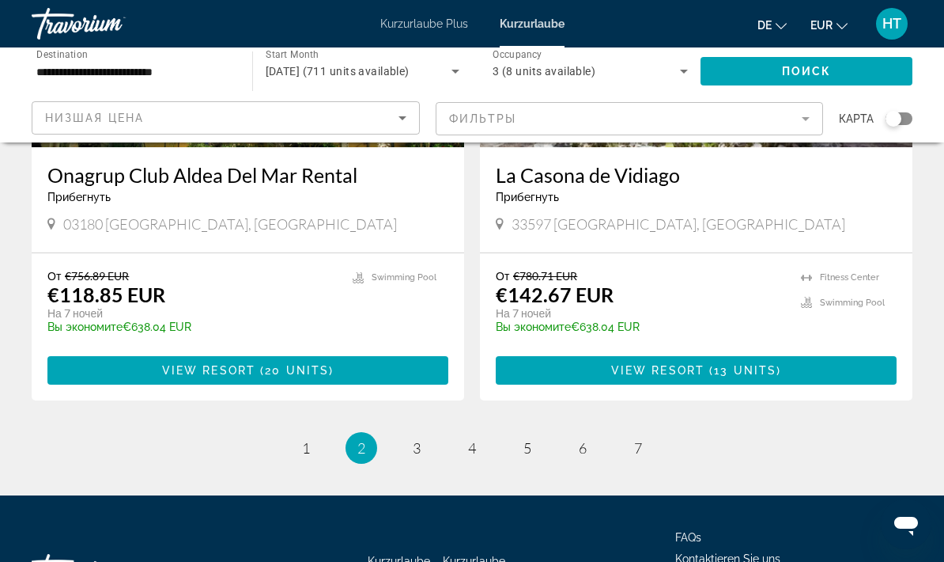
scroll to position [3059, 0]
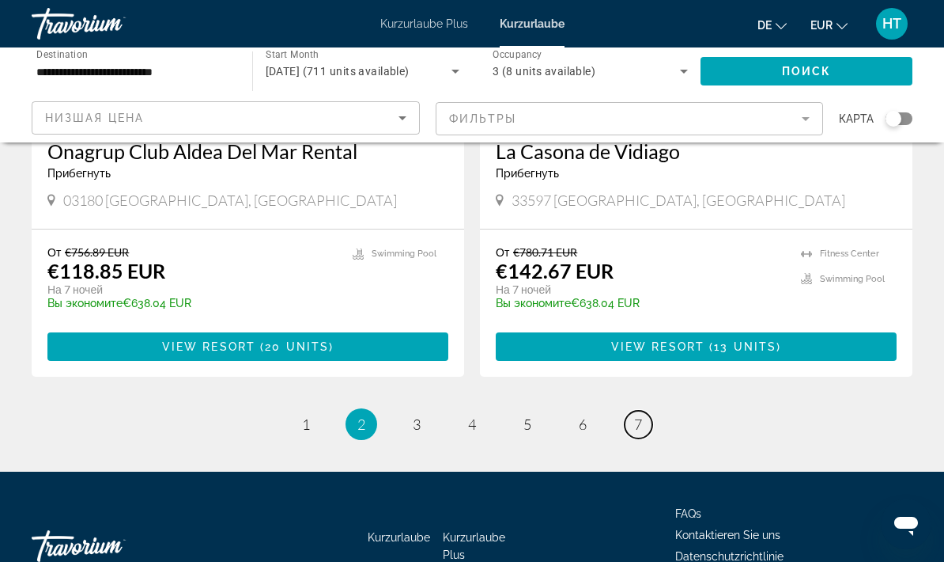
click at [640, 415] on span "7" at bounding box center [638, 423] width 8 height 17
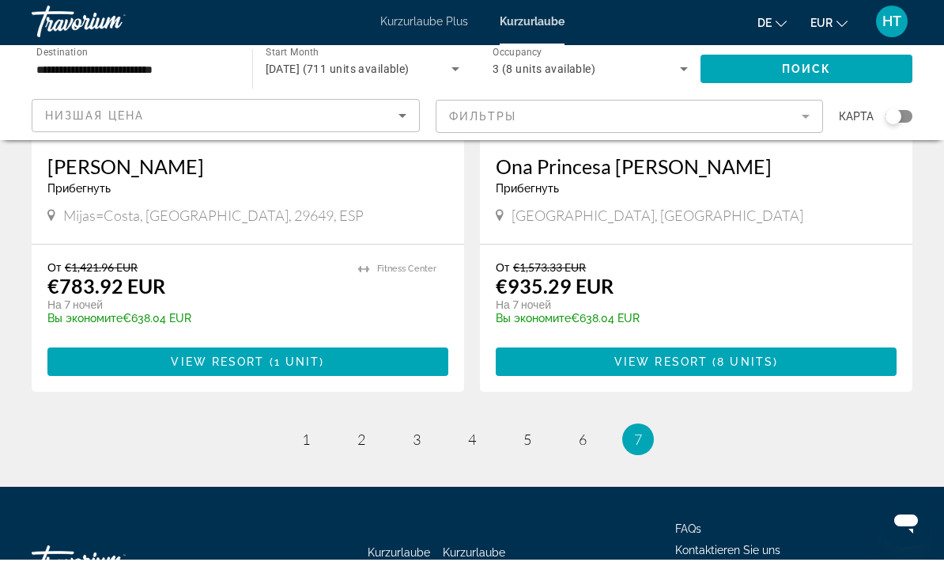
scroll to position [1508, 0]
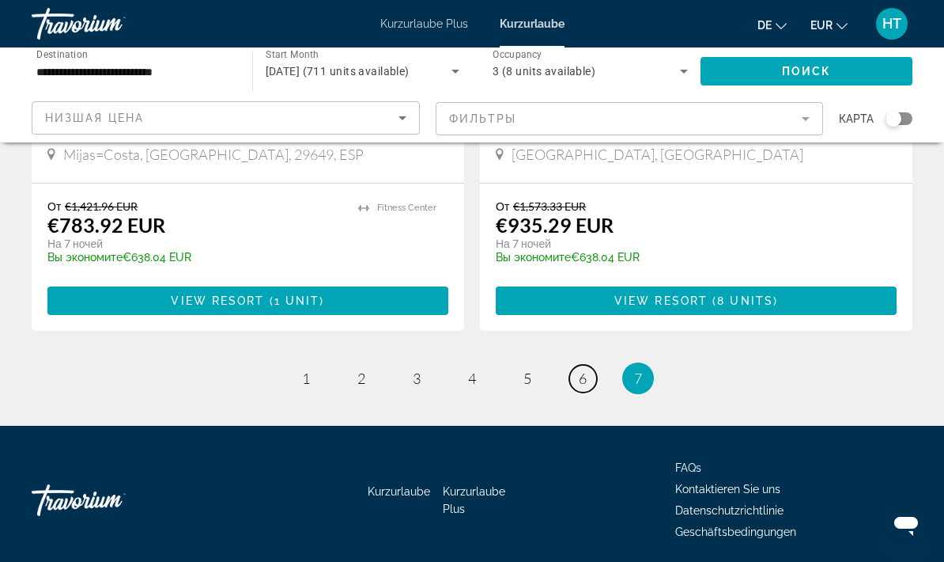
click at [584, 369] on span "6" at bounding box center [583, 377] width 8 height 17
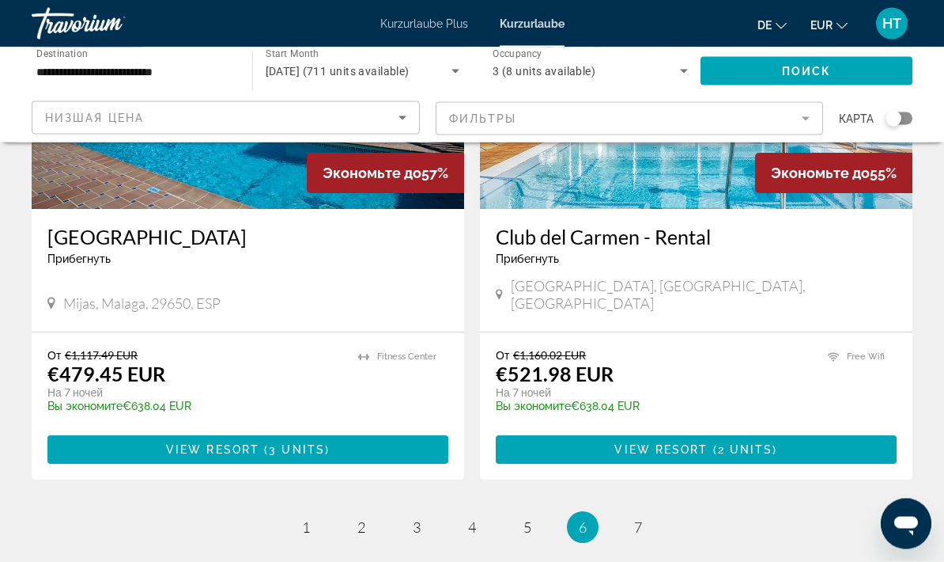
scroll to position [3082, 0]
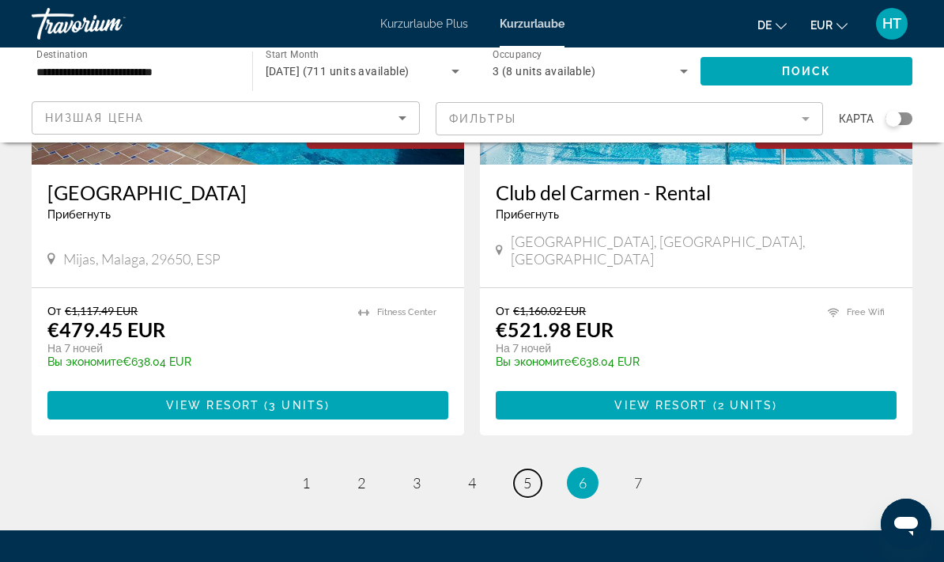
click at [528, 474] on span "5" at bounding box center [528, 482] width 8 height 17
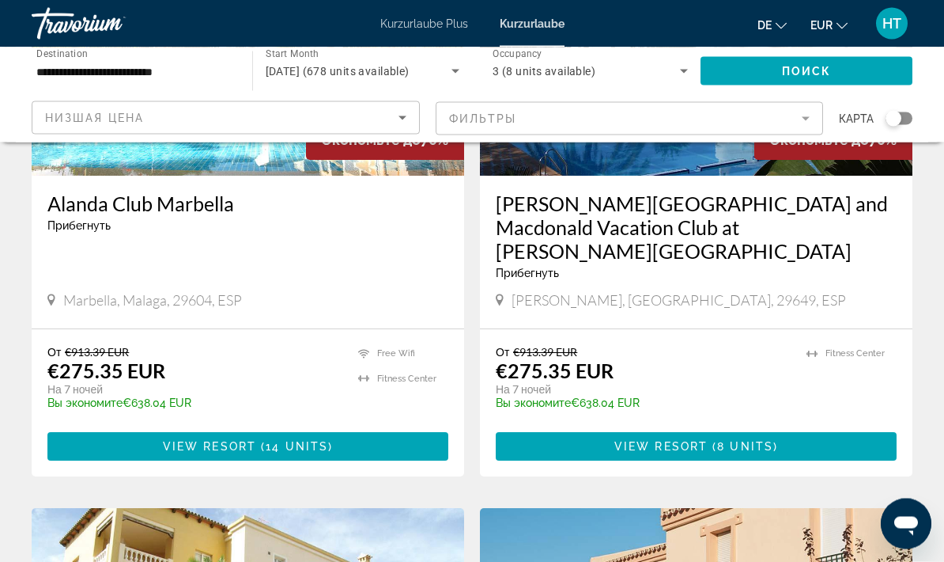
scroll to position [814, 0]
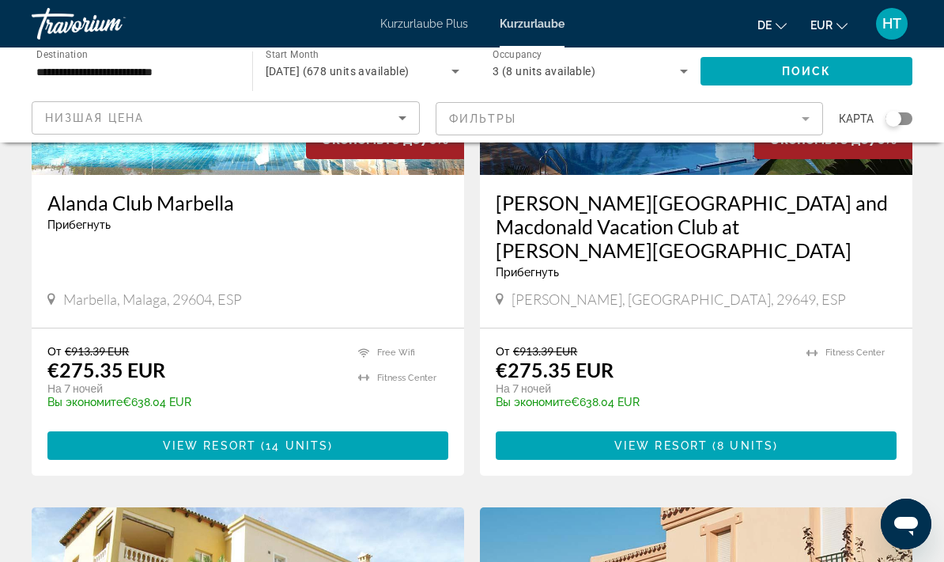
click at [286, 445] on span "14 units" at bounding box center [297, 445] width 62 height 13
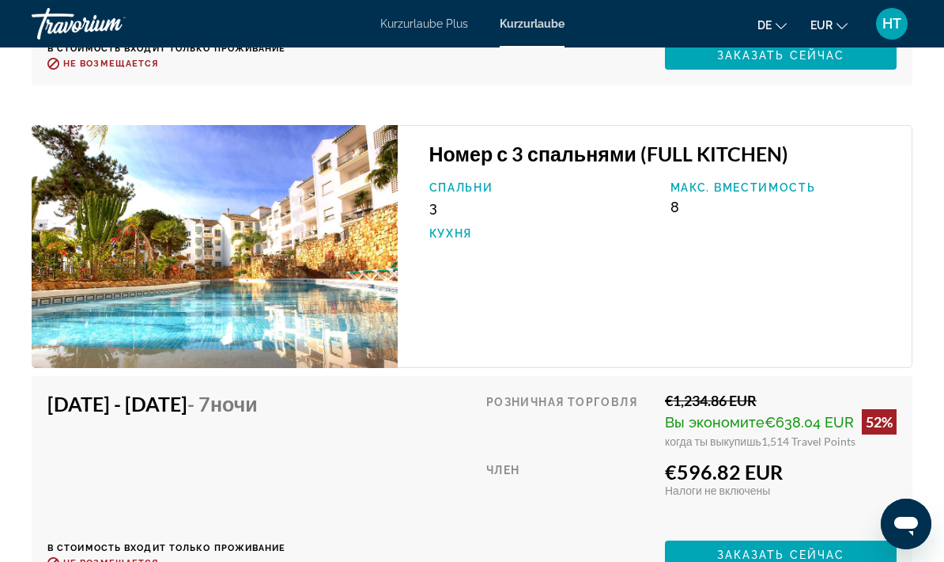
scroll to position [4467, 0]
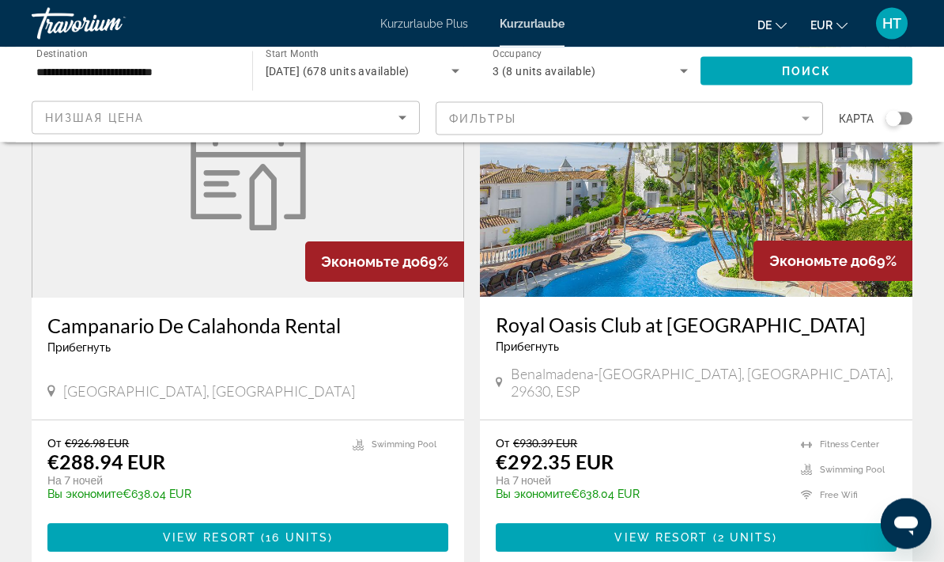
scroll to position [2981, 0]
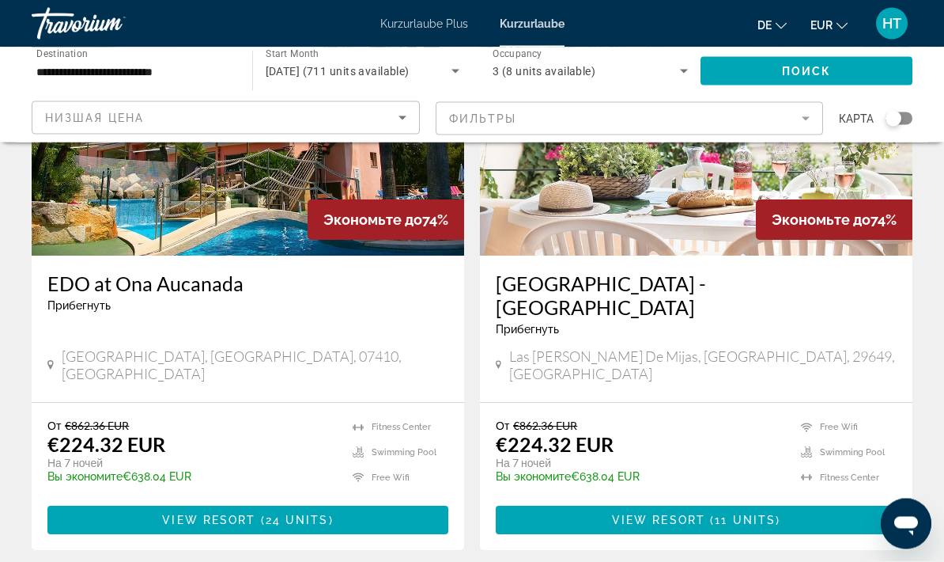
scroll to position [751, 0]
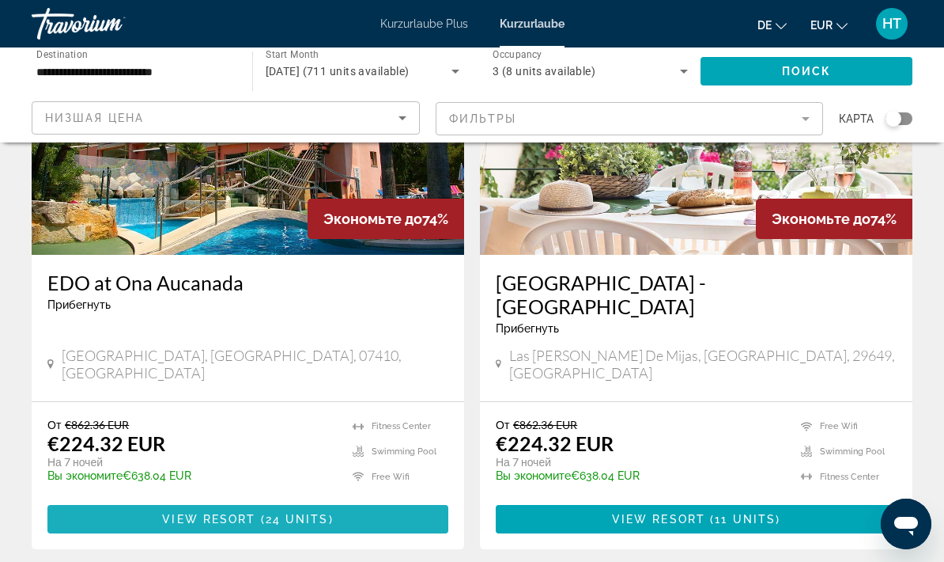
click at [266, 513] on span "( 24 units )" at bounding box center [295, 519] width 78 height 13
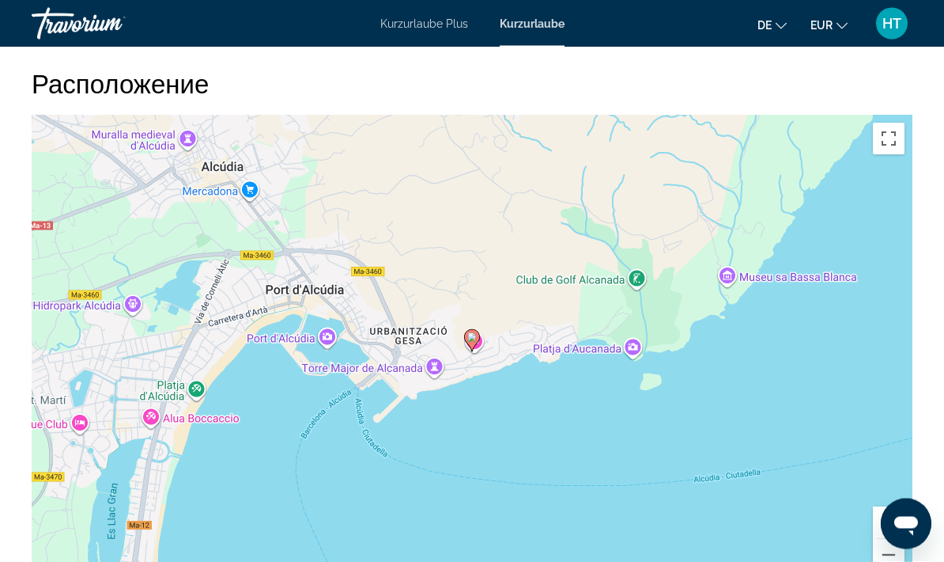
scroll to position [2400, 0]
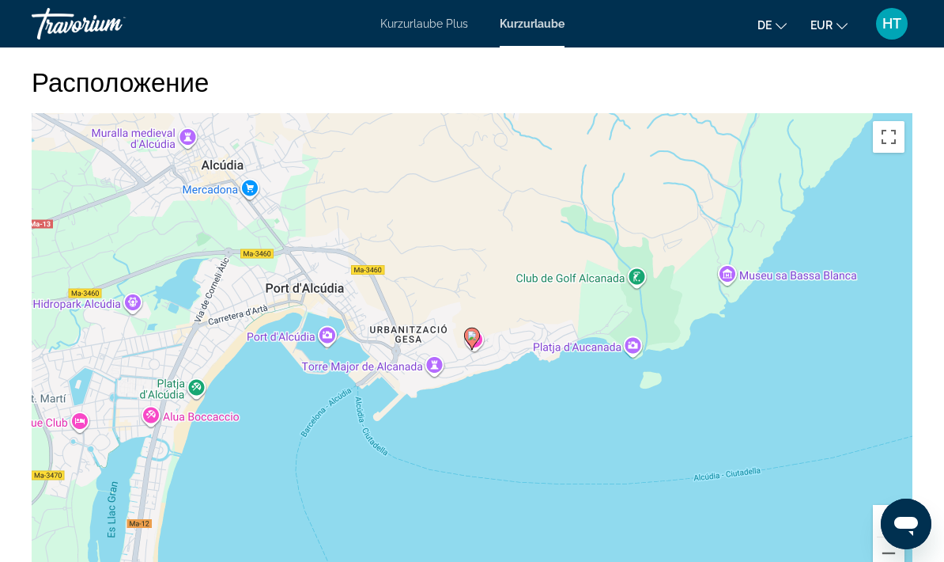
click at [568, 444] on div "Um den Modus zum Ziehen mit der Tastatur zu aktivieren, drückst du Alt + Eingab…" at bounding box center [472, 350] width 881 height 475
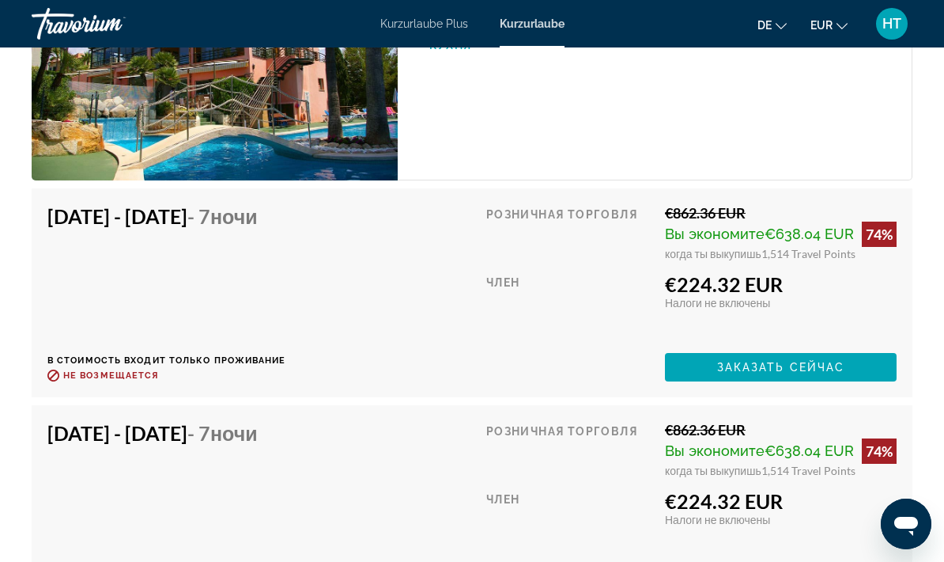
scroll to position [3105, 0]
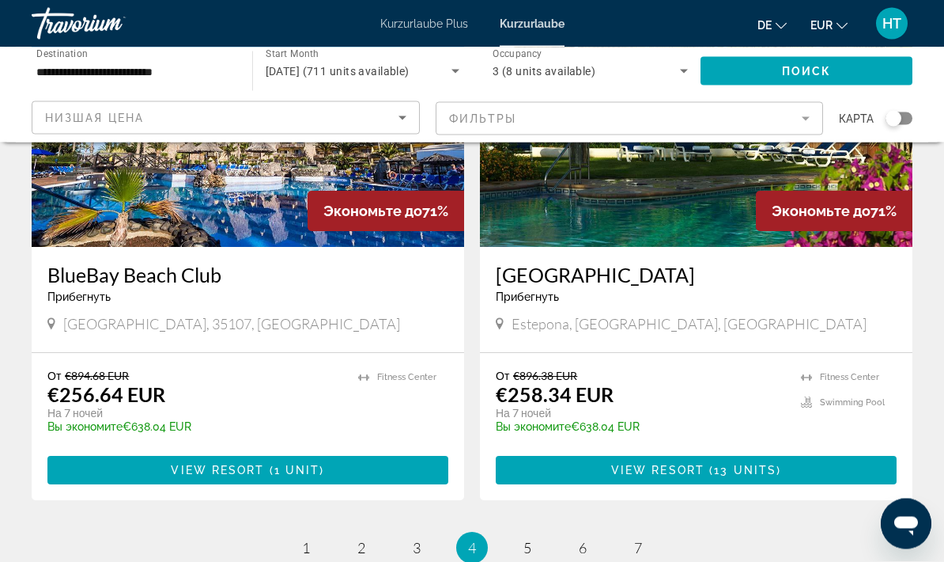
scroll to position [2996, 0]
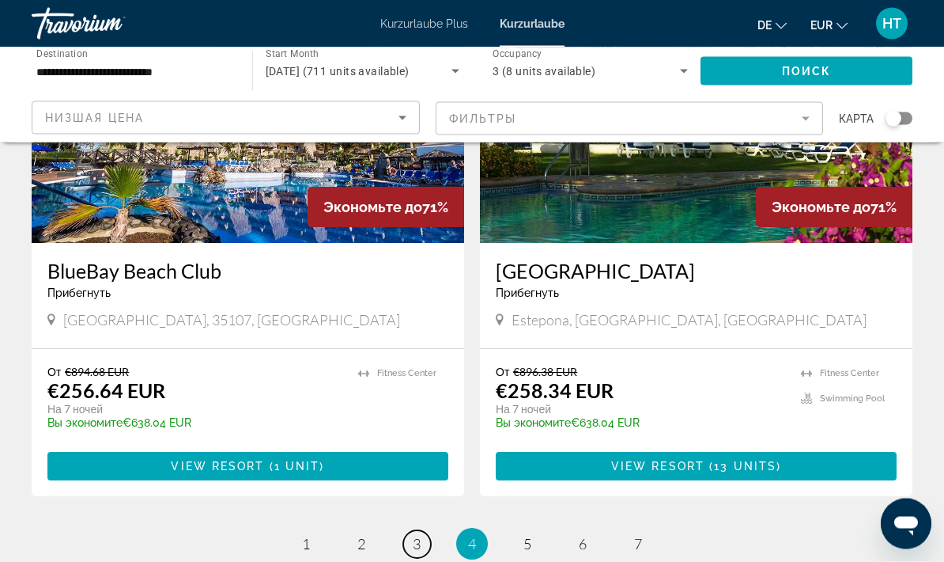
click at [420, 536] on span "3" at bounding box center [417, 544] width 8 height 17
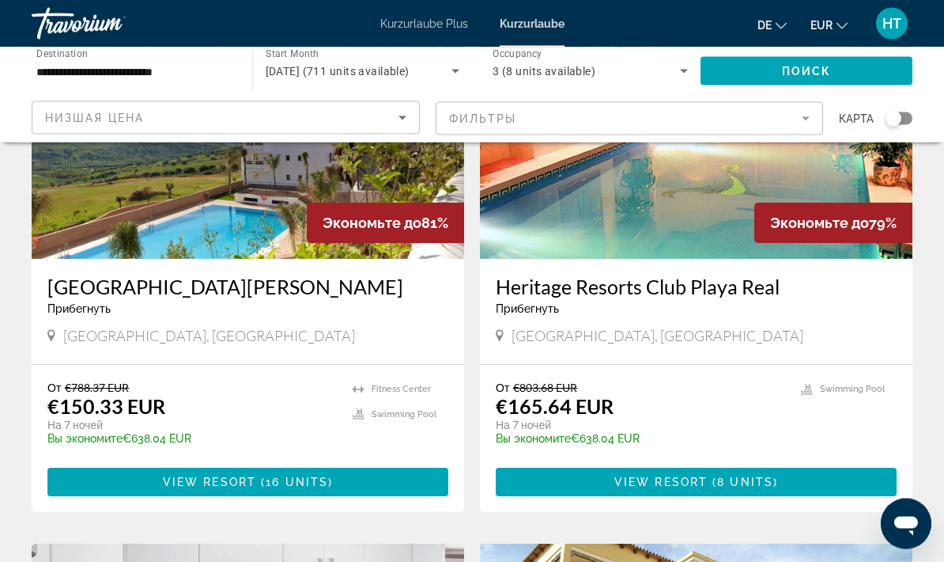
scroll to position [192, 0]
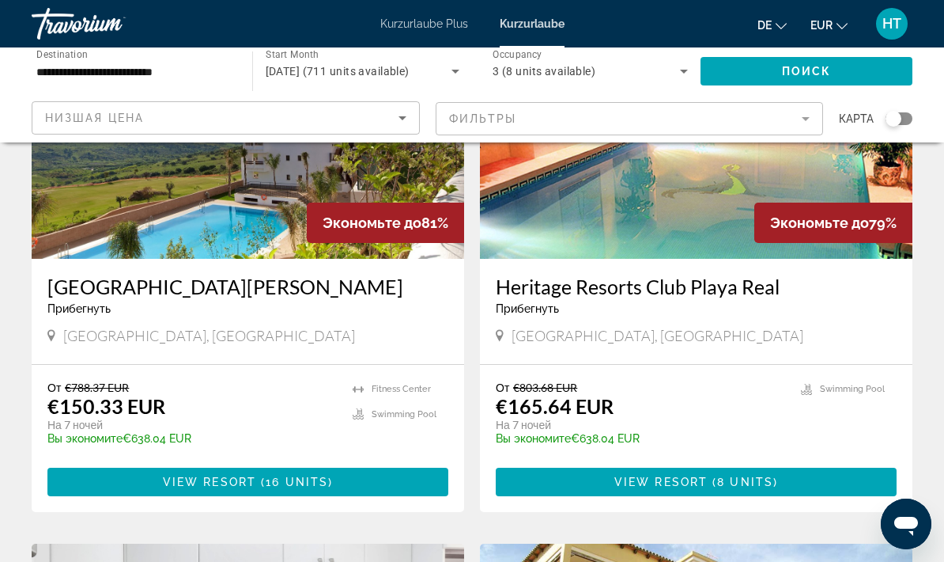
click at [676, 483] on span "View Resort" at bounding box center [661, 481] width 93 height 13
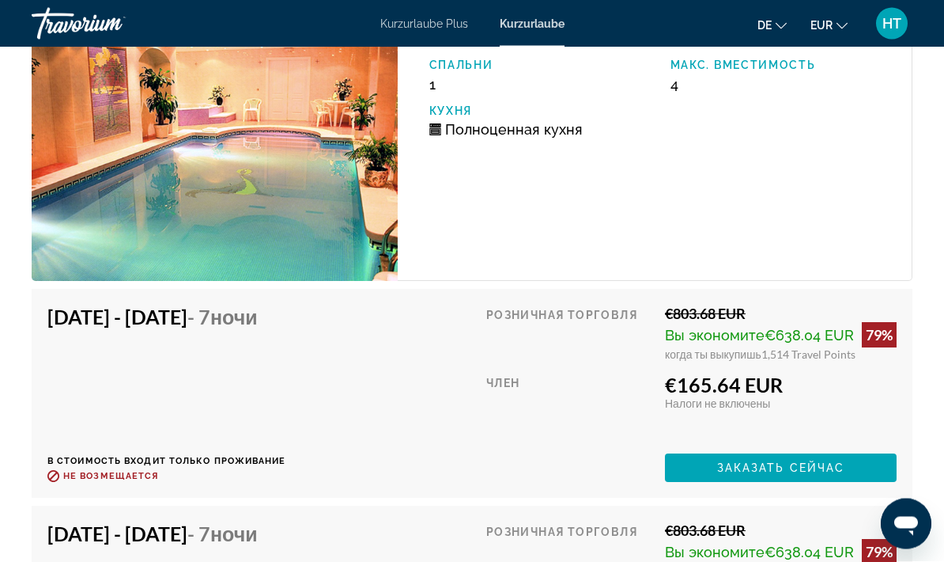
scroll to position [2973, 0]
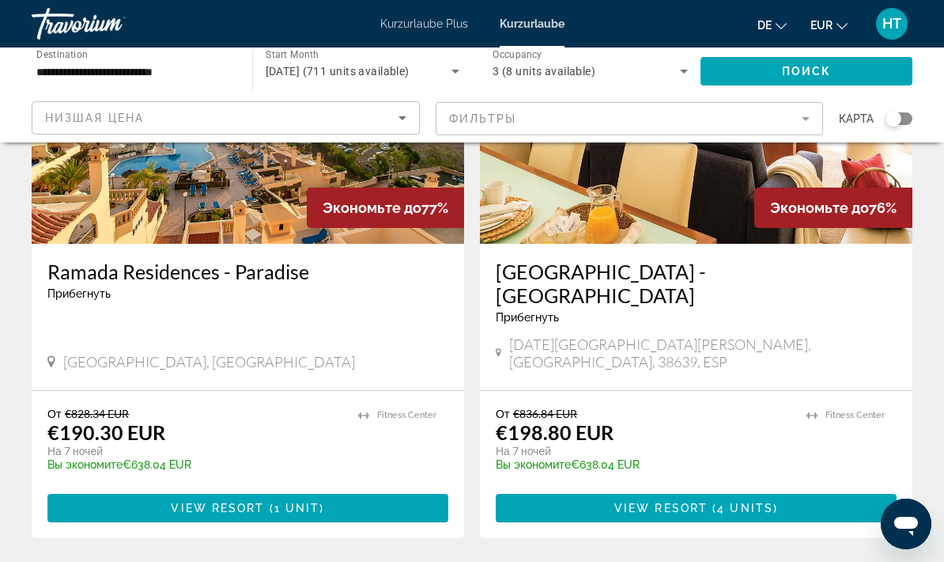
scroll to position [3082, 0]
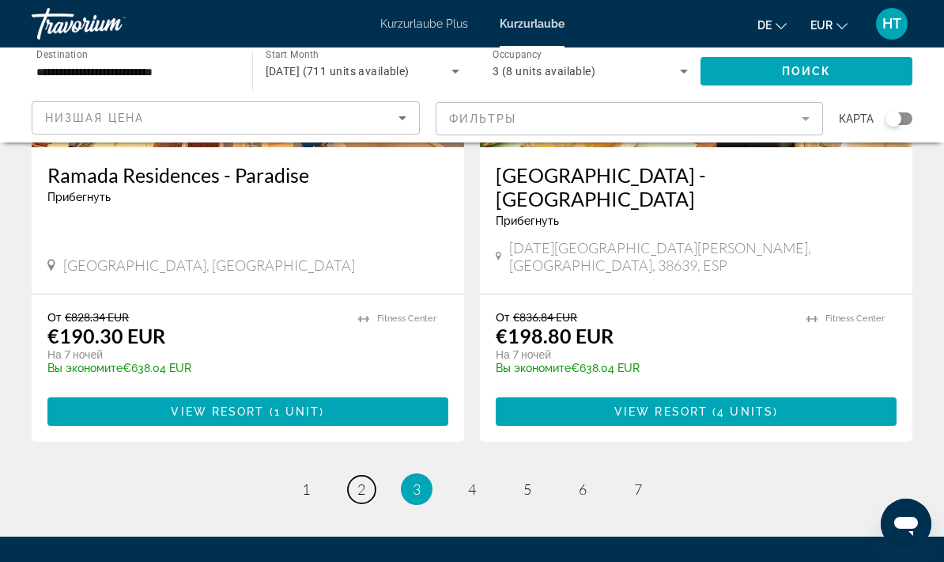
click at [364, 480] on span "2" at bounding box center [362, 488] width 8 height 17
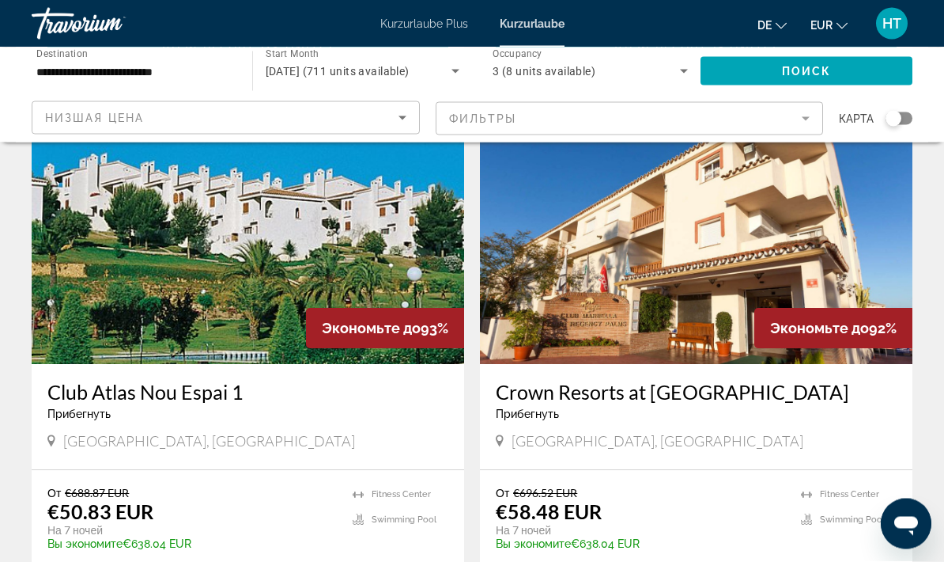
scroll to position [643, 0]
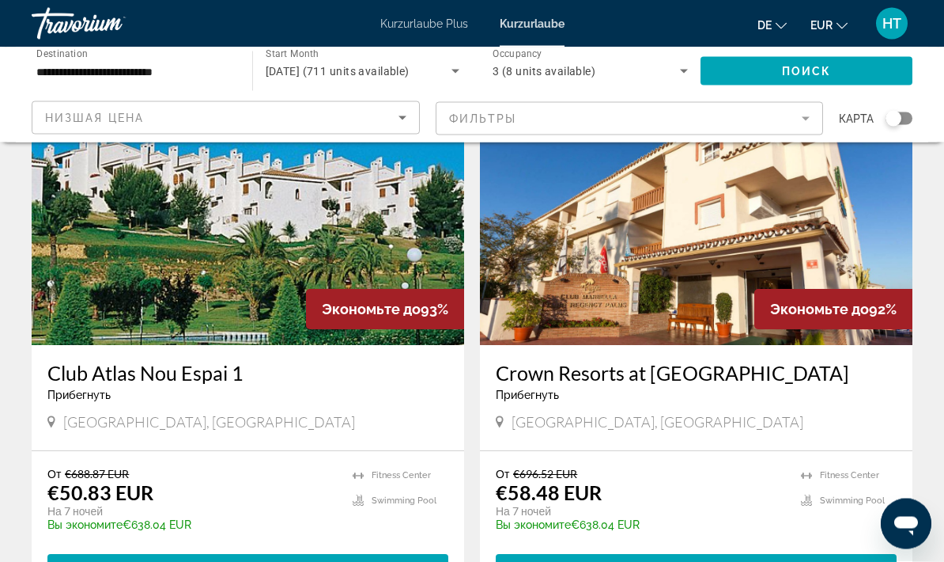
click at [695, 561] on span "View Resort" at bounding box center [657, 568] width 93 height 13
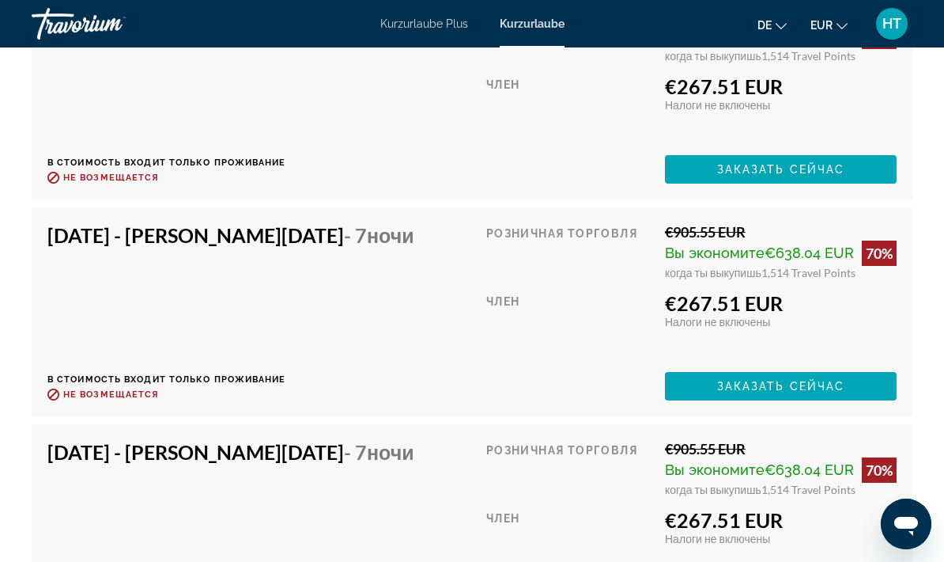
scroll to position [5661, 0]
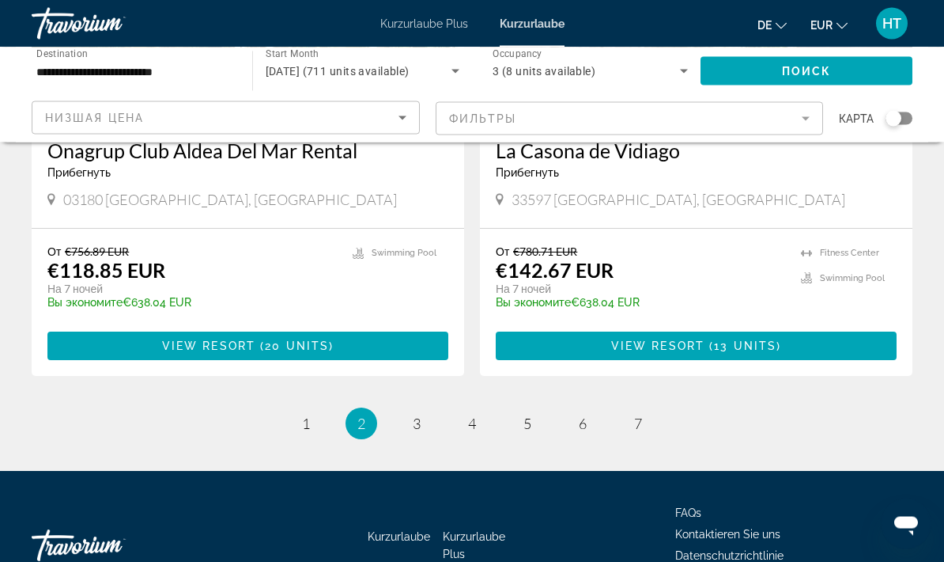
scroll to position [3075, 0]
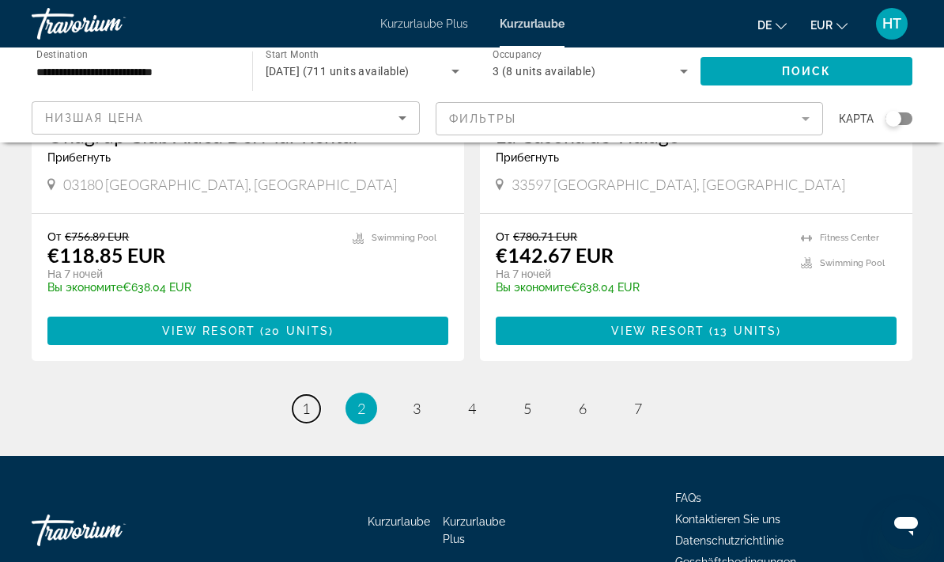
click at [306, 399] on span "1" at bounding box center [306, 407] width 8 height 17
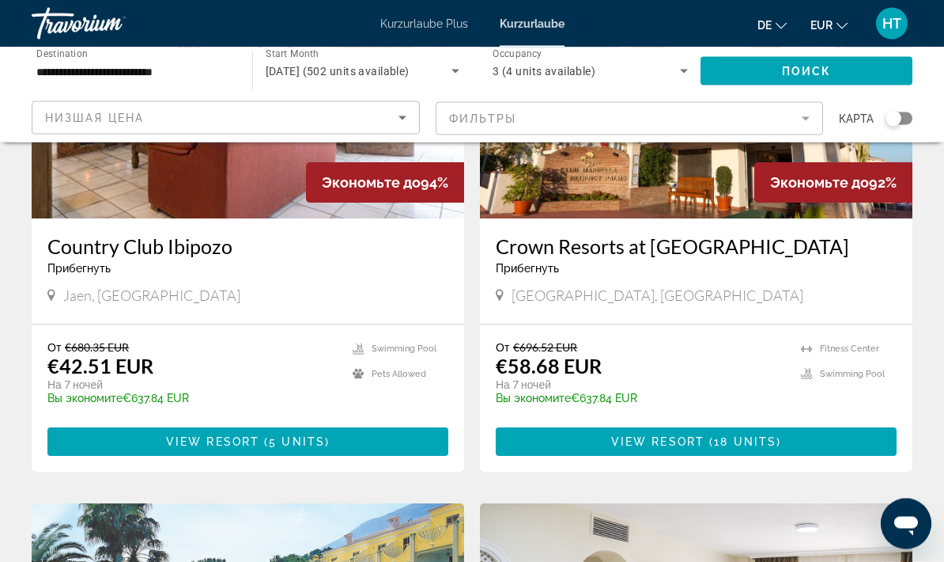
scroll to position [245, 0]
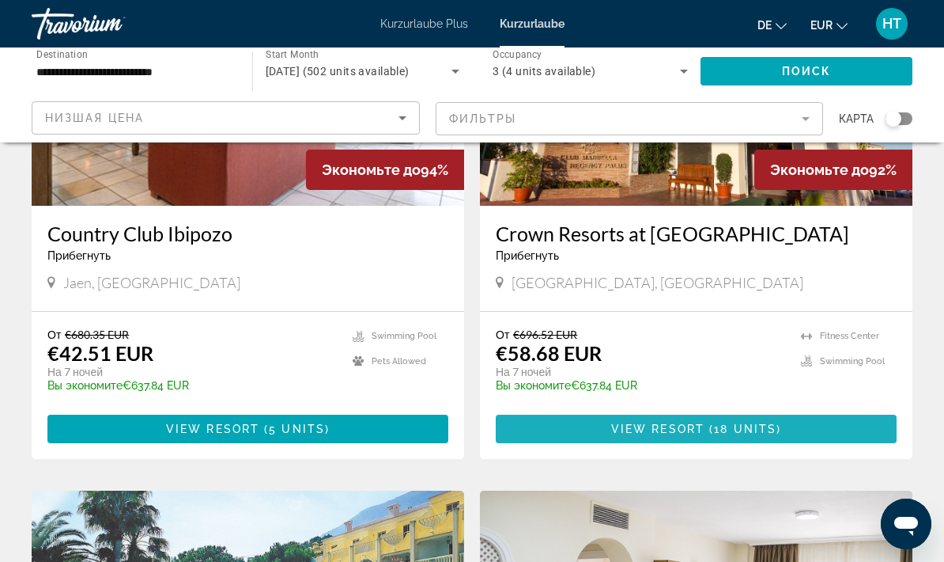
click at [672, 435] on span "View Resort" at bounding box center [657, 428] width 93 height 13
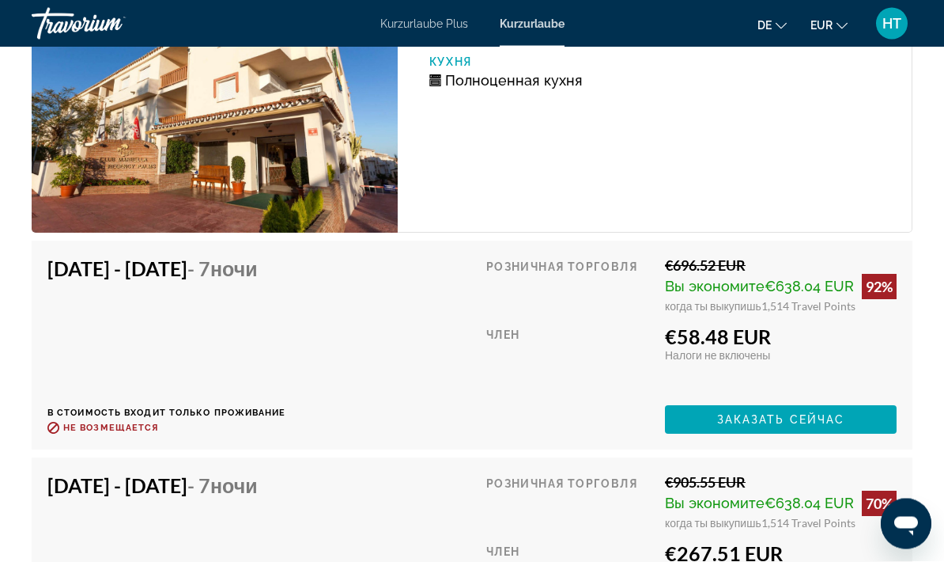
scroll to position [3993, 0]
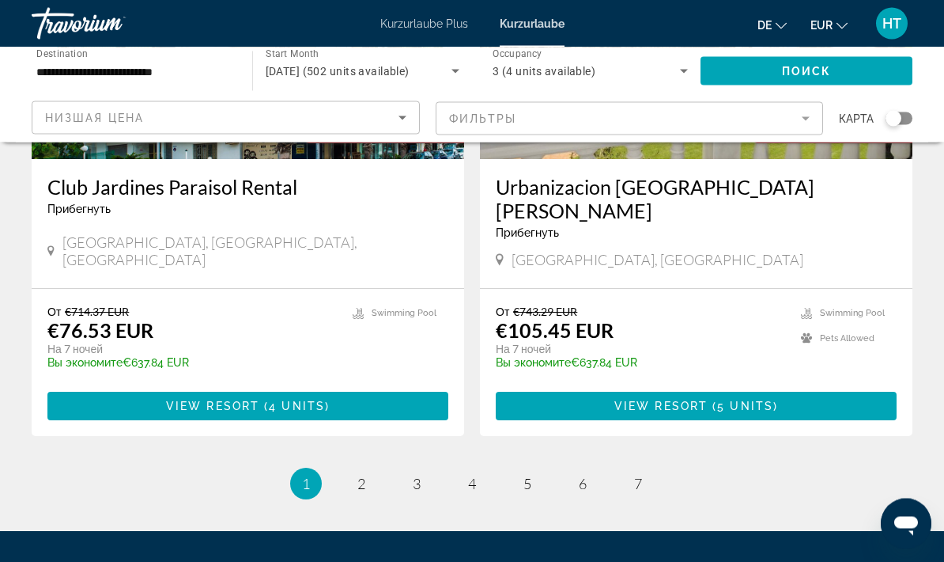
scroll to position [3024, 0]
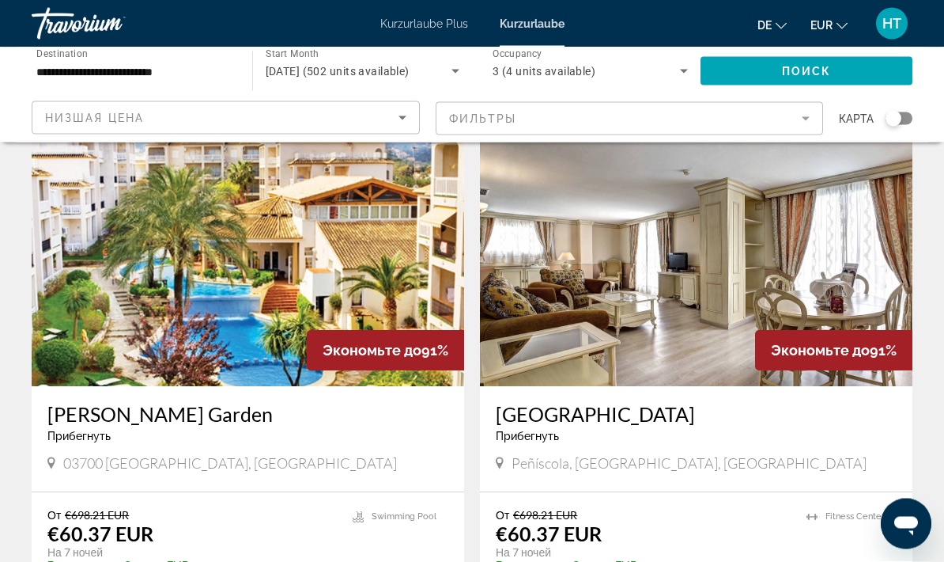
scroll to position [1164, 0]
